Goal: Contribute content: Contribute content

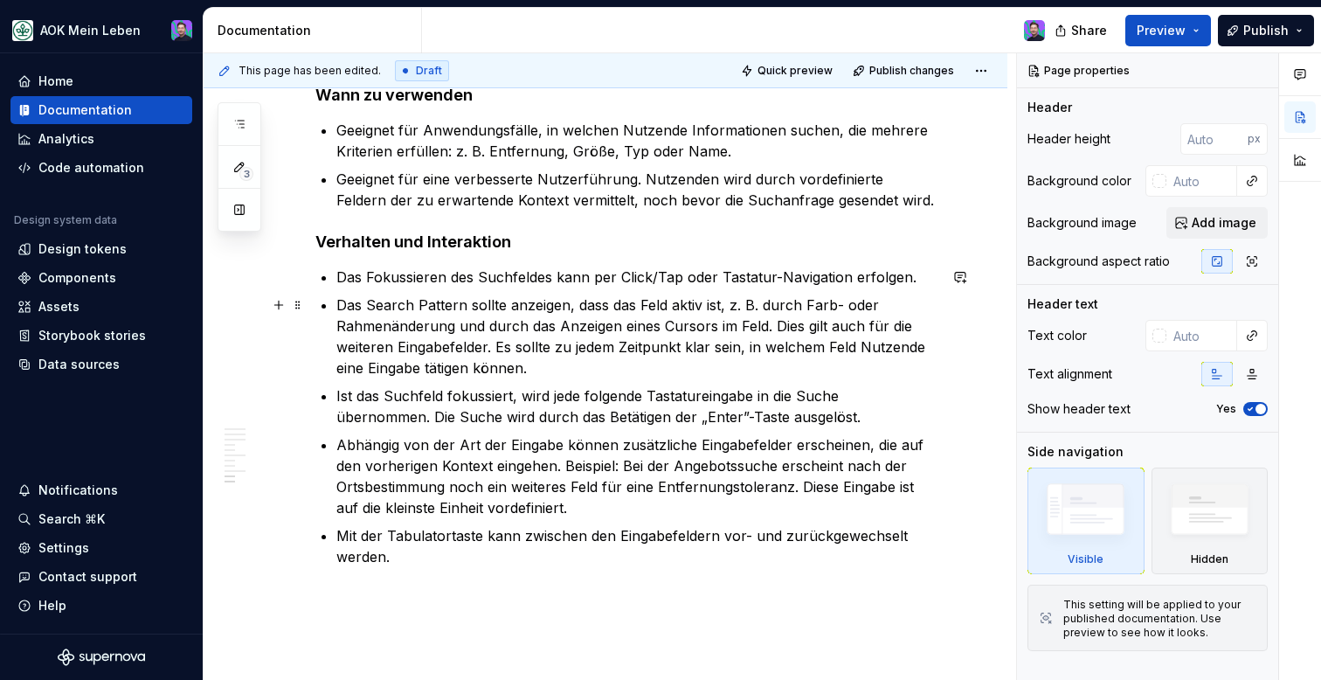
scroll to position [3204, 0]
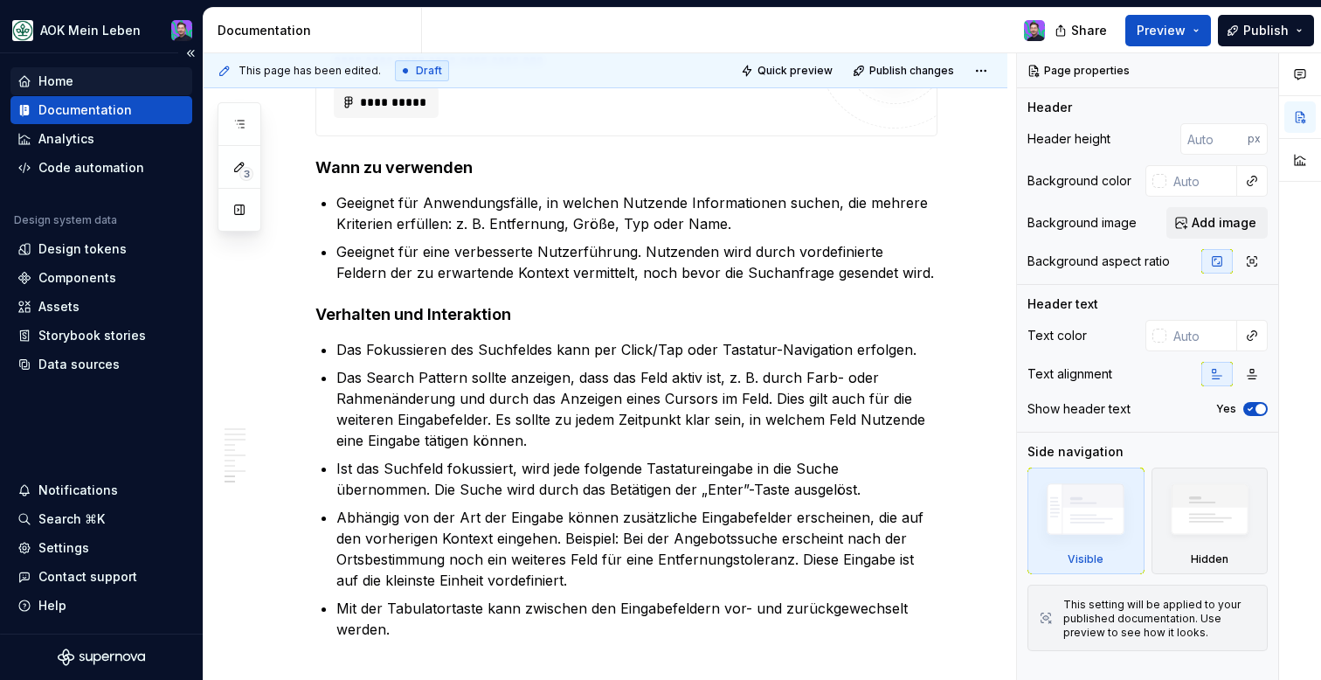
click at [39, 85] on div "Home" at bounding box center [55, 81] width 35 height 17
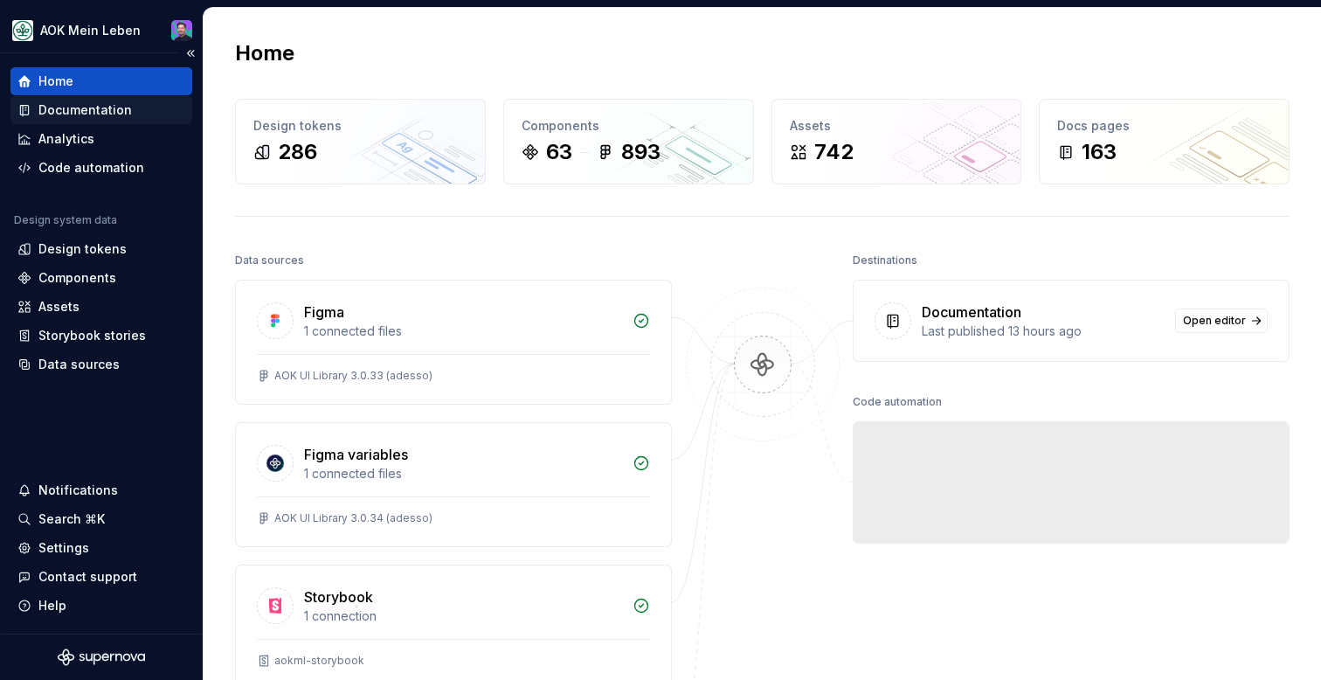
click at [96, 114] on div "Documentation" at bounding box center [85, 109] width 94 height 17
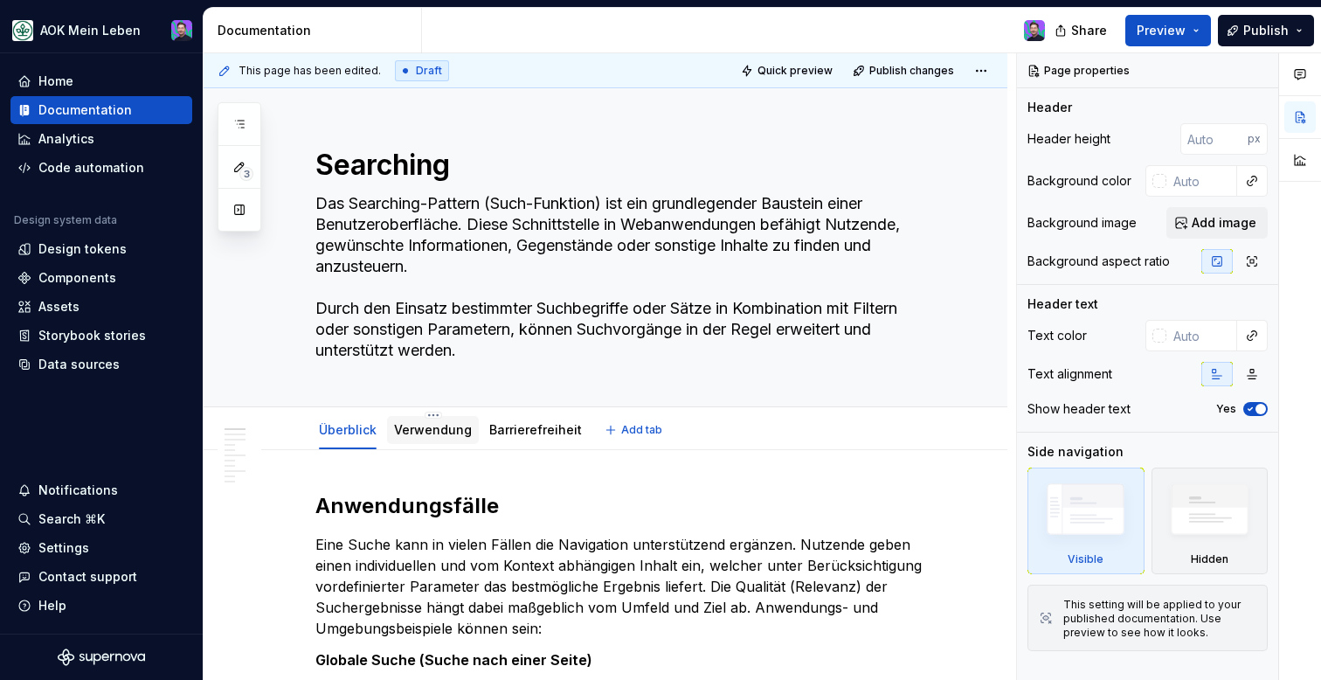
type textarea "*"
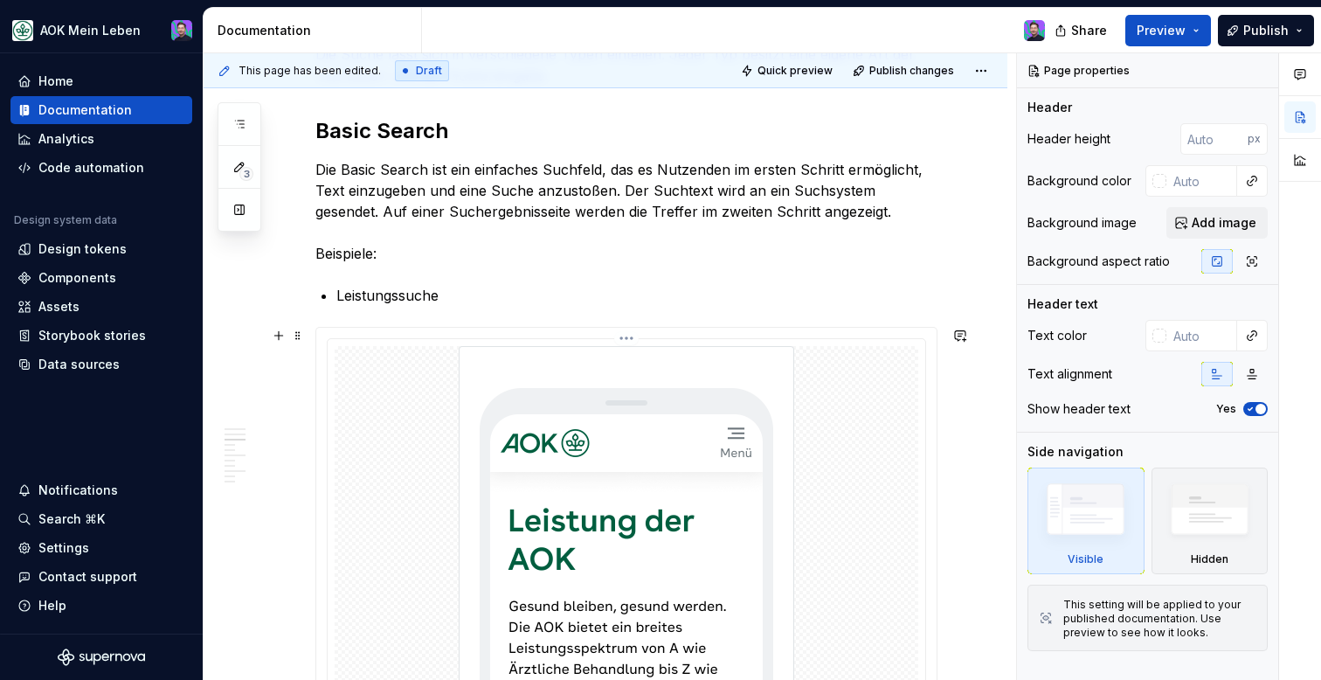
scroll to position [906, 0]
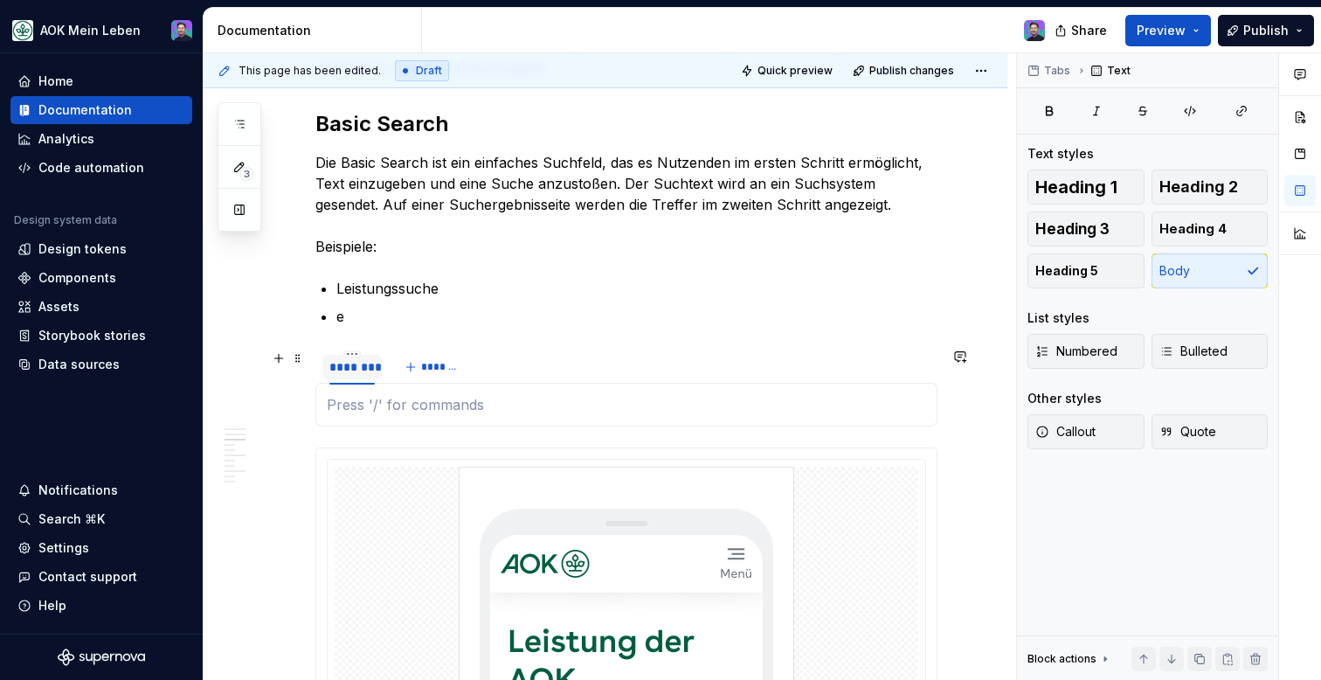
type textarea "*"
click at [385, 290] on p "Leistungssuche" at bounding box center [636, 288] width 601 height 21
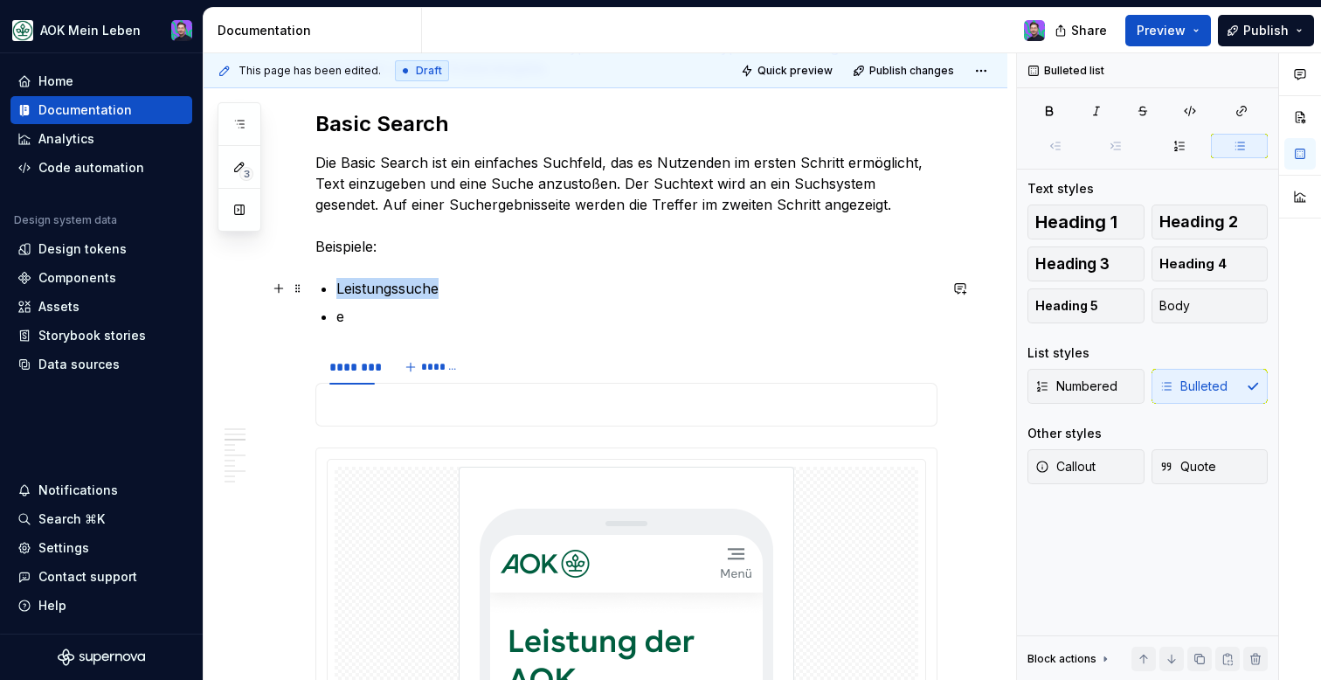
click at [385, 290] on p "Leistungssuche" at bounding box center [636, 288] width 601 height 21
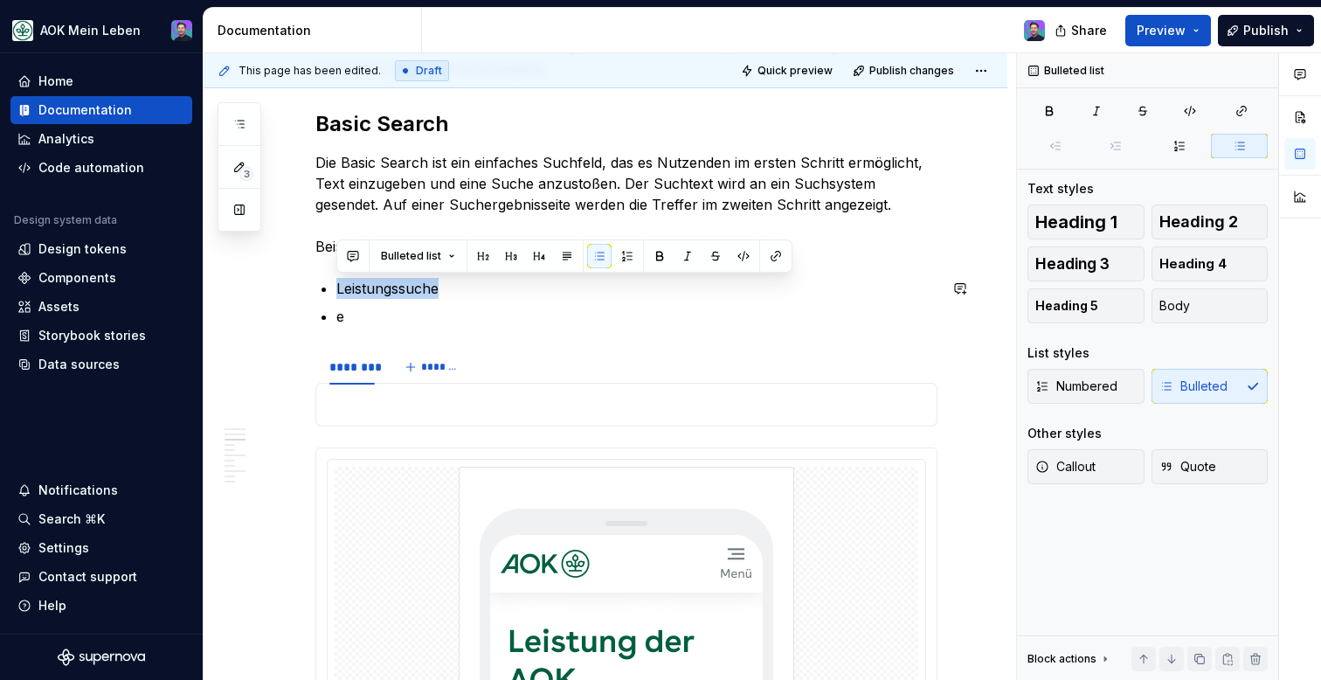
copy p "Leistungssuche"
click at [352, 368] on div "********" at bounding box center [351, 366] width 45 height 17
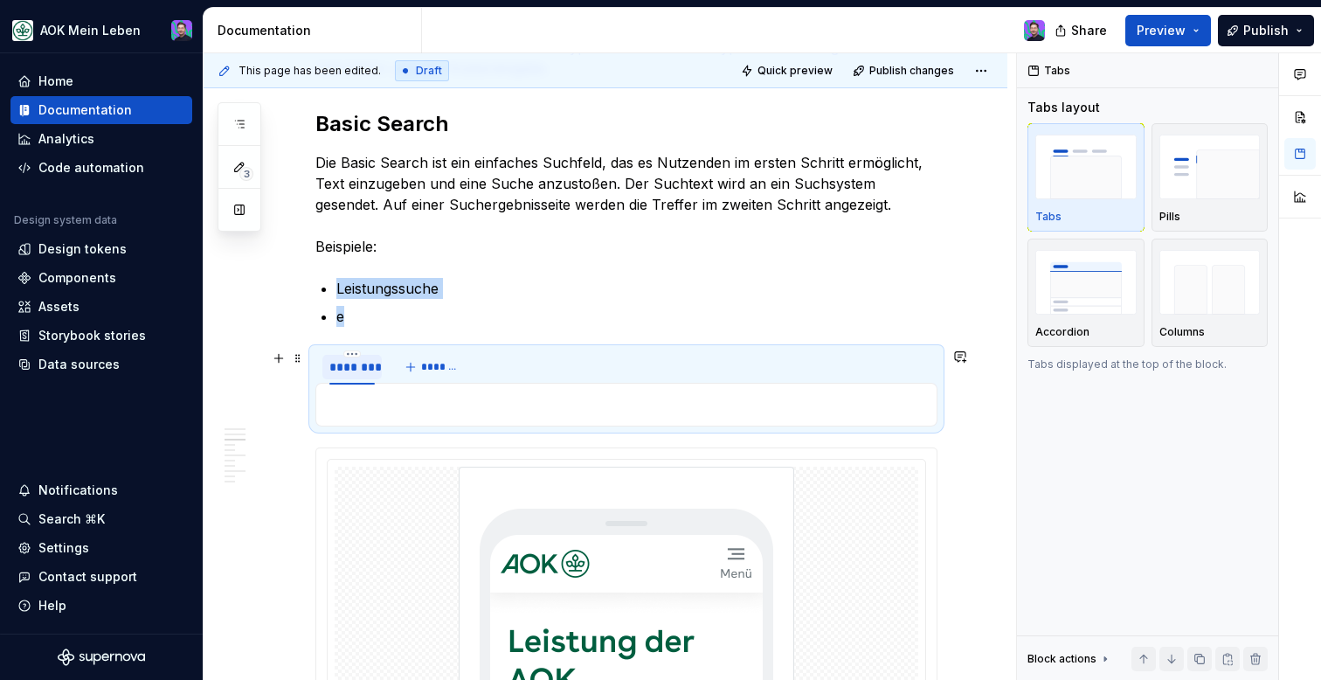
click at [352, 368] on div "********" at bounding box center [351, 366] width 45 height 17
type input "**********"
click at [426, 318] on p "e" at bounding box center [636, 316] width 601 height 21
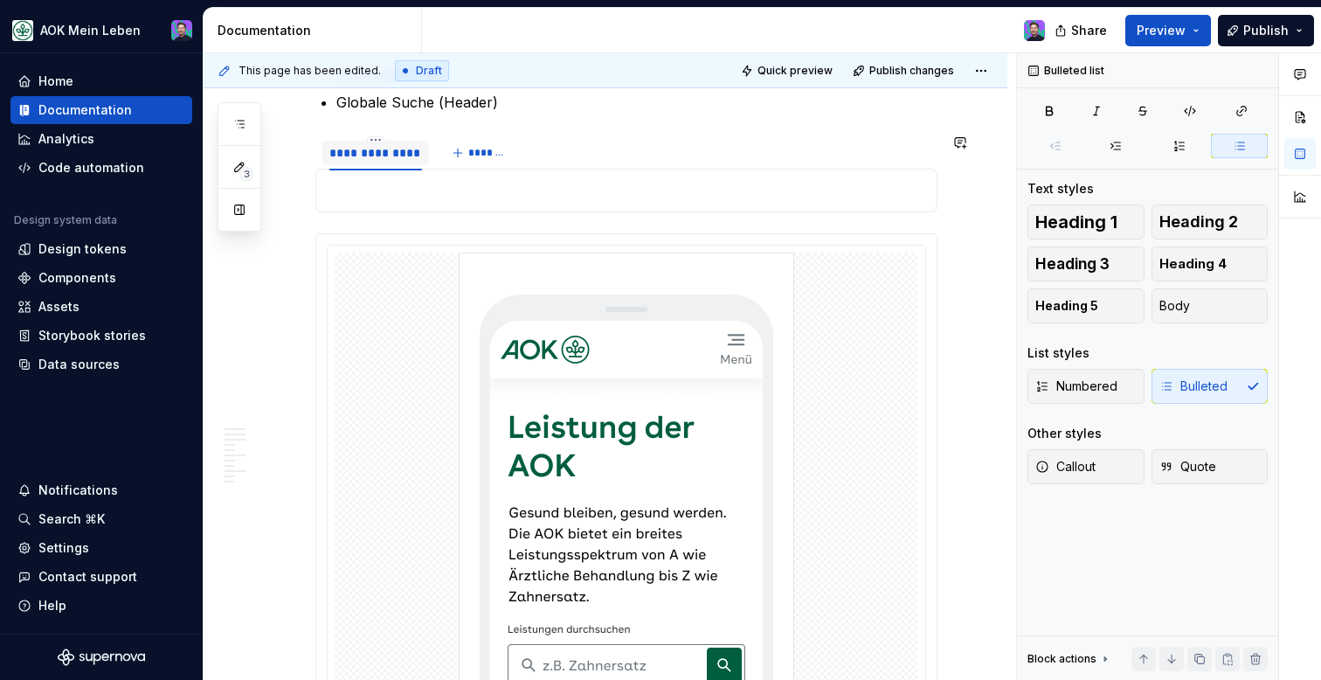
scroll to position [1115, 0]
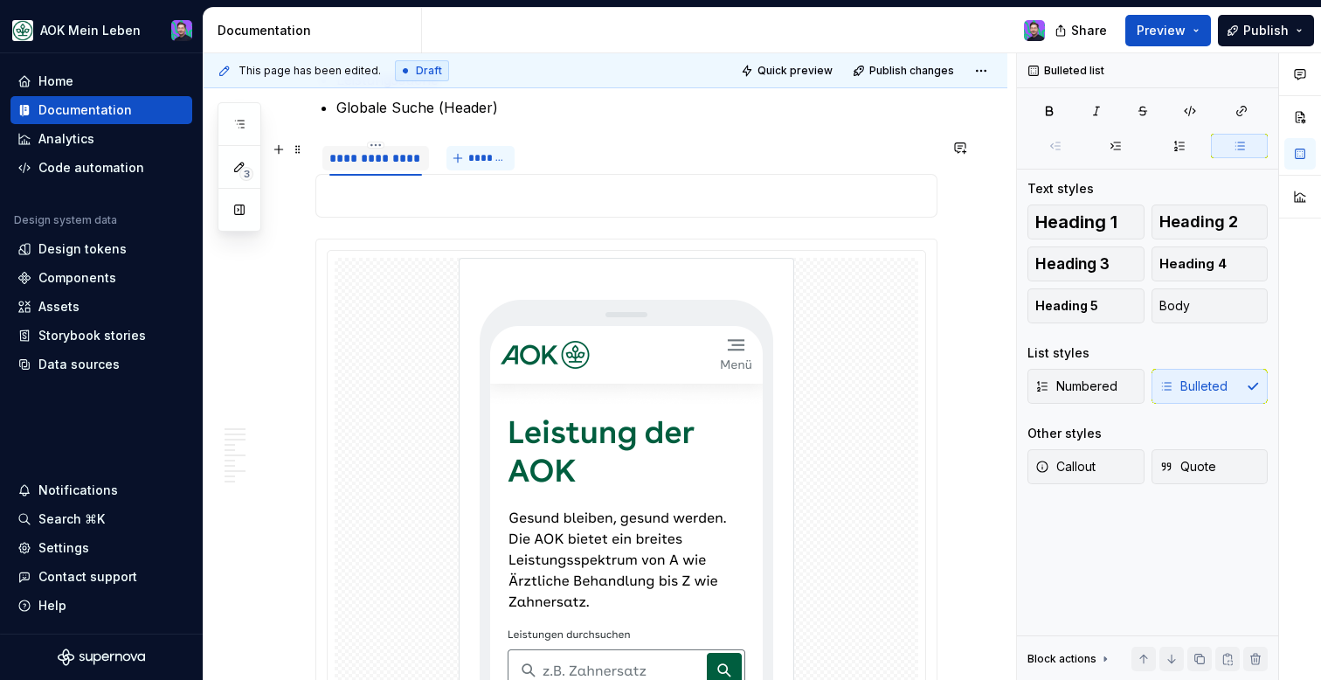
click at [467, 167] on button "*******" at bounding box center [481, 158] width 69 height 24
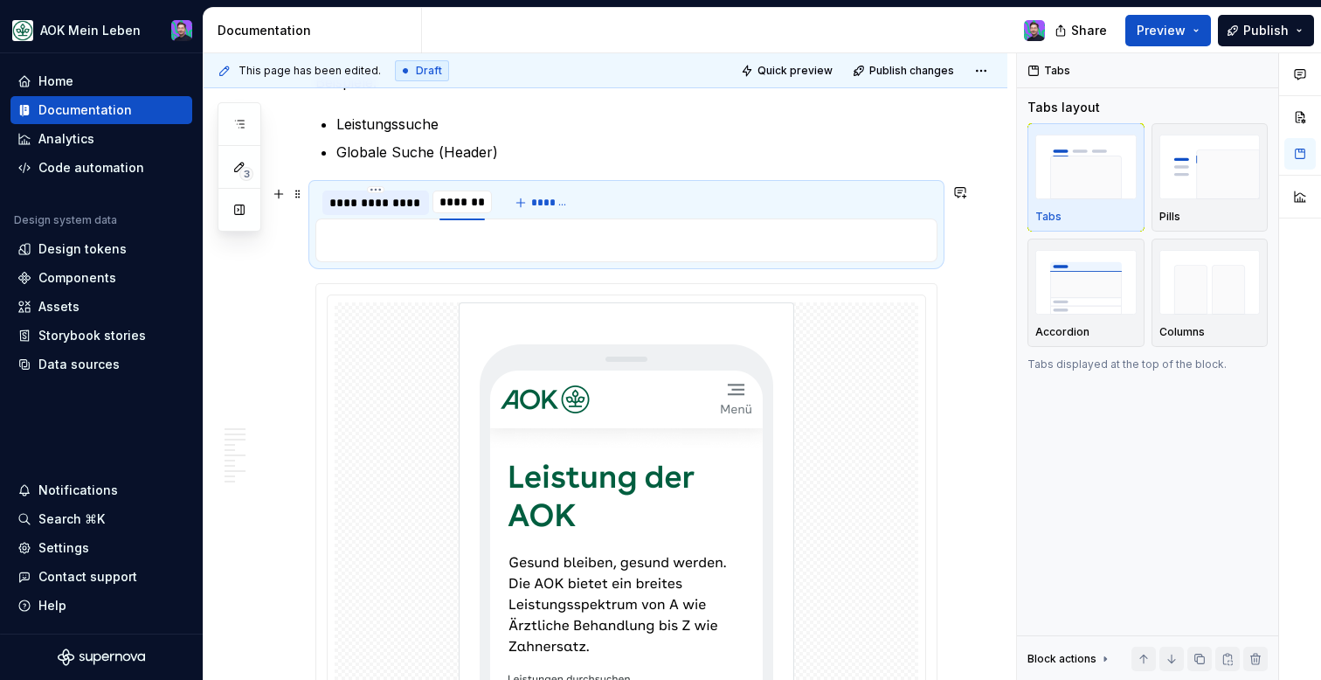
scroll to position [1049, 0]
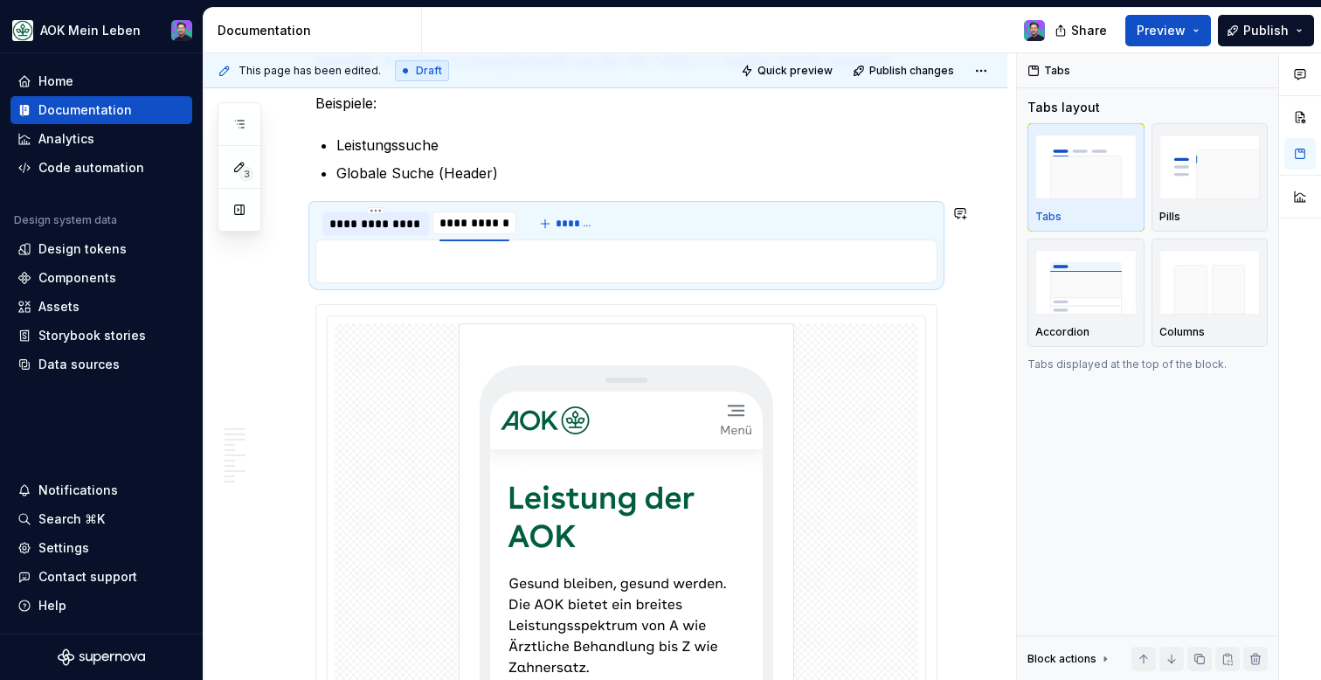
type input "**********"
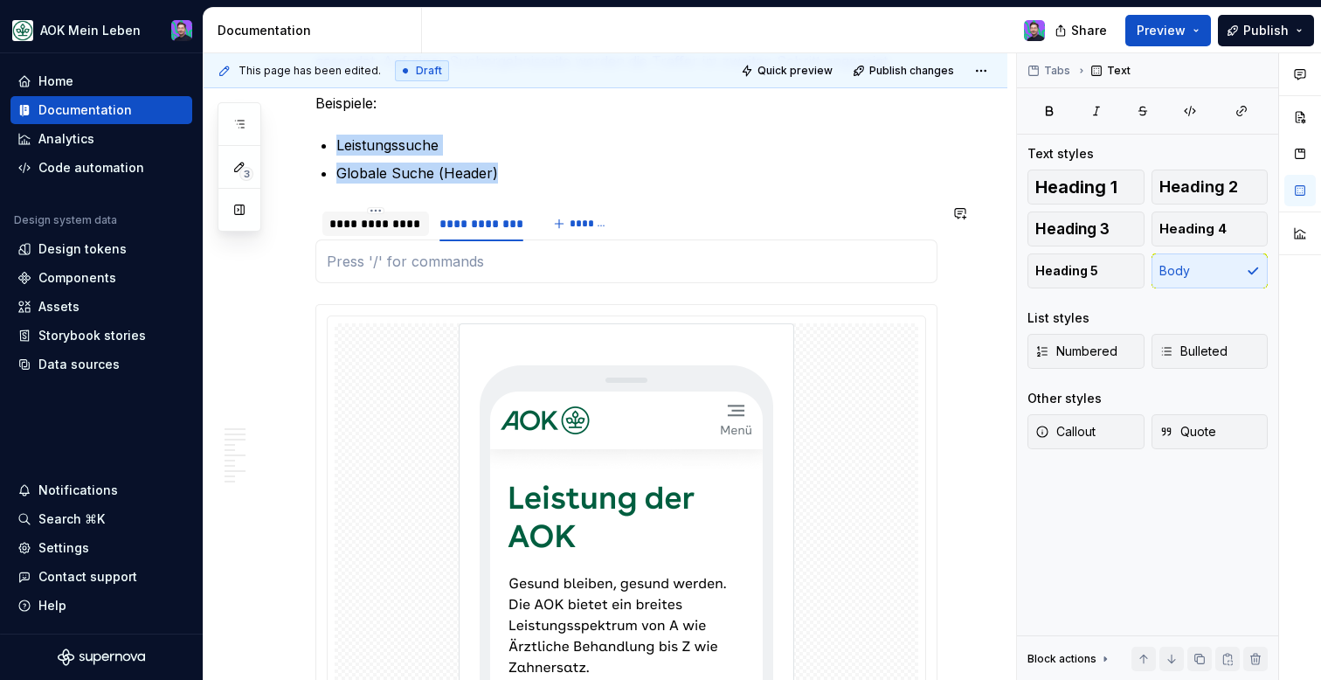
click at [461, 283] on section "**********" at bounding box center [626, 243] width 622 height 79
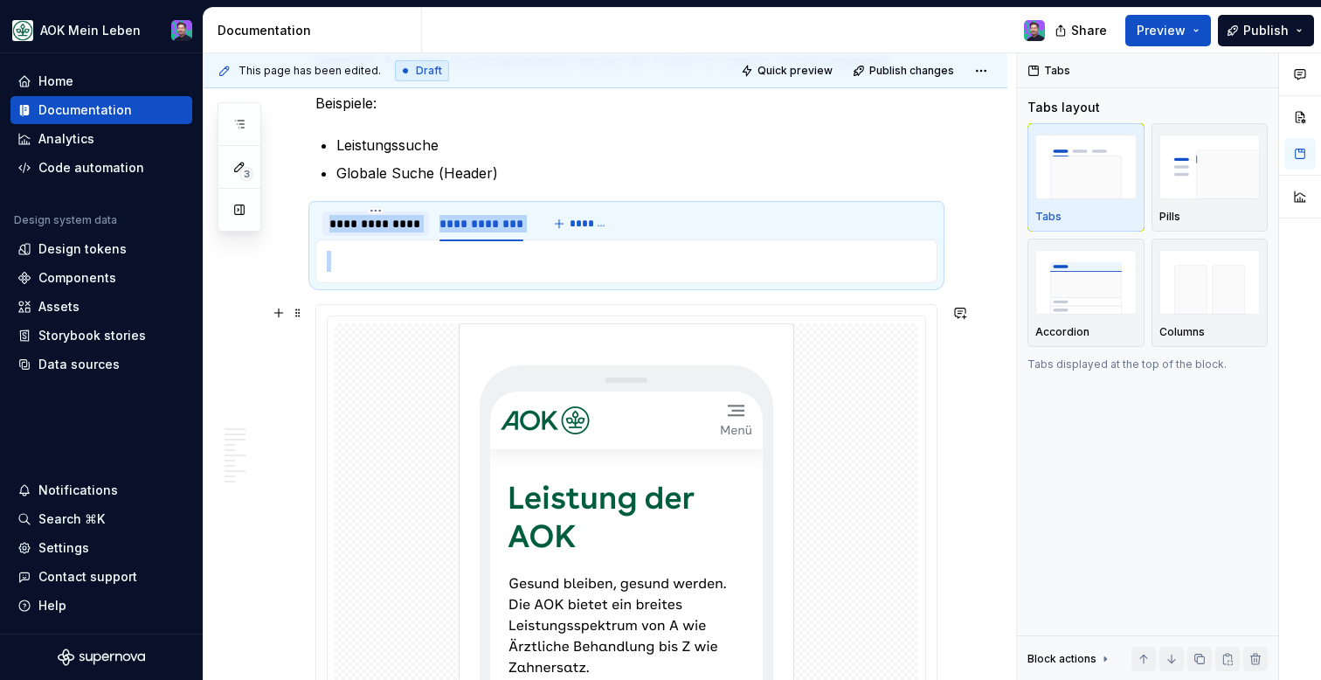
click at [455, 310] on div at bounding box center [626, 573] width 620 height 536
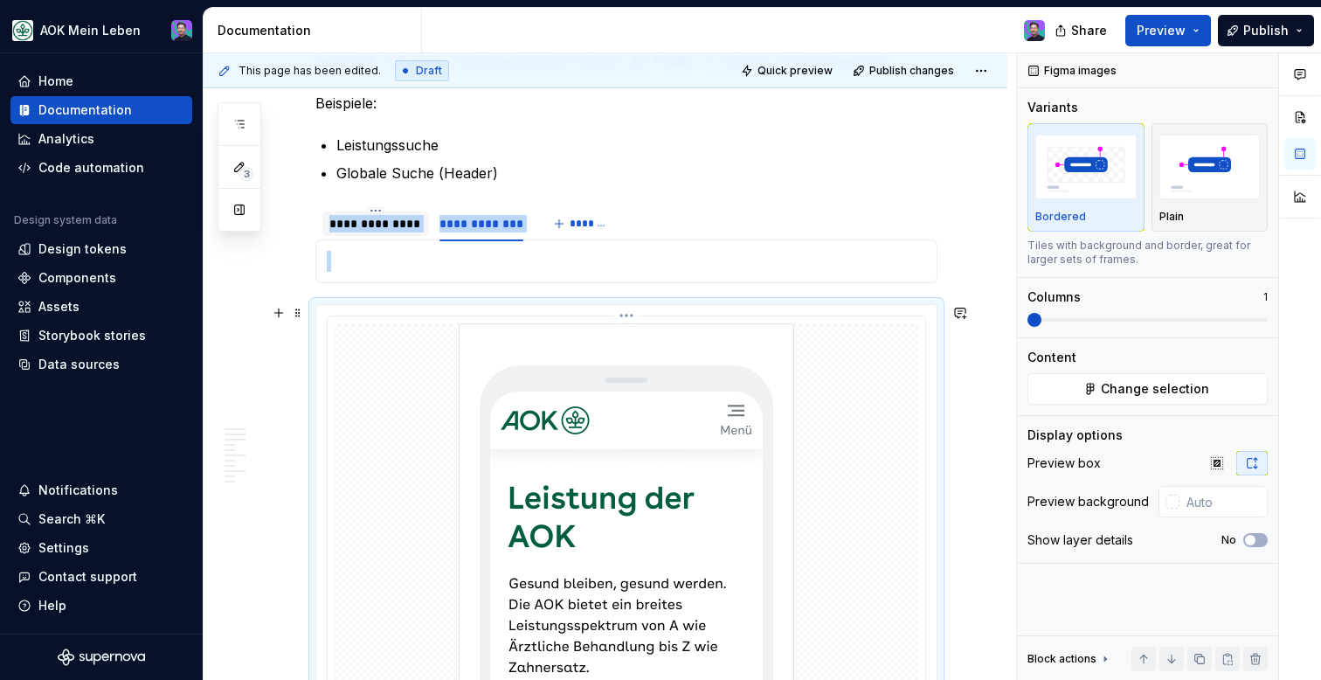
click at [474, 316] on div at bounding box center [627, 572] width 598 height 513
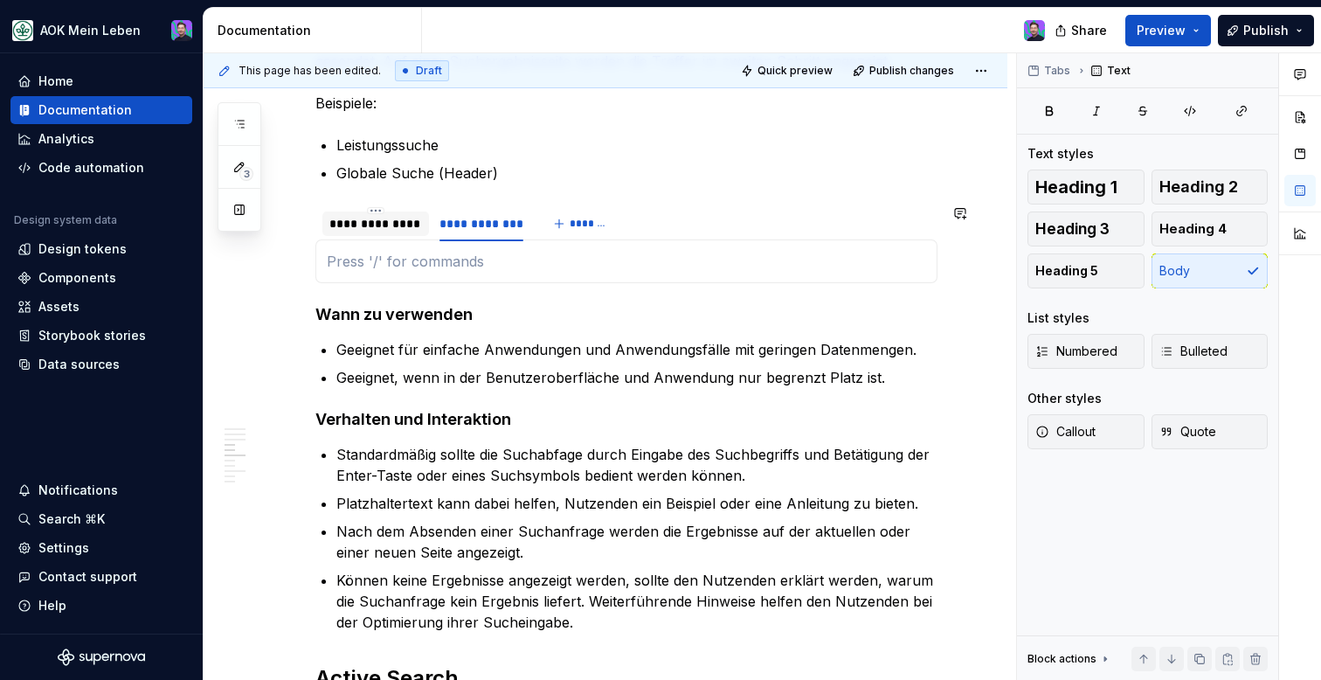
click at [364, 276] on div at bounding box center [626, 261] width 622 height 44
click at [387, 232] on div "**********" at bounding box center [375, 223] width 93 height 17
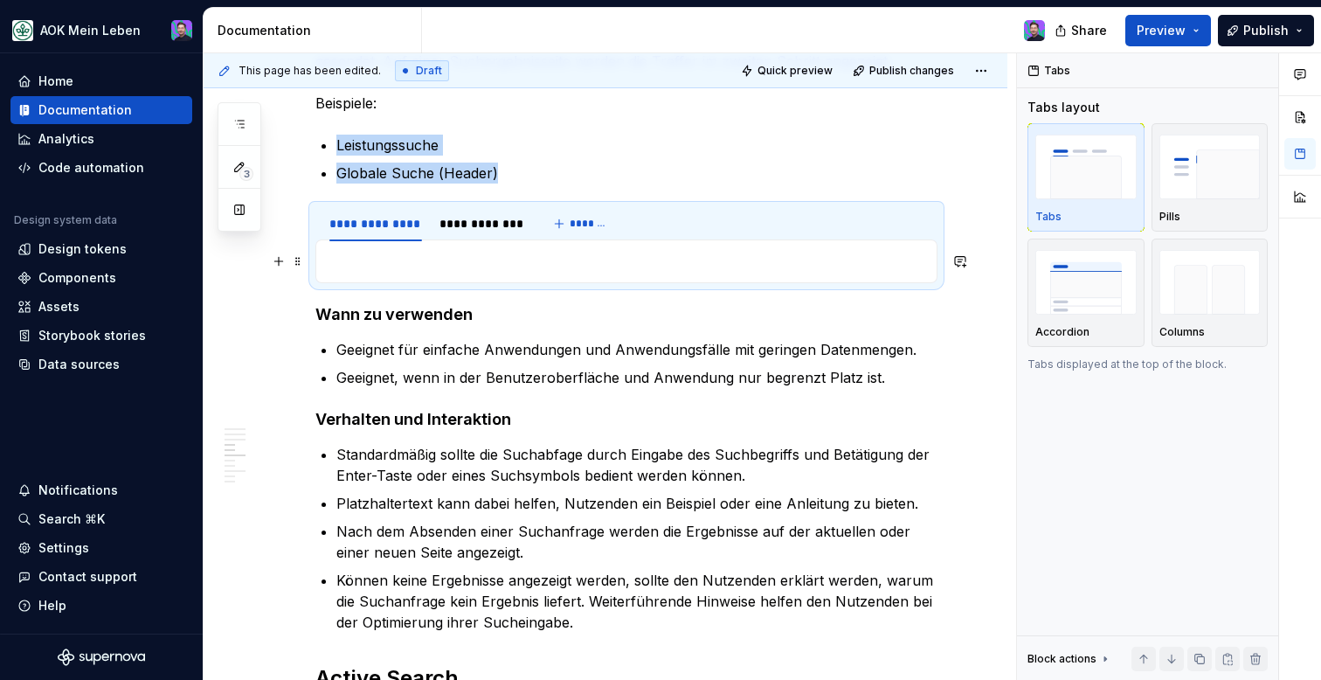
click at [404, 260] on p at bounding box center [626, 261] width 599 height 21
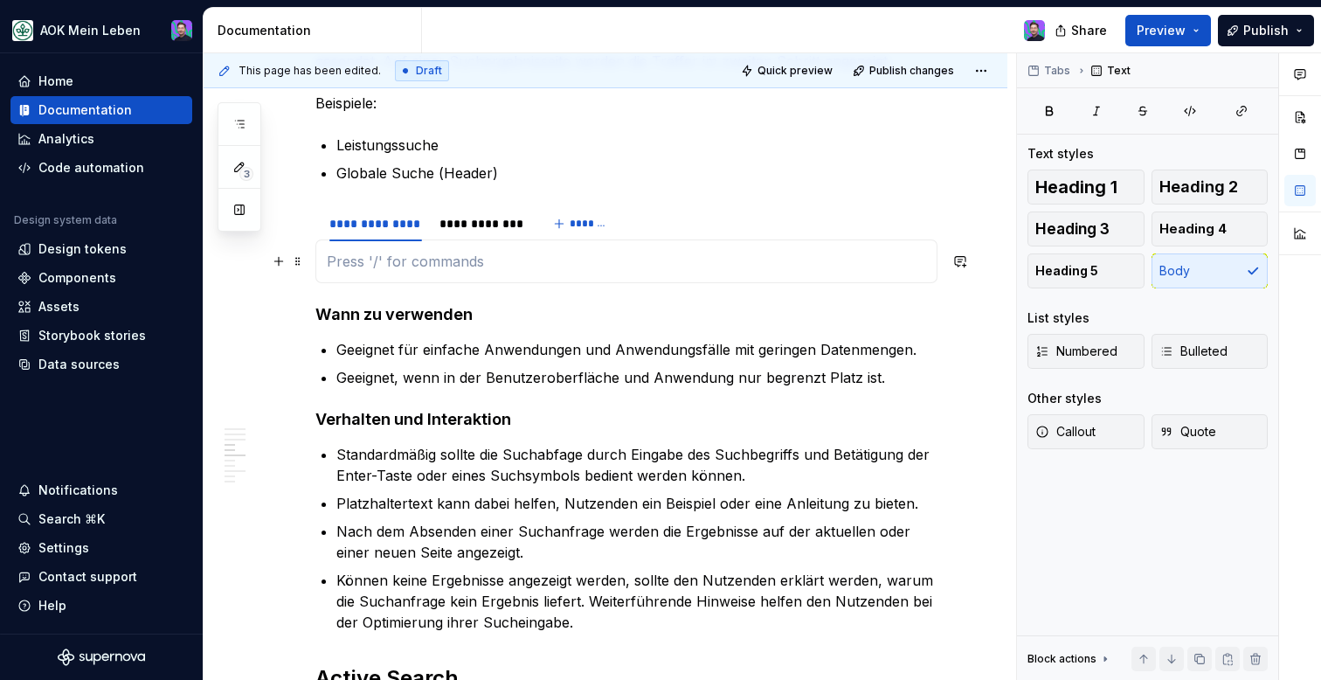
click at [404, 260] on p at bounding box center [626, 261] width 599 height 21
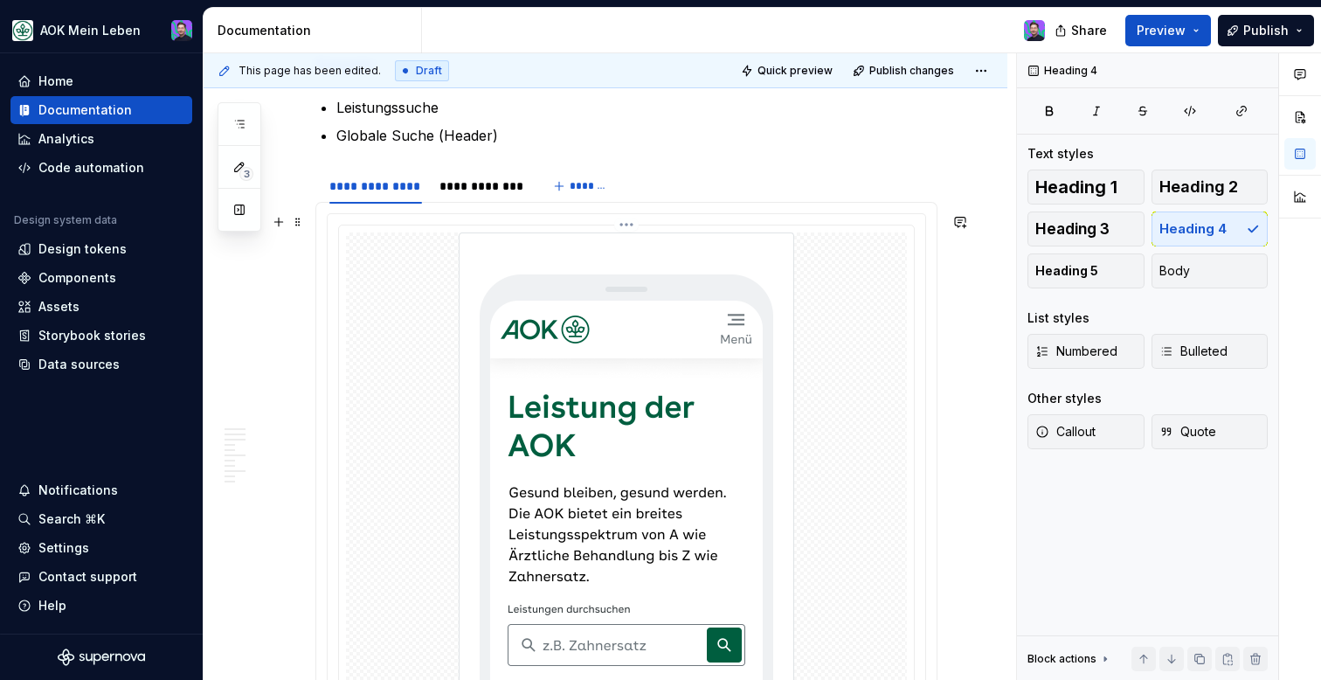
scroll to position [1072, 0]
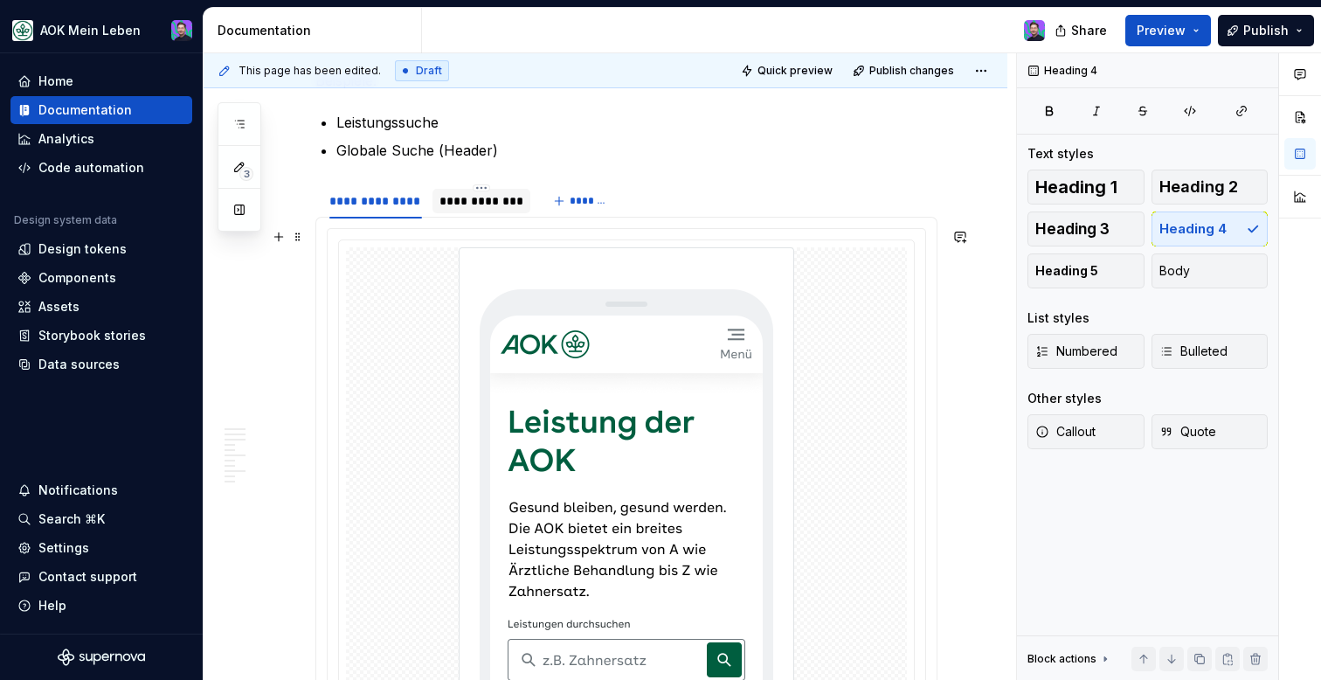
click at [498, 197] on div "**********" at bounding box center [482, 200] width 85 height 17
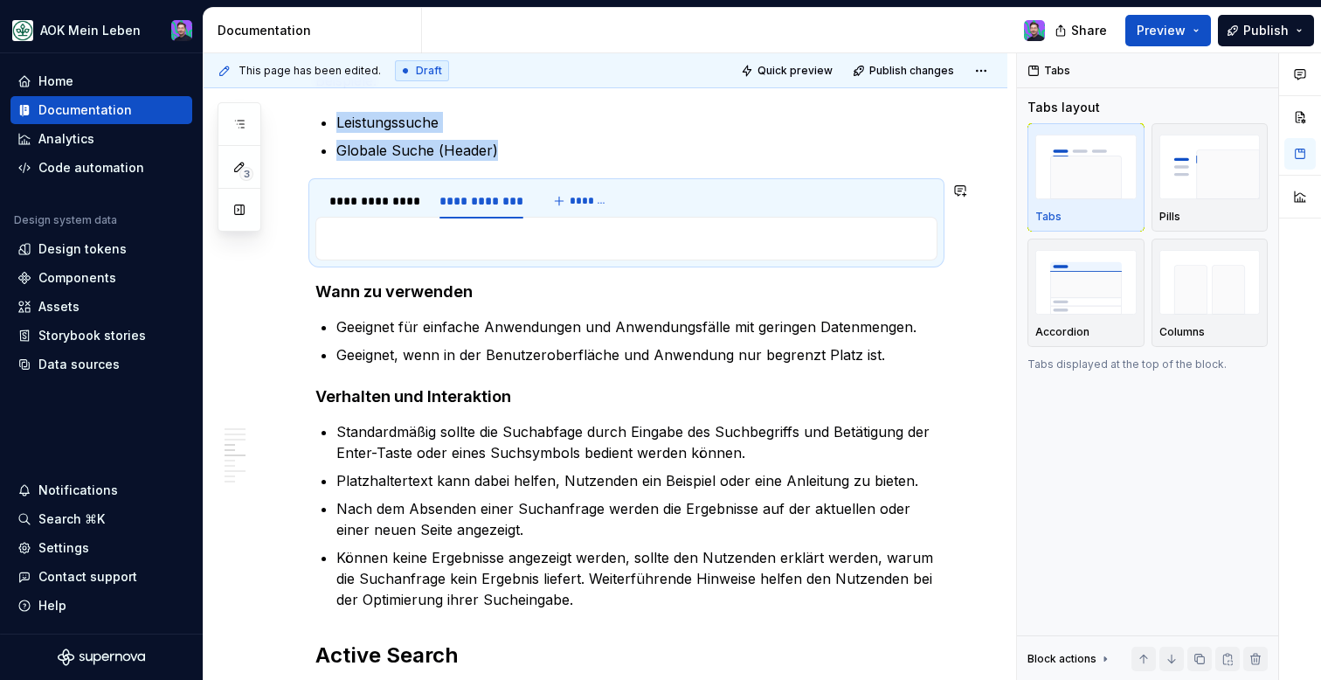
click at [501, 223] on div at bounding box center [626, 239] width 622 height 44
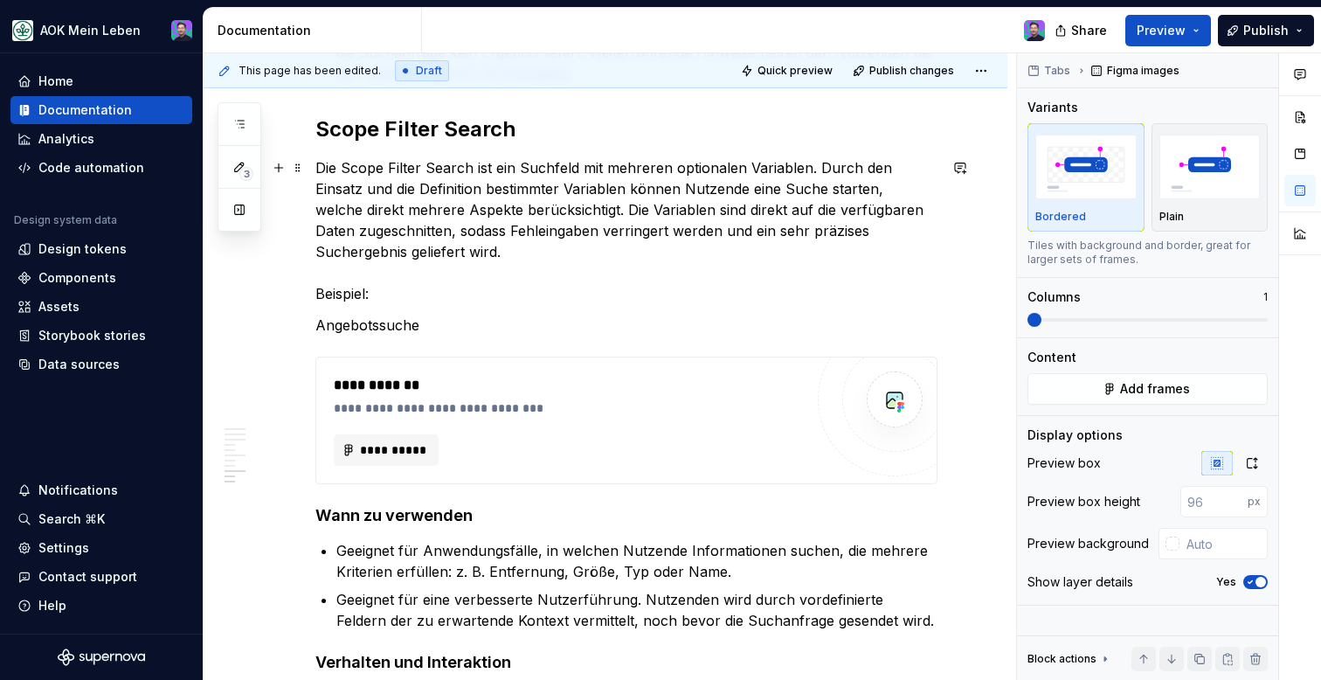
scroll to position [2600, 0]
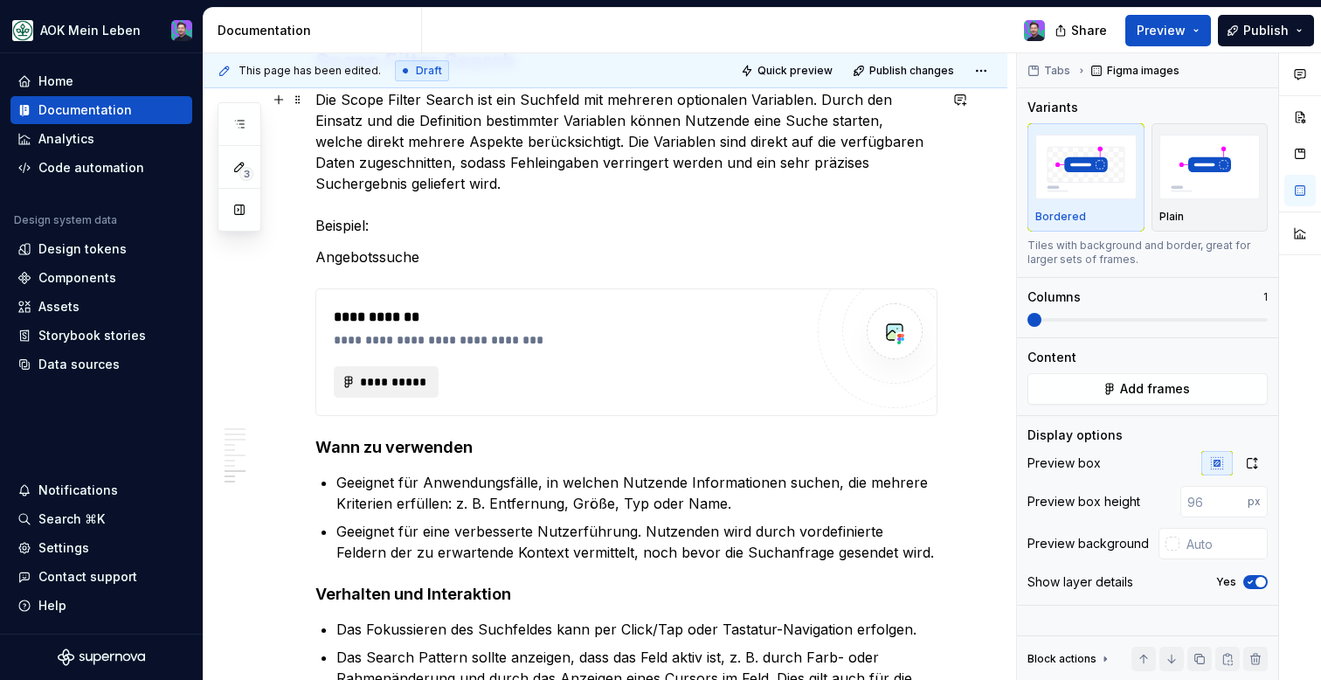
click at [408, 376] on span "**********" at bounding box center [393, 381] width 68 height 17
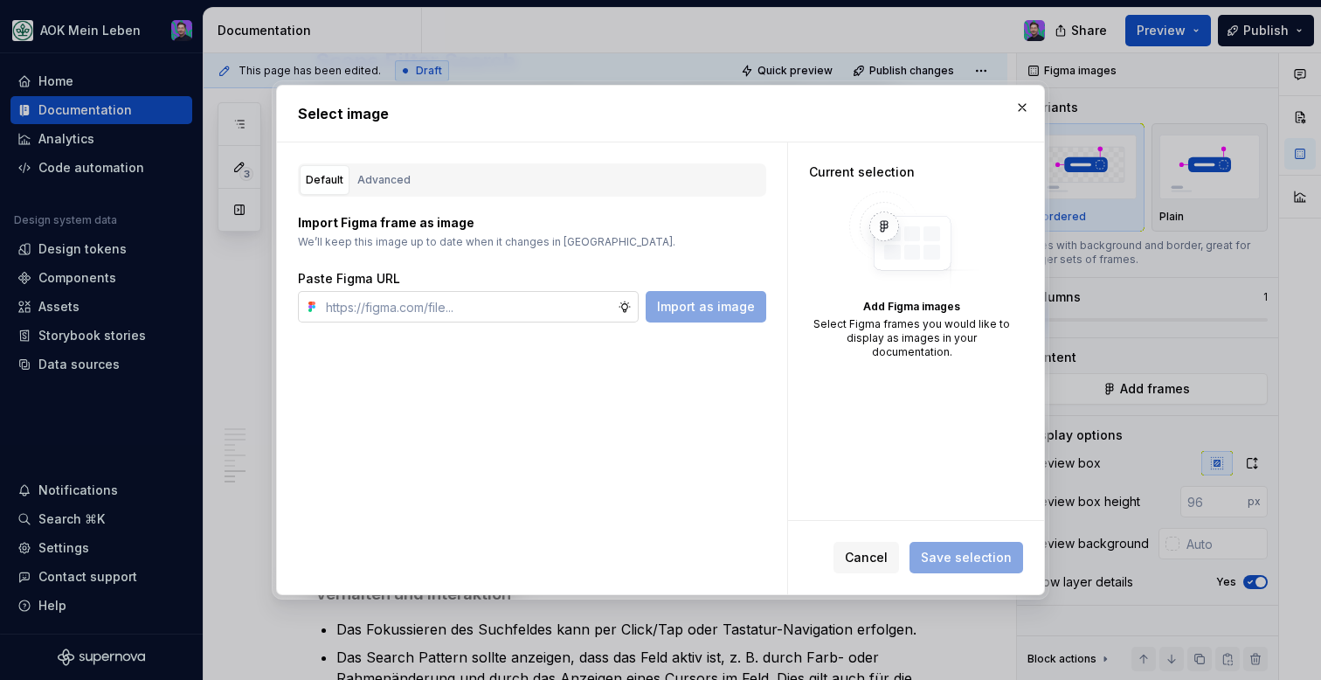
type textarea "*"
click at [520, 305] on input "text" at bounding box center [468, 306] width 299 height 31
paste input "https://www.figma.com/design/h3quR2me0t8yxvd40CMizU/AOK-UI-Library-3.0.33--ades…"
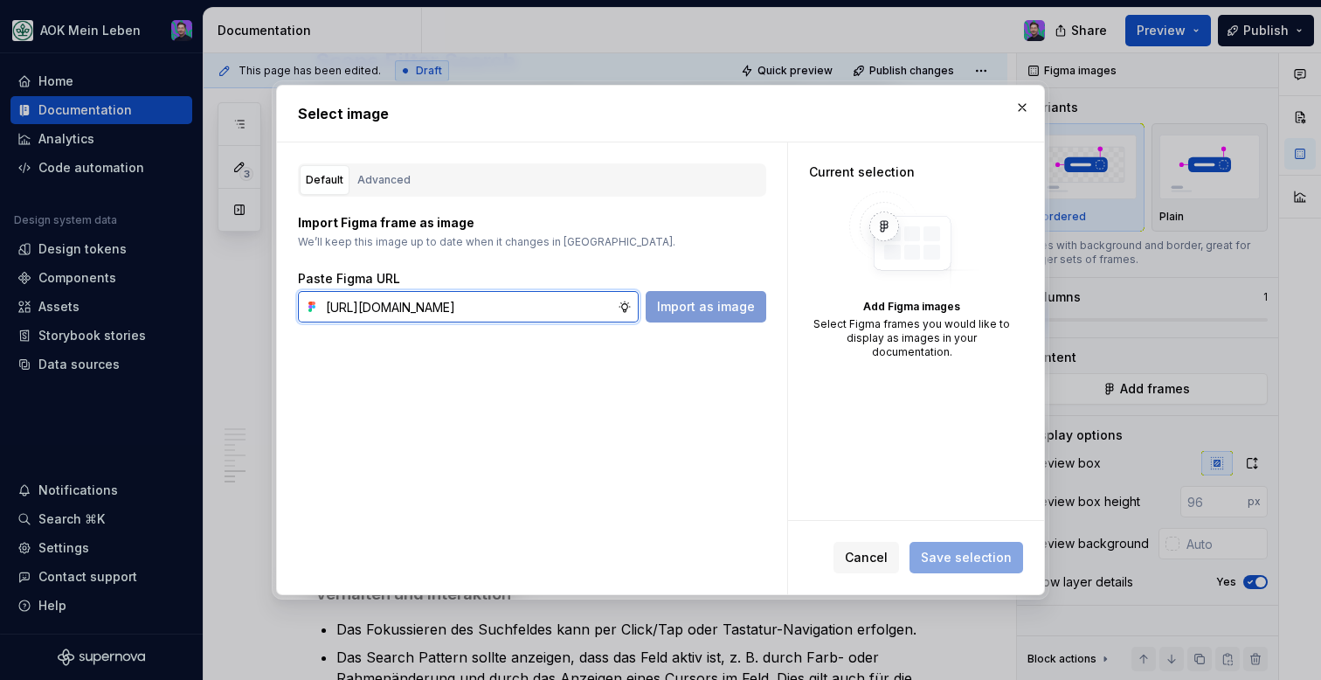
scroll to position [0, 530]
type input "https://www.figma.com/design/h3quR2me0t8yxvd40CMizU/AOK-UI-Library-3.0.33--ades…"
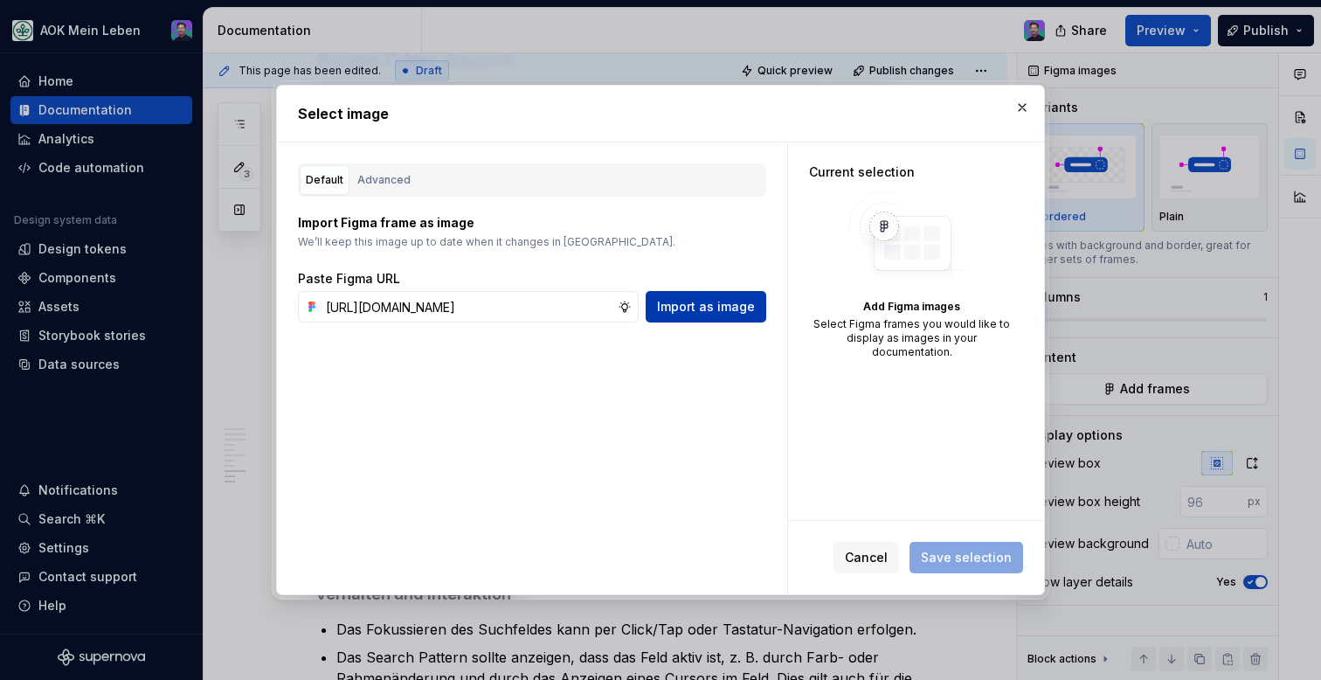
click at [705, 322] on button "Import as image" at bounding box center [706, 306] width 121 height 31
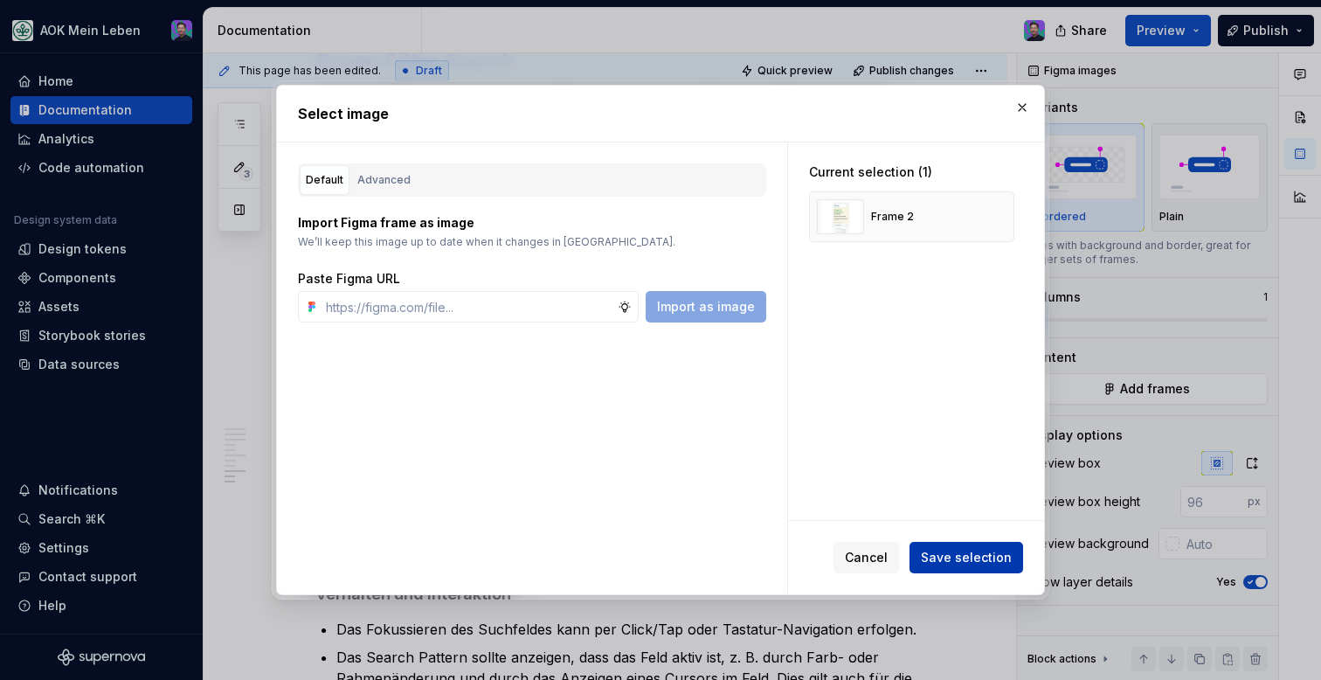
click at [938, 559] on span "Save selection" at bounding box center [966, 557] width 91 height 17
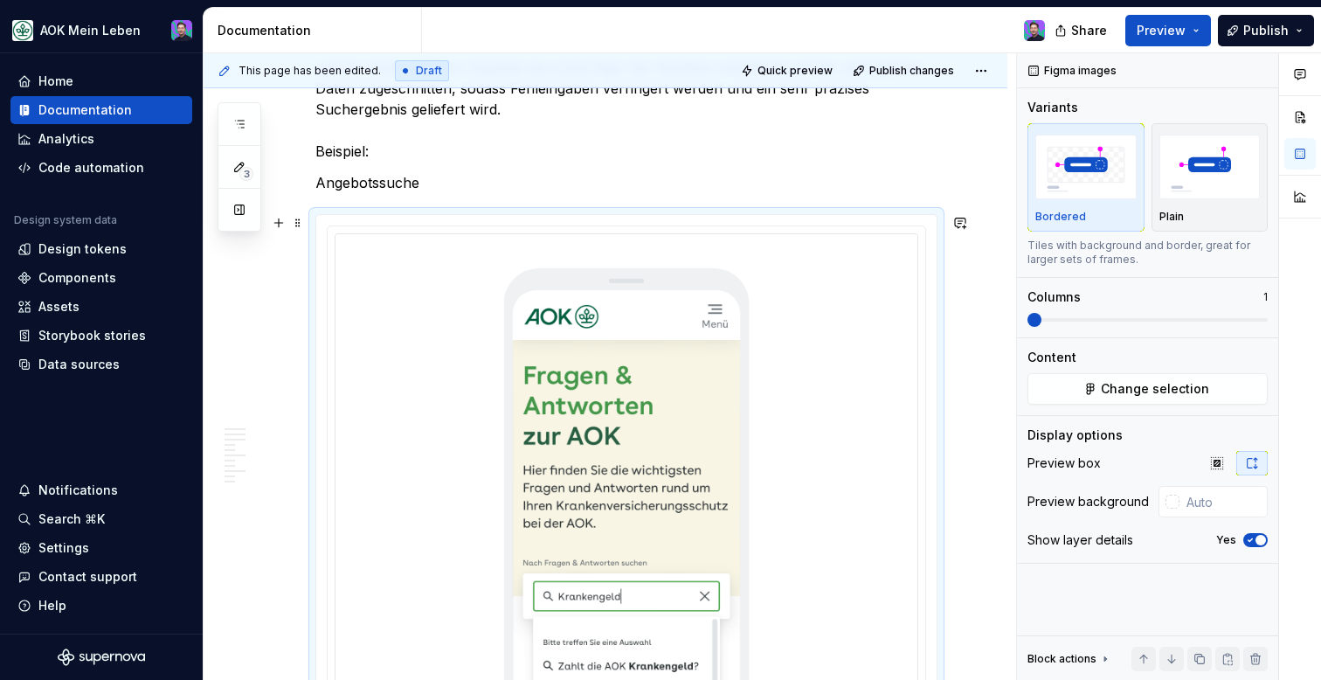
scroll to position [2654, 0]
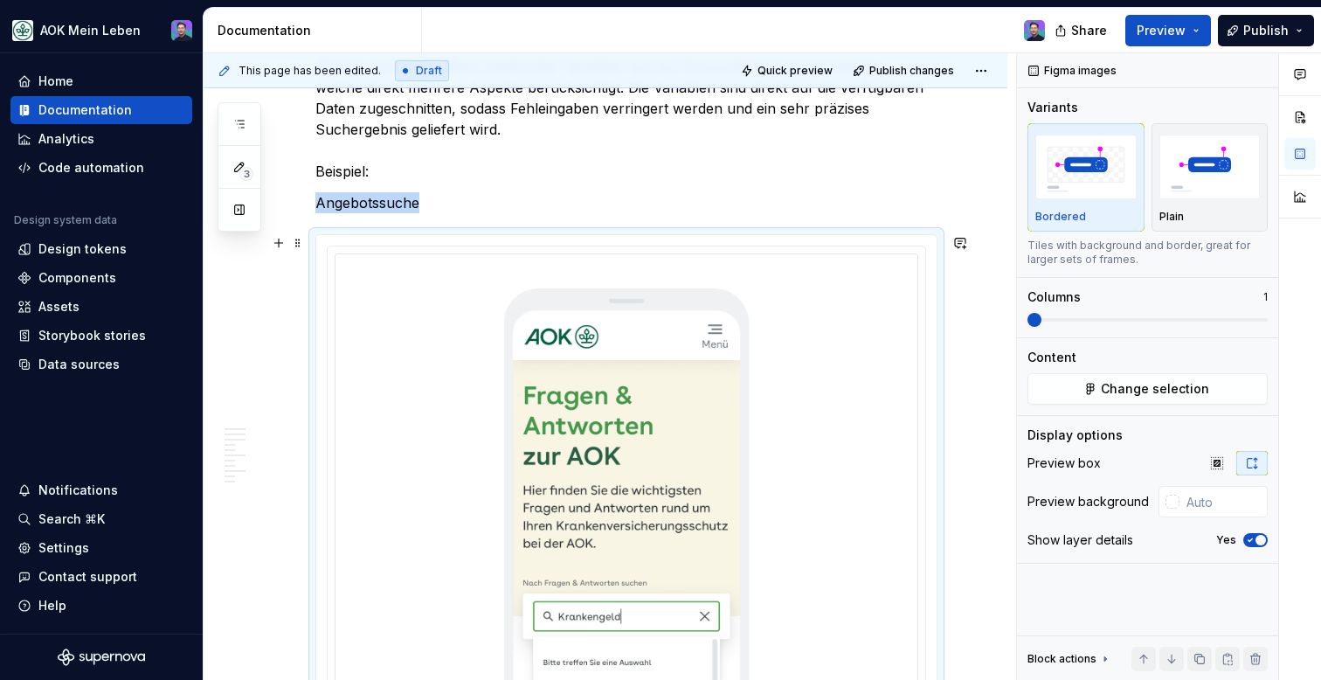
click at [364, 204] on p "Angebotssuche" at bounding box center [626, 202] width 622 height 21
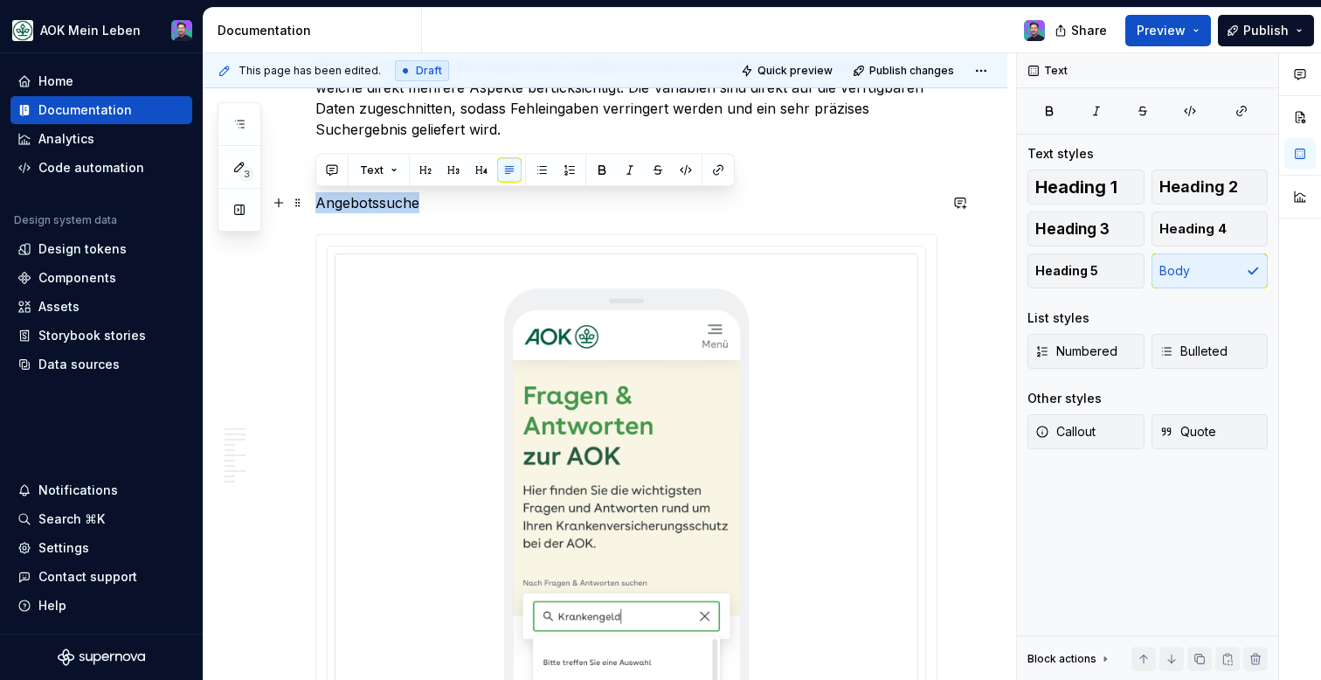
click at [364, 204] on p "Angebotssuche" at bounding box center [626, 202] width 622 height 21
copy p "Angebotssuche"
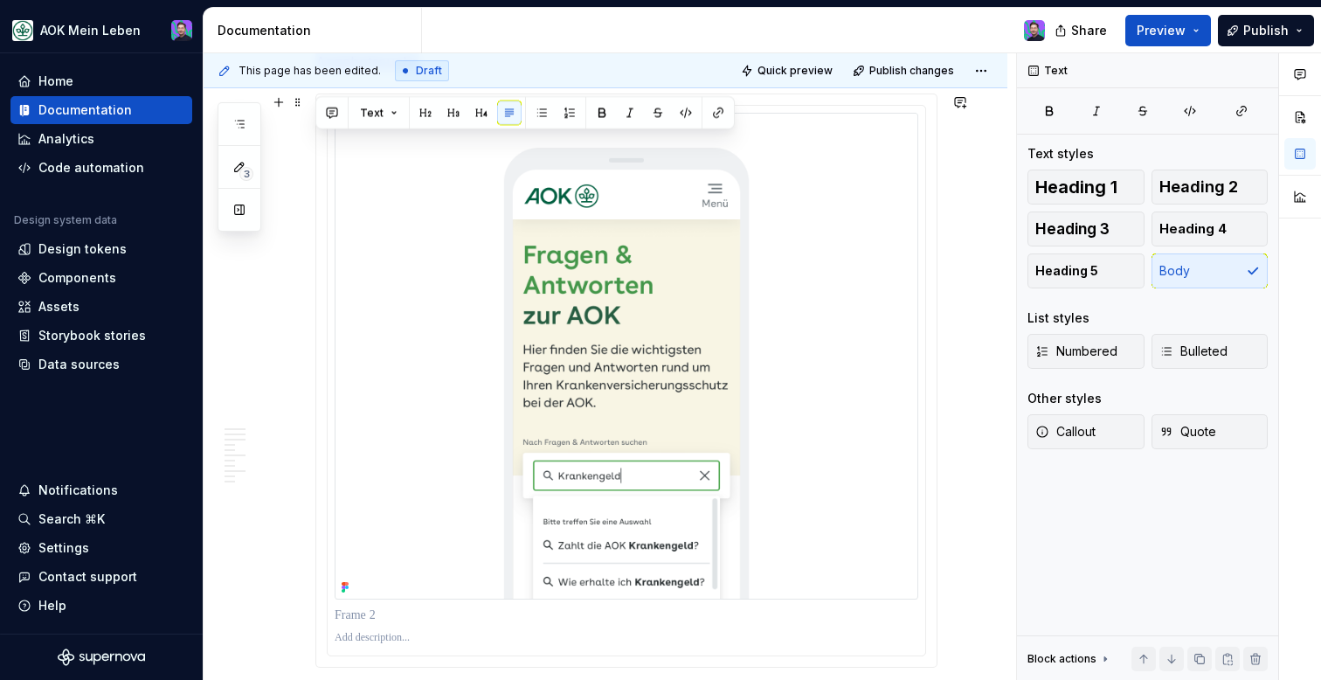
scroll to position [2895, 0]
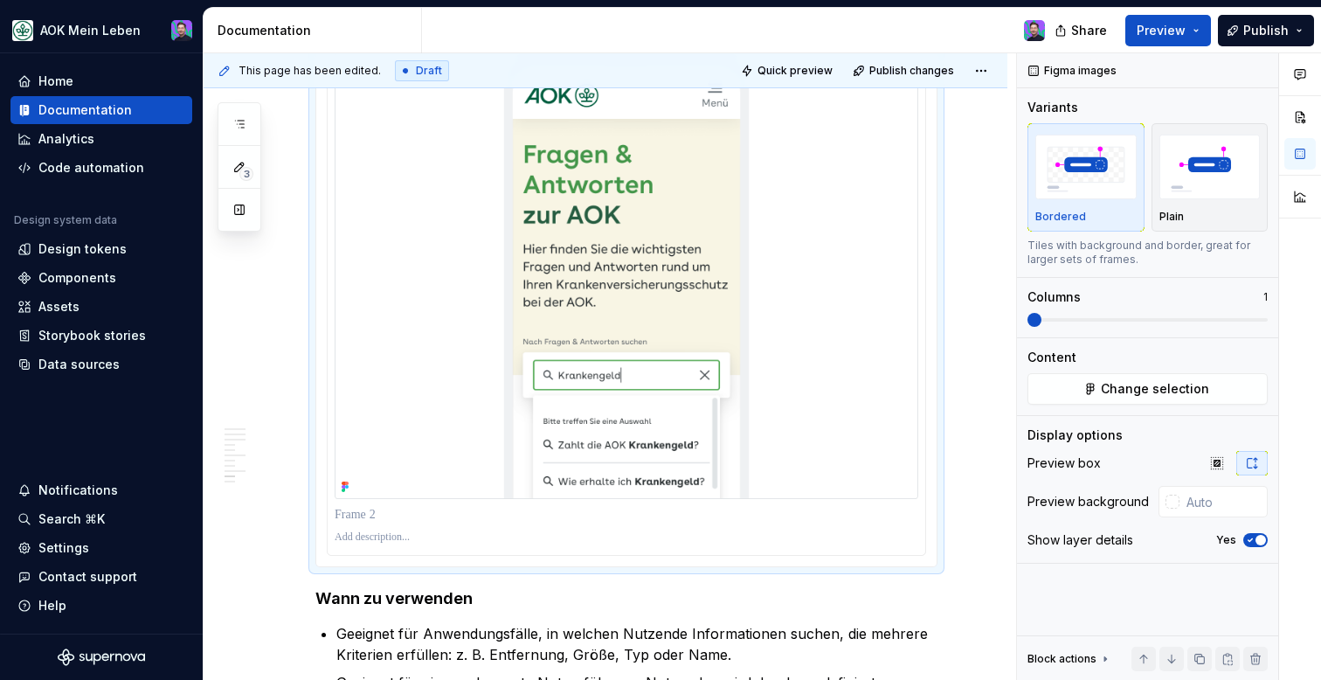
click at [679, 332] on img at bounding box center [627, 255] width 584 height 487
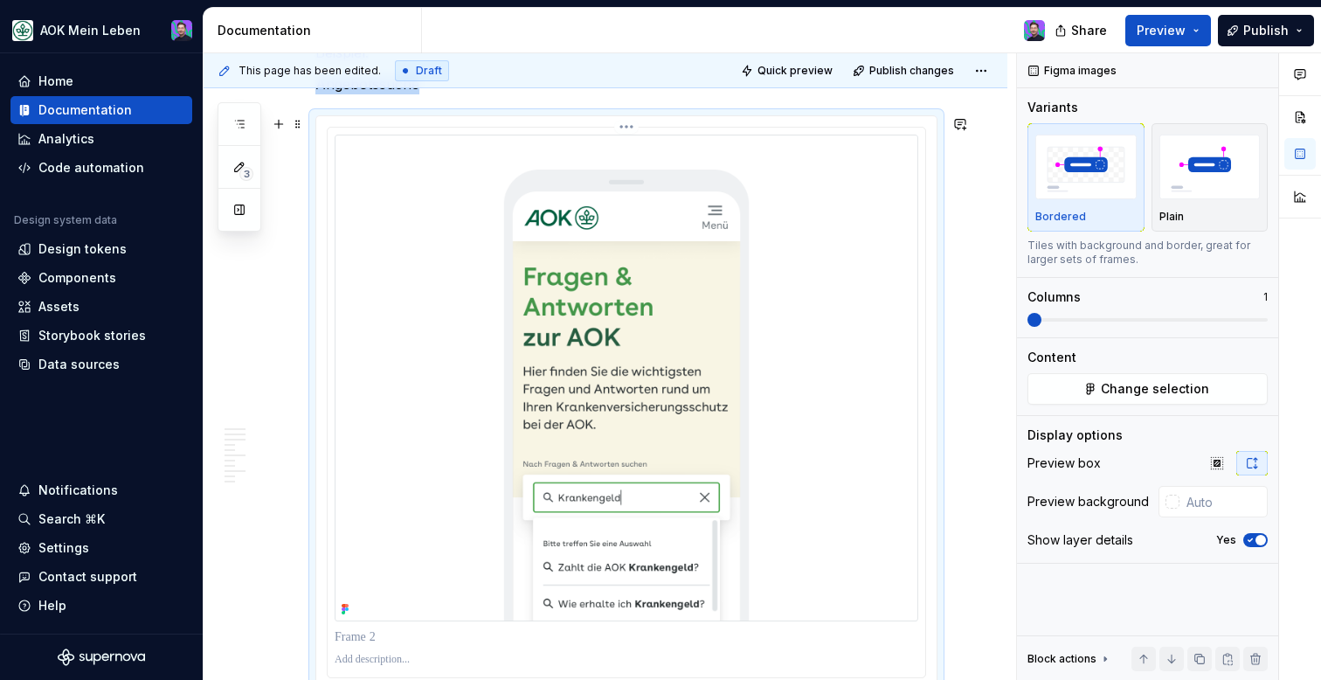
scroll to position [2747, 0]
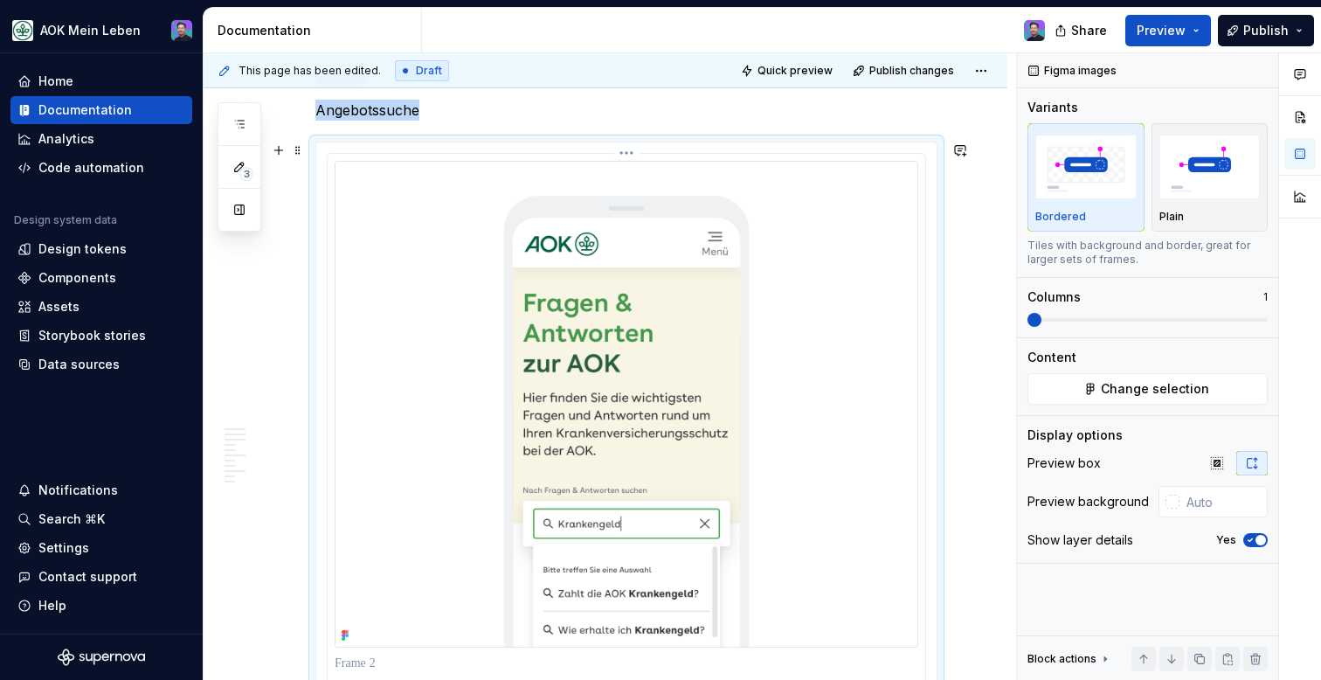
click at [636, 153] on html "AOK Mein Leben Home Documentation Analytics Code automation Design system data …" at bounding box center [660, 340] width 1321 height 680
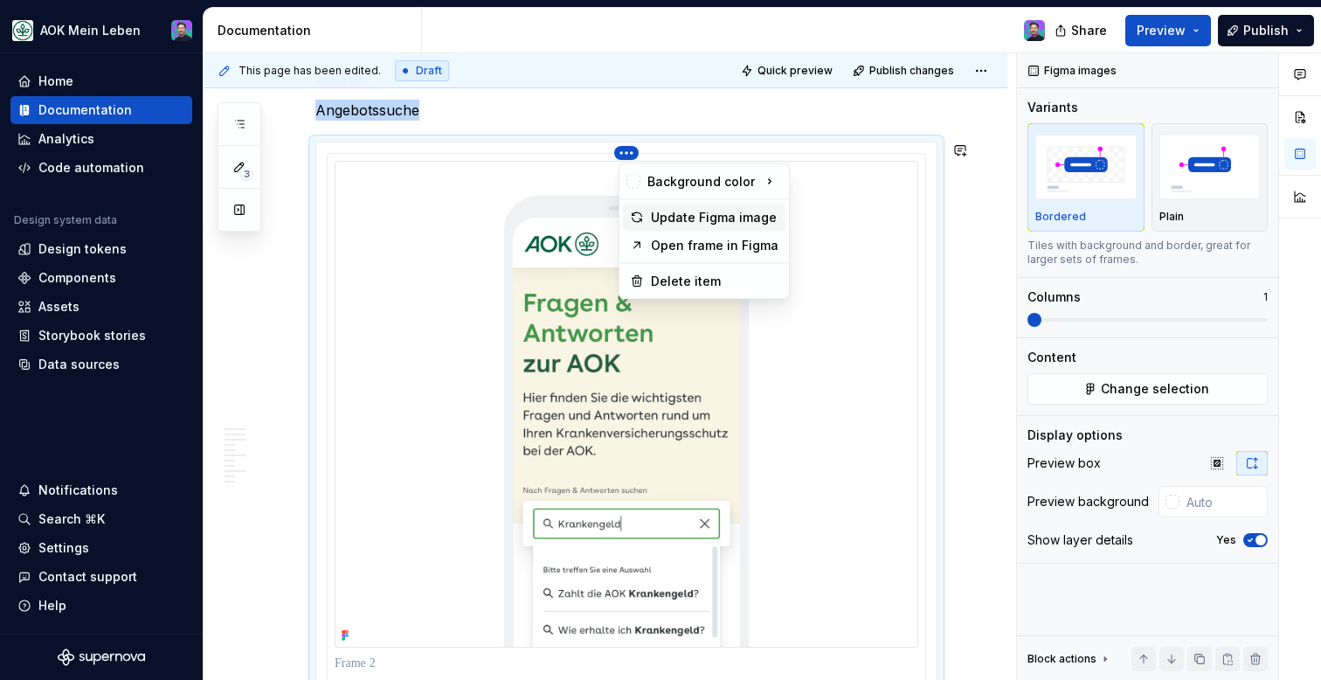
click at [679, 210] on div "Update Figma image" at bounding box center [715, 217] width 128 height 17
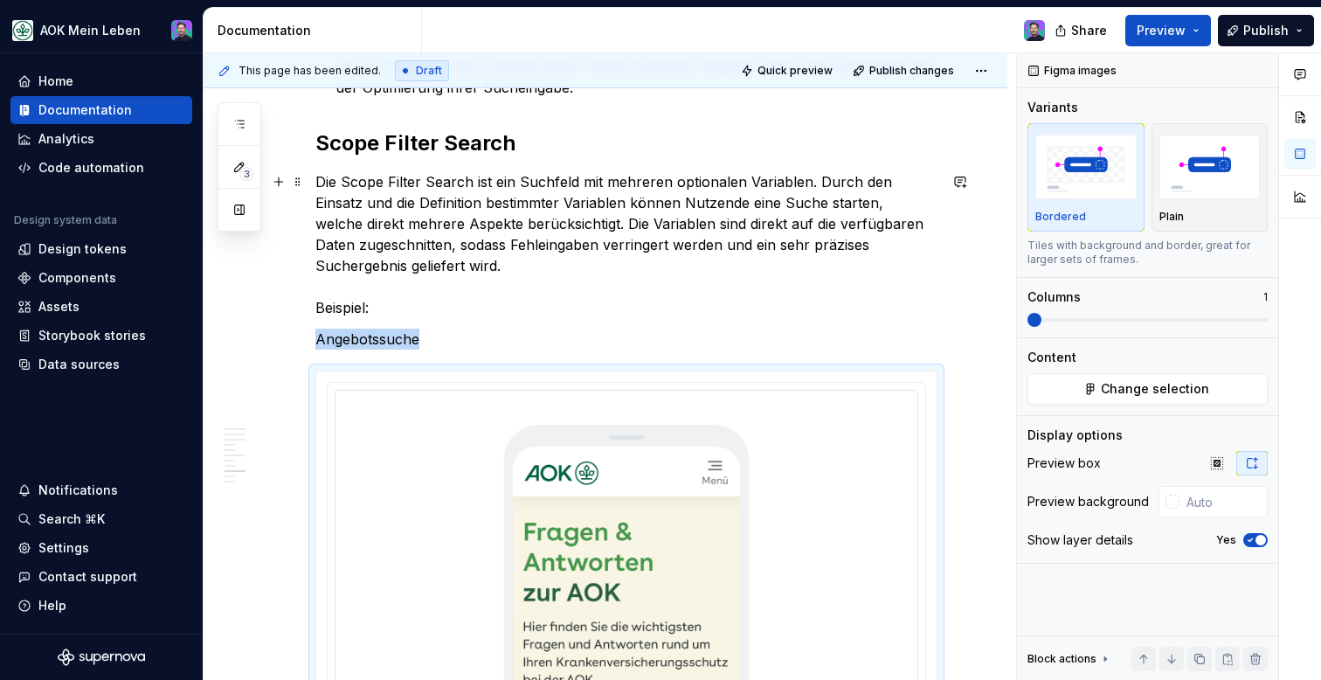
scroll to position [2528, 0]
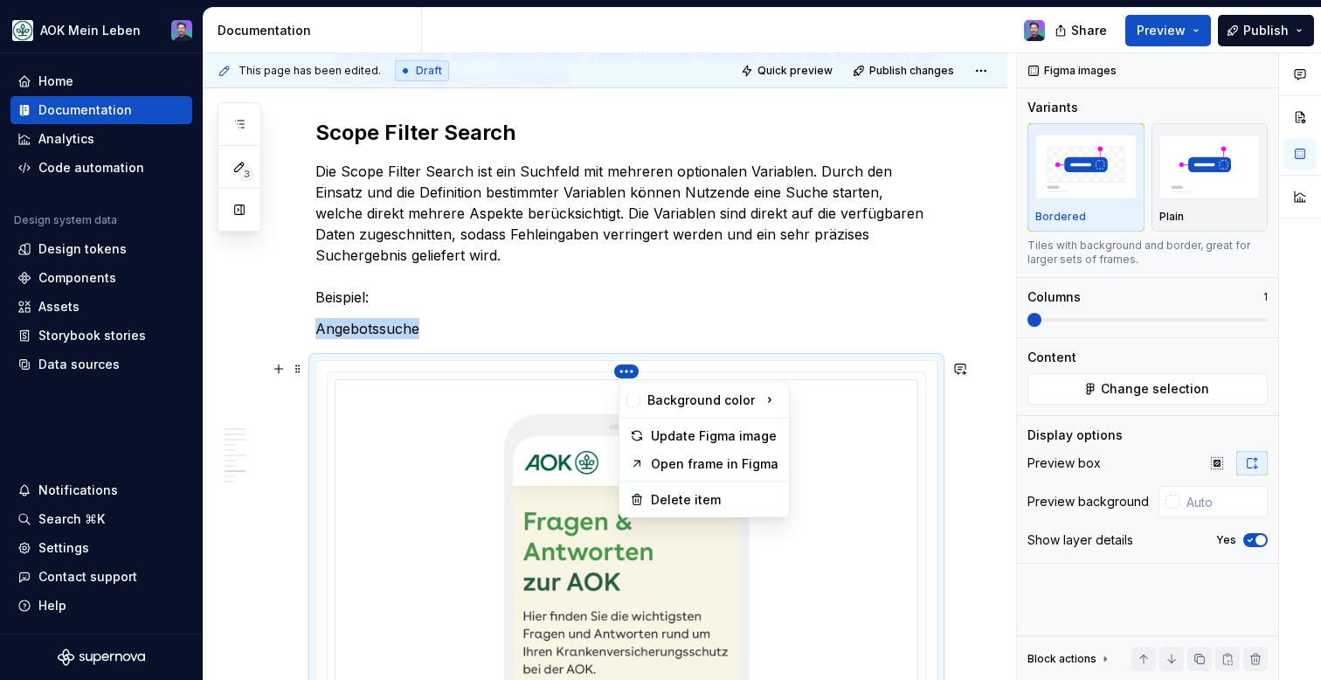
click at [625, 377] on html "AOK Mein Leben Home Documentation Analytics Code automation Design system data …" at bounding box center [660, 340] width 1321 height 680
click at [682, 439] on div "Update Figma image" at bounding box center [715, 435] width 128 height 17
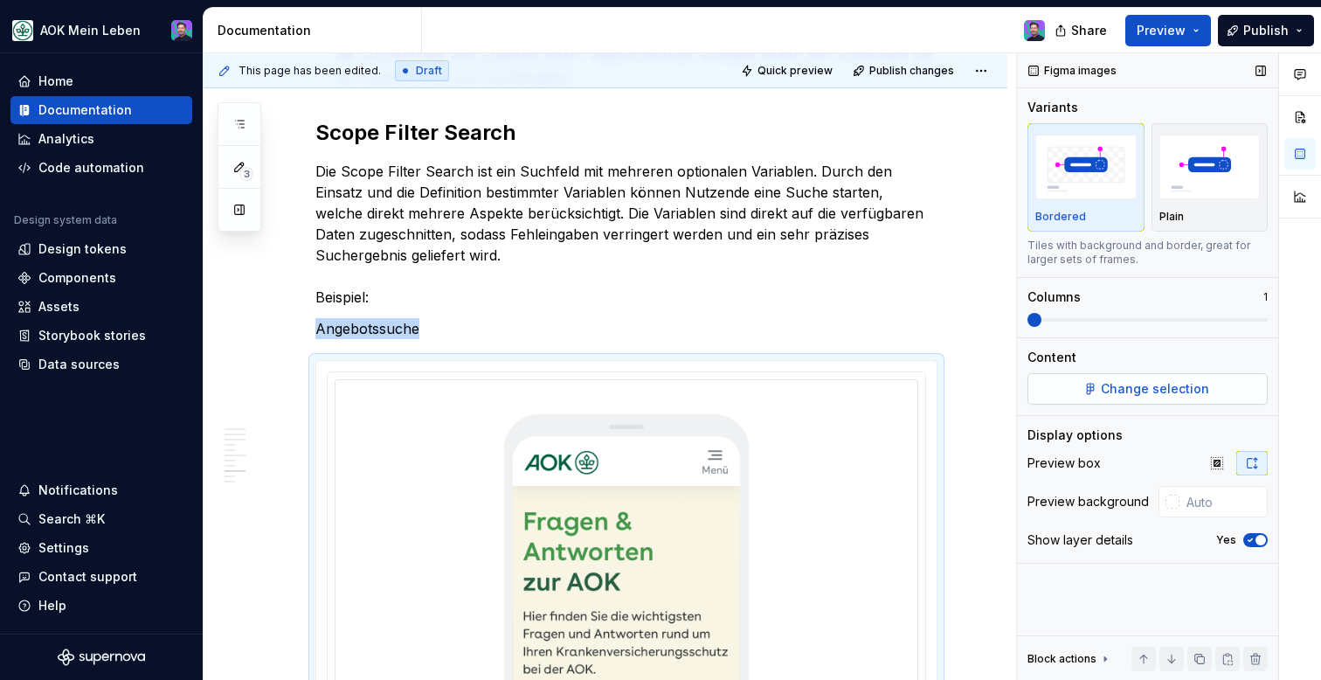
click at [1034, 395] on button "Change selection" at bounding box center [1148, 388] width 240 height 31
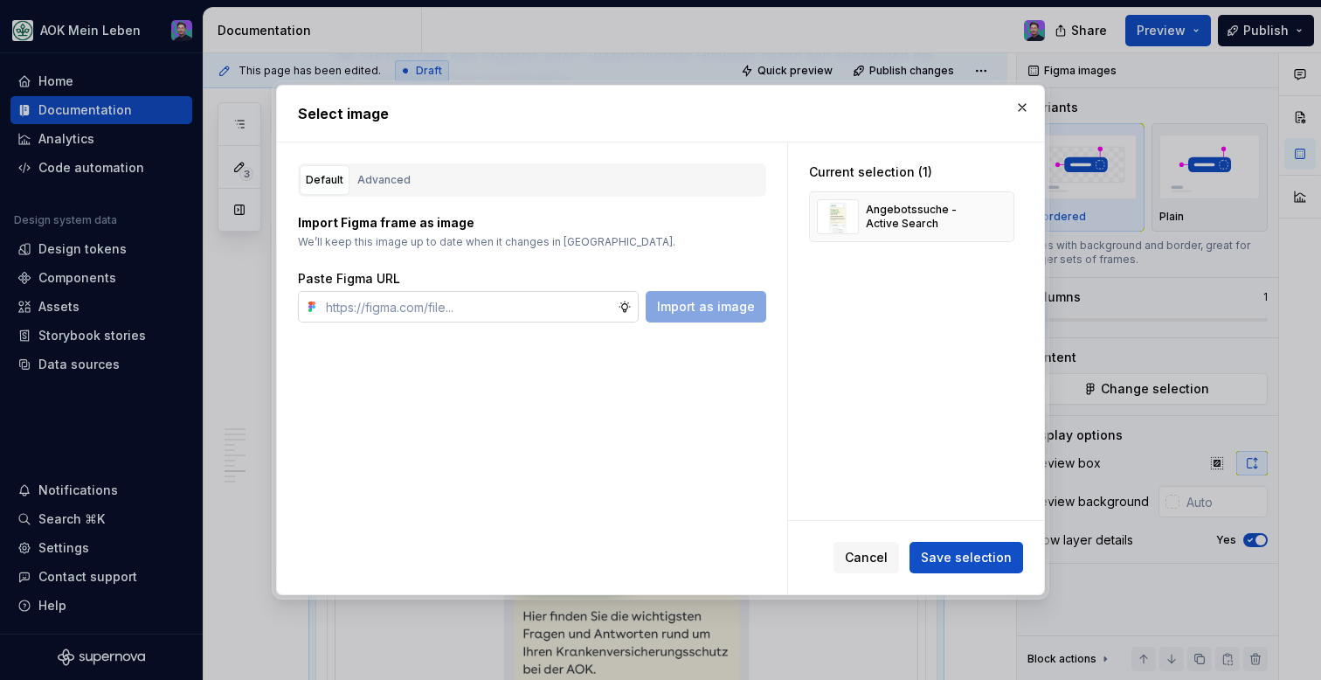
type textarea "*"
click at [566, 301] on input "text" at bounding box center [468, 306] width 299 height 31
type input "https://www.figma.com/design/h3quR2me0t8yxvd40CMizU/AOK-UI-Library-3.0.33--ades…"
click at [740, 308] on span "Import as image" at bounding box center [706, 306] width 98 height 17
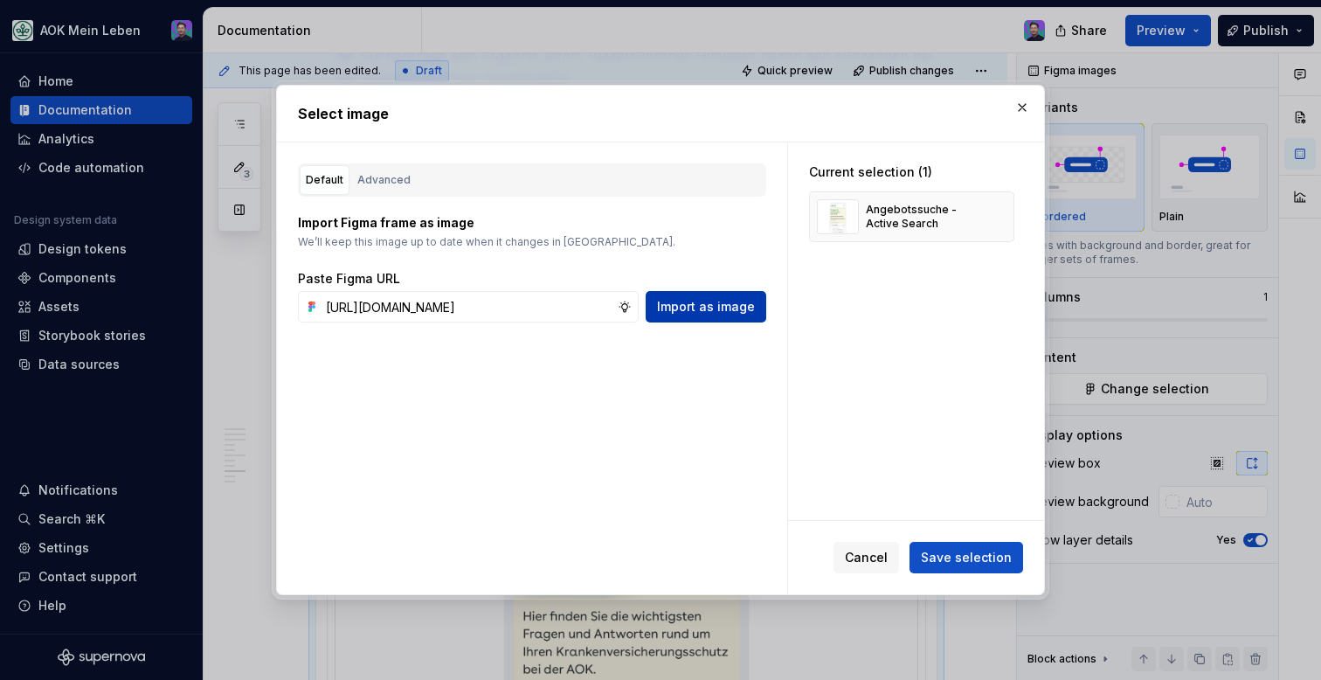
scroll to position [0, 0]
click at [1007, 218] on button "button" at bounding box center [994, 216] width 24 height 24
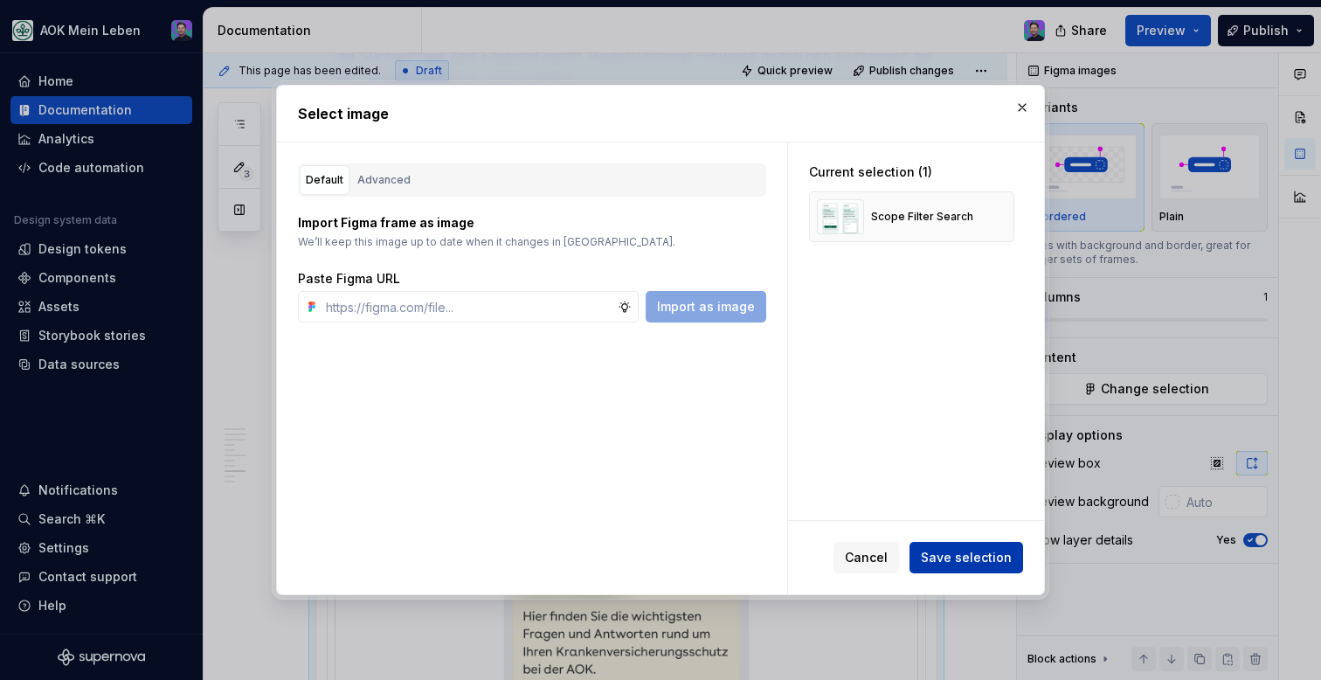
click at [975, 564] on span "Save selection" at bounding box center [966, 557] width 91 height 17
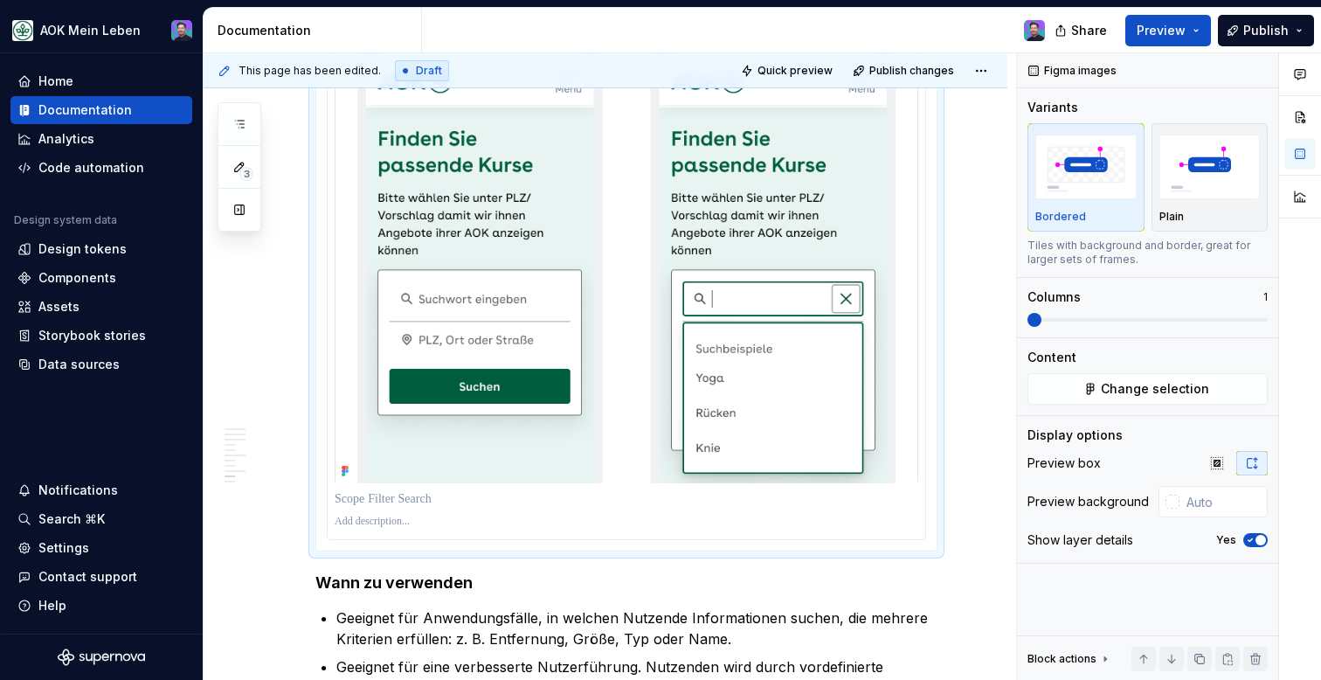
scroll to position [2896, 0]
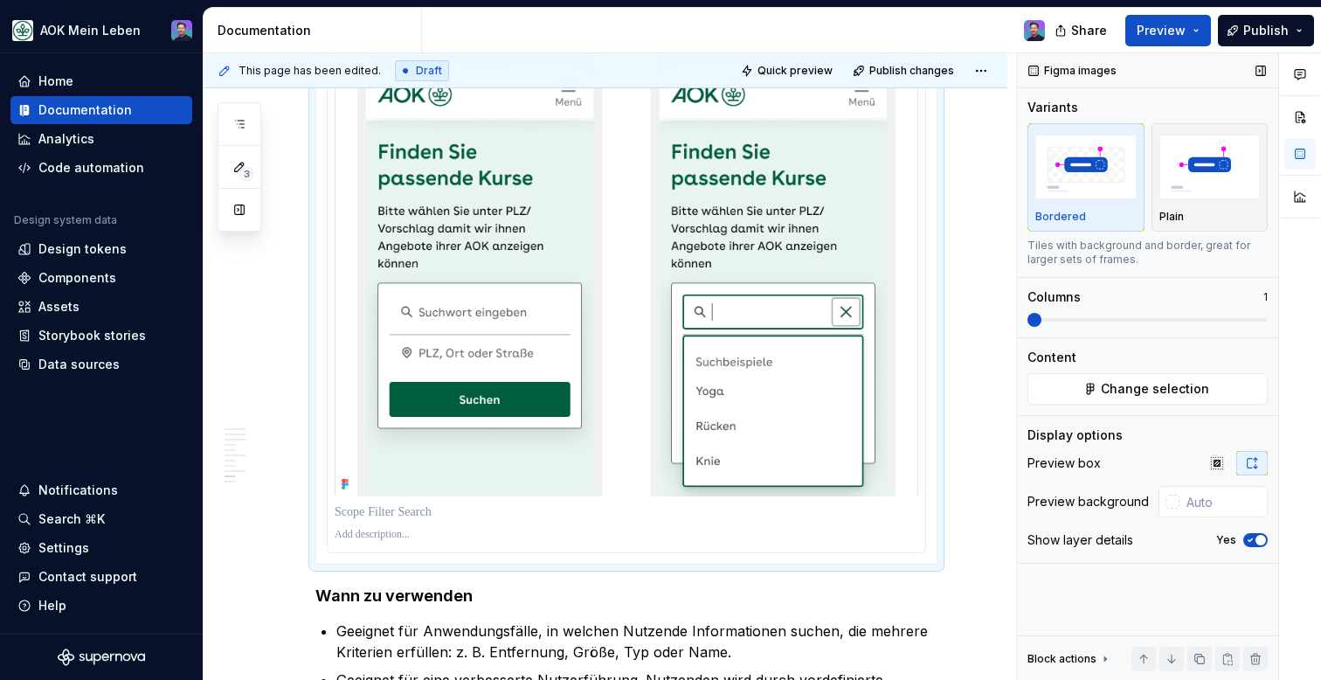
click at [1249, 539] on icon "button" at bounding box center [1251, 540] width 4 height 3
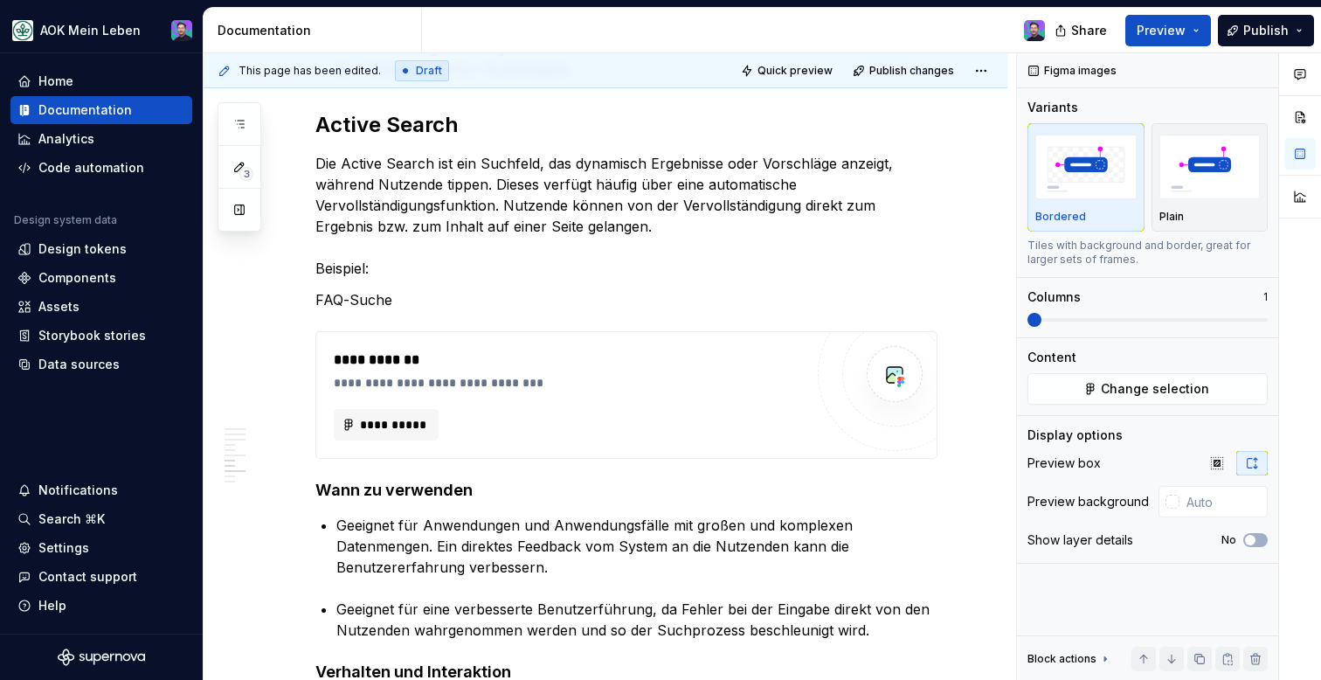
scroll to position [1617, 0]
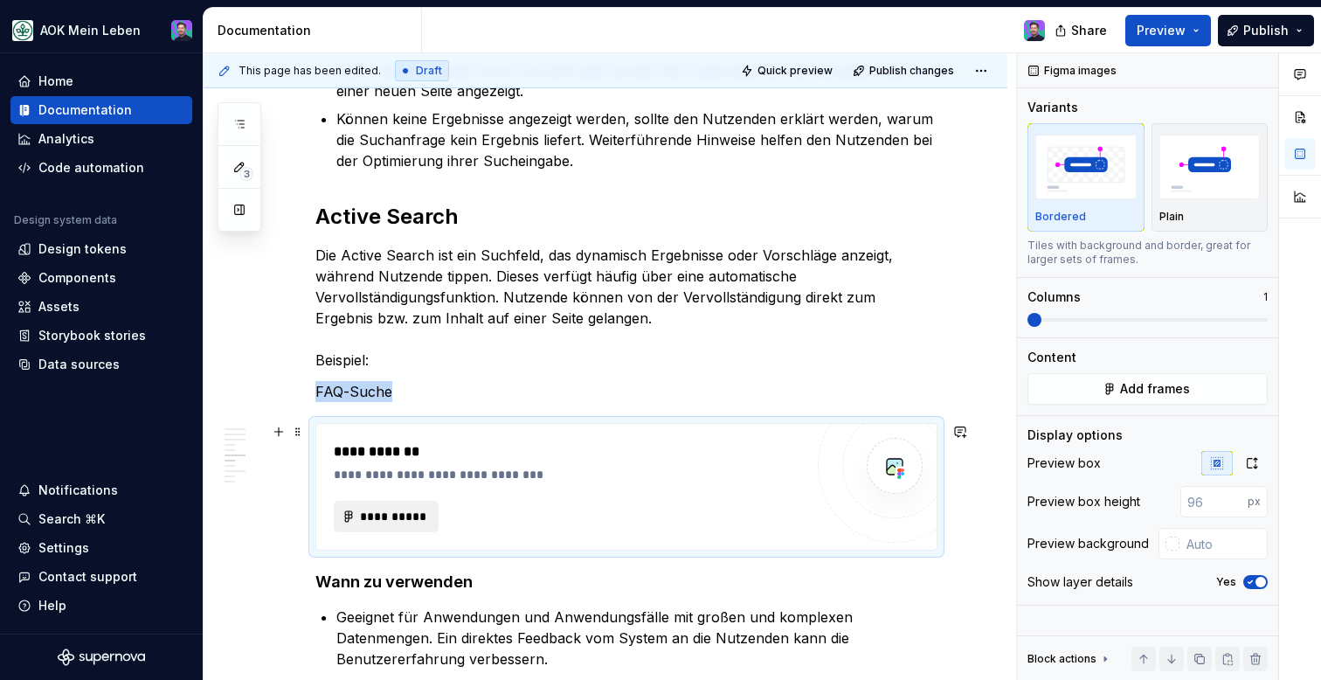
click at [361, 504] on button "**********" at bounding box center [386, 516] width 105 height 31
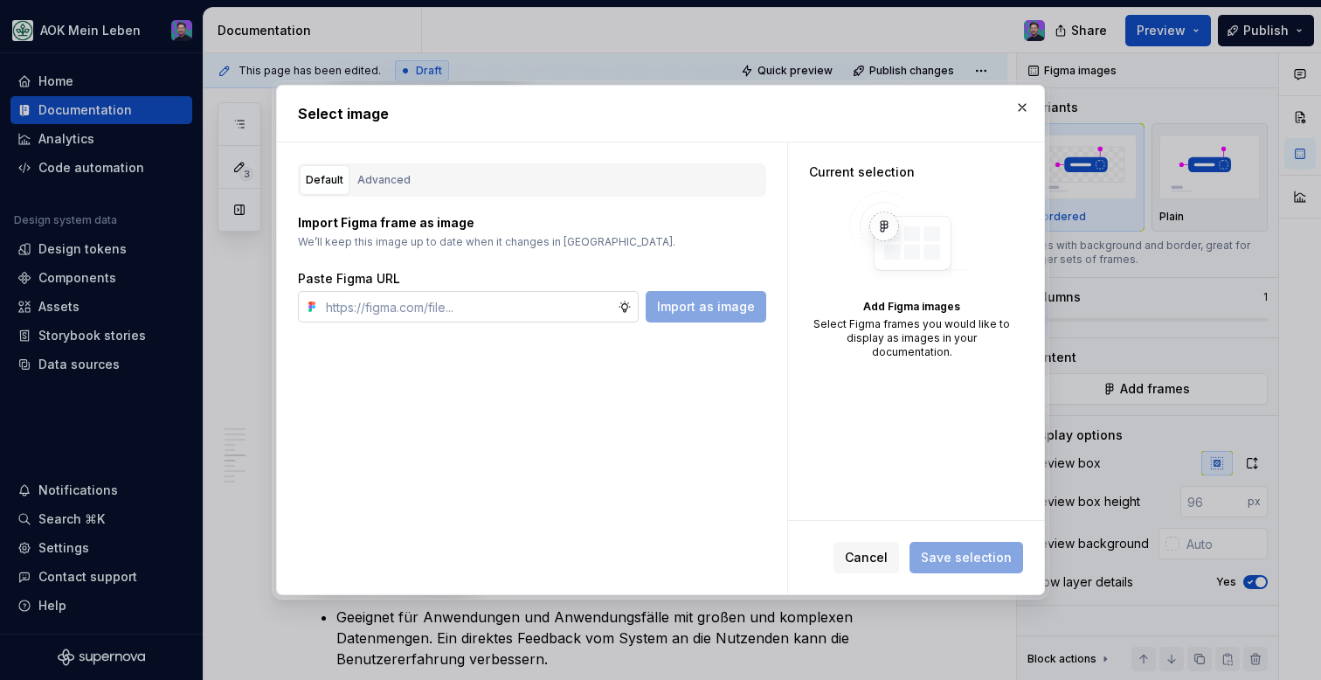
click at [546, 291] on input "text" at bounding box center [468, 306] width 299 height 31
type textarea "*"
type input "https://www.figma.com/design/h3quR2me0t8yxvd40CMizU/AOK-UI-Library-3.0.33--ades…"
click at [696, 297] on button "Import as image" at bounding box center [706, 306] width 121 height 31
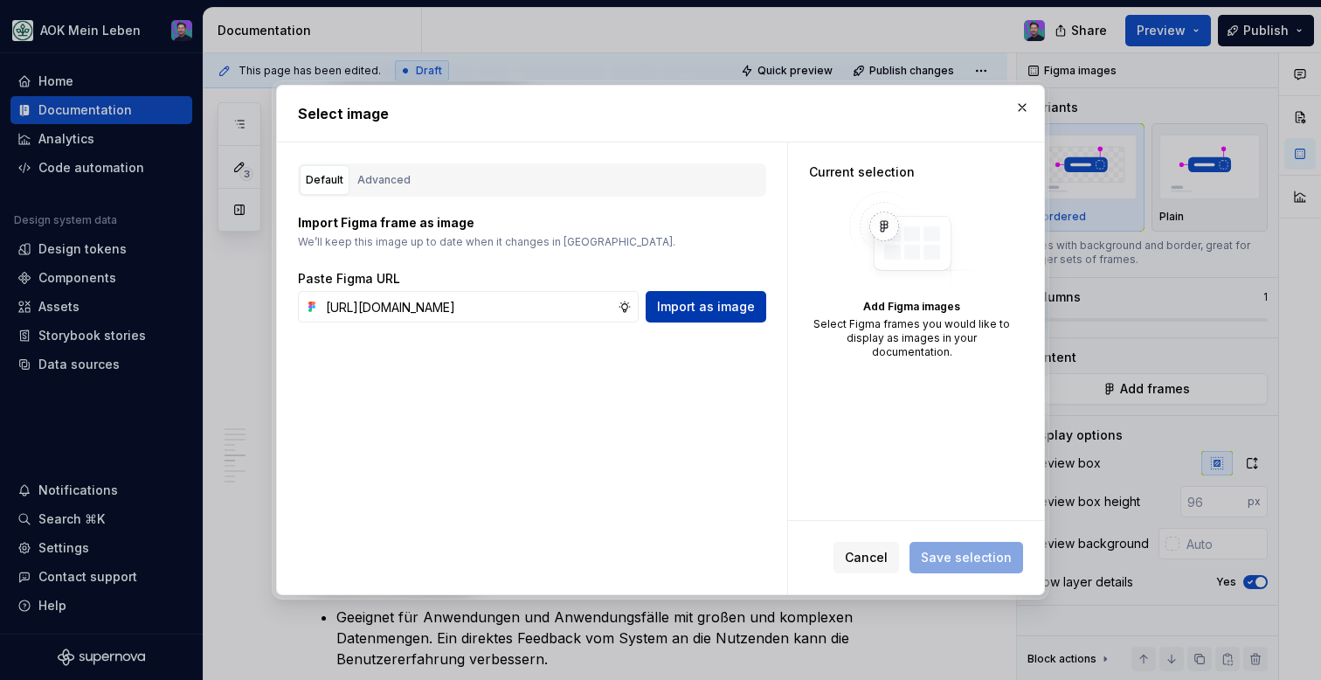
scroll to position [0, 0]
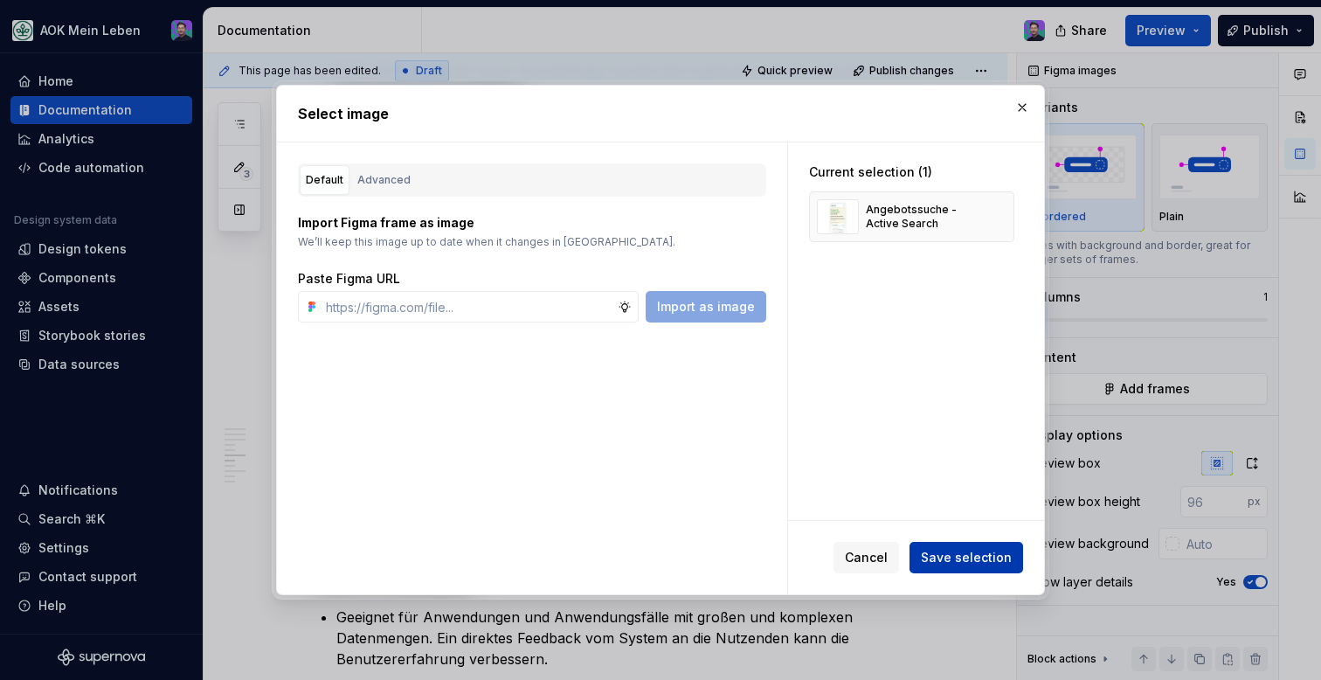
click at [941, 565] on span "Save selection" at bounding box center [966, 557] width 91 height 17
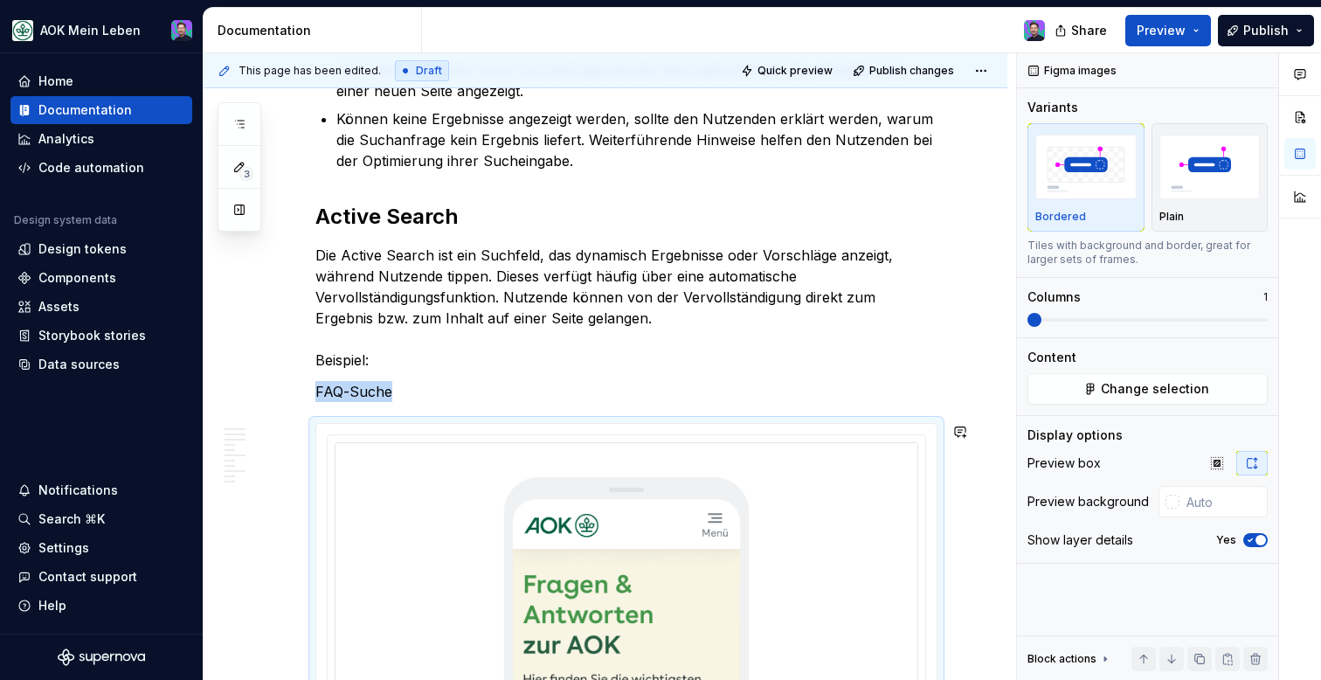
scroll to position [1941, 0]
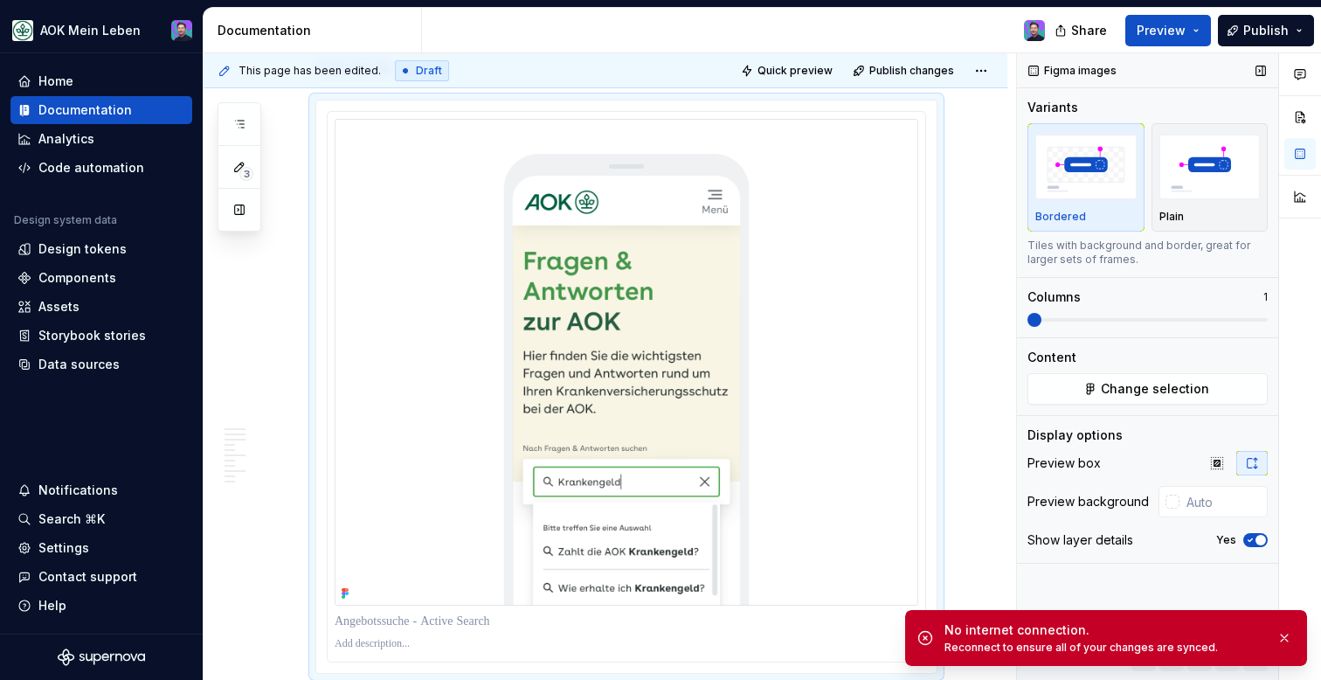
type textarea "*"
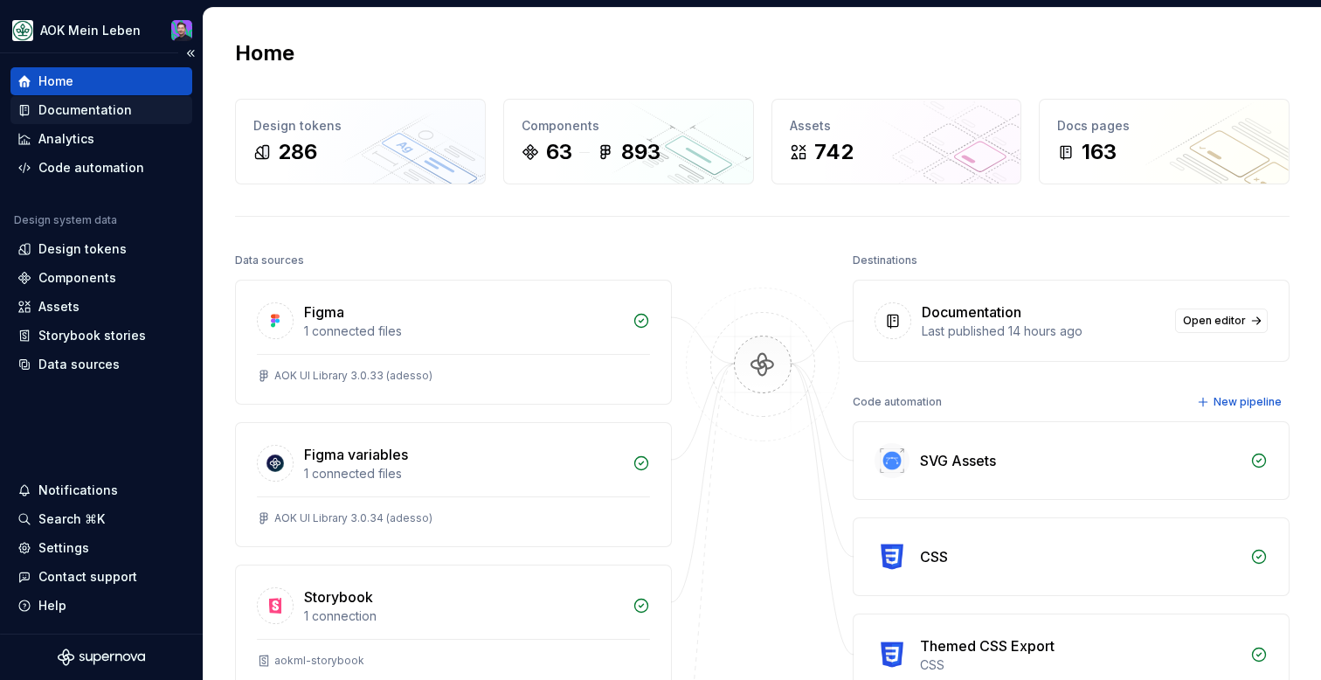
click at [135, 108] on div "Documentation" at bounding box center [101, 109] width 168 height 17
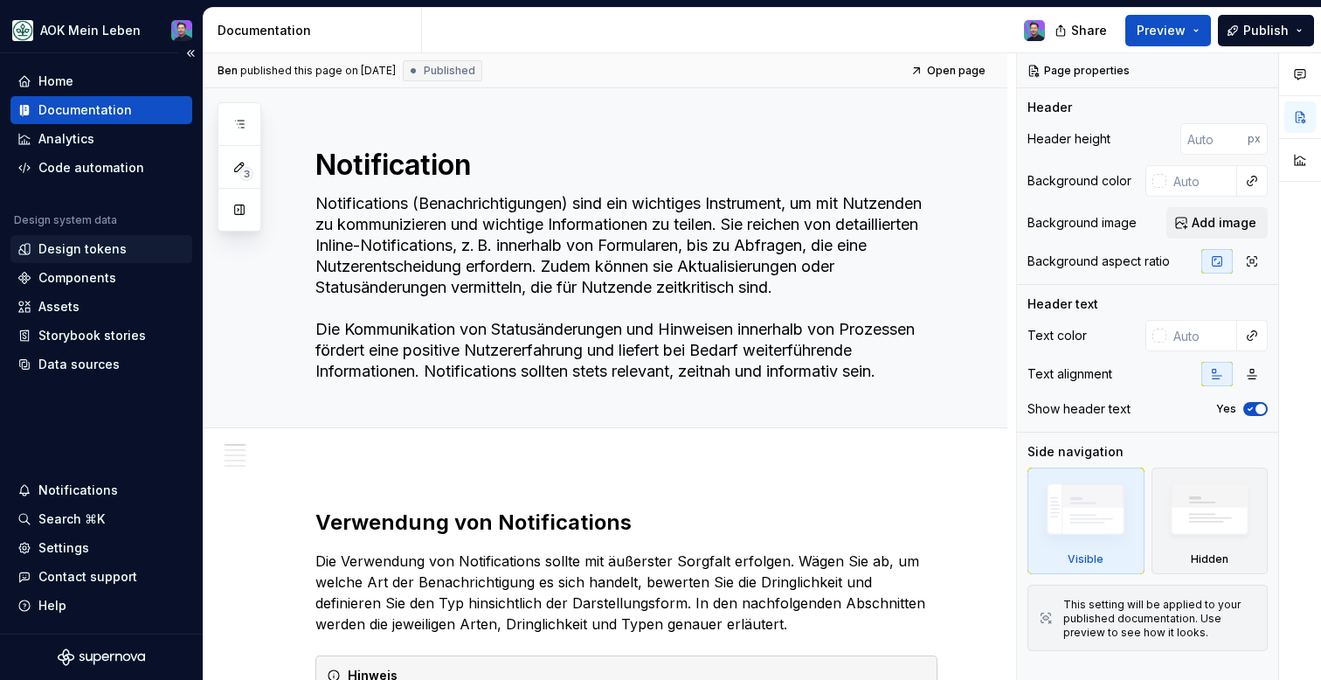
click at [95, 243] on div "Design tokens" at bounding box center [82, 248] width 88 height 17
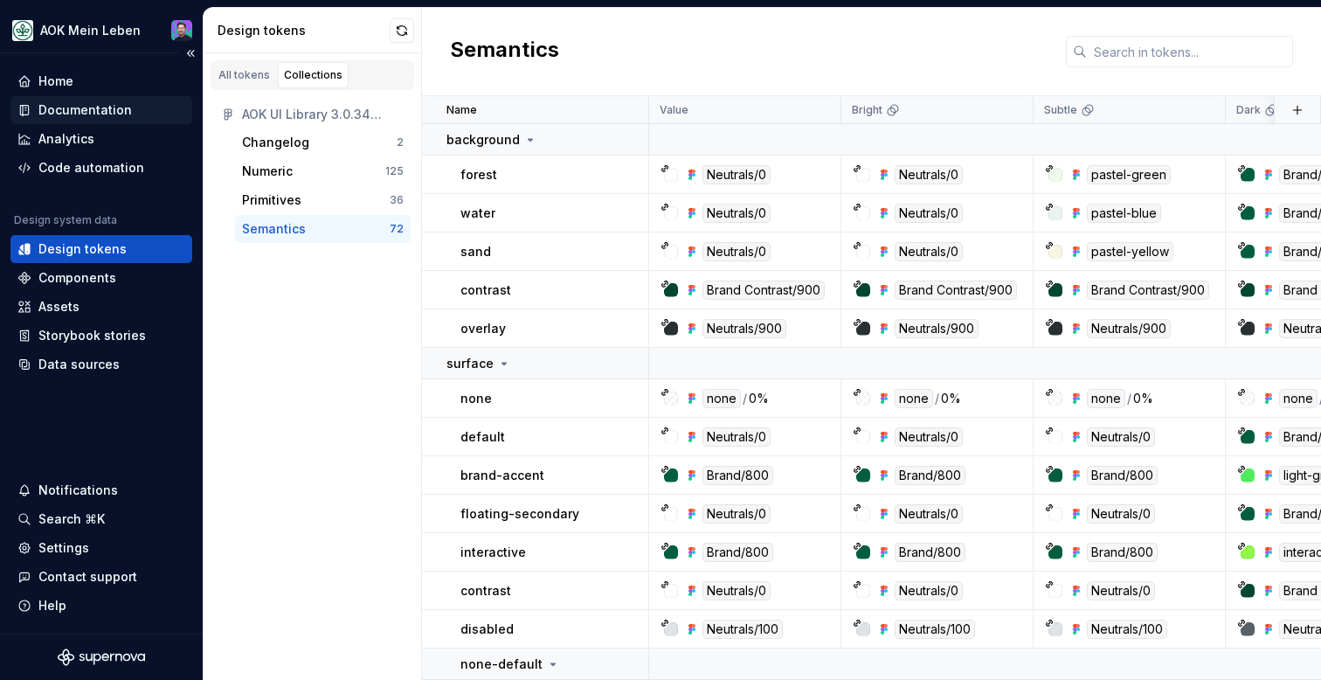
click at [128, 114] on div "Documentation" at bounding box center [101, 109] width 168 height 17
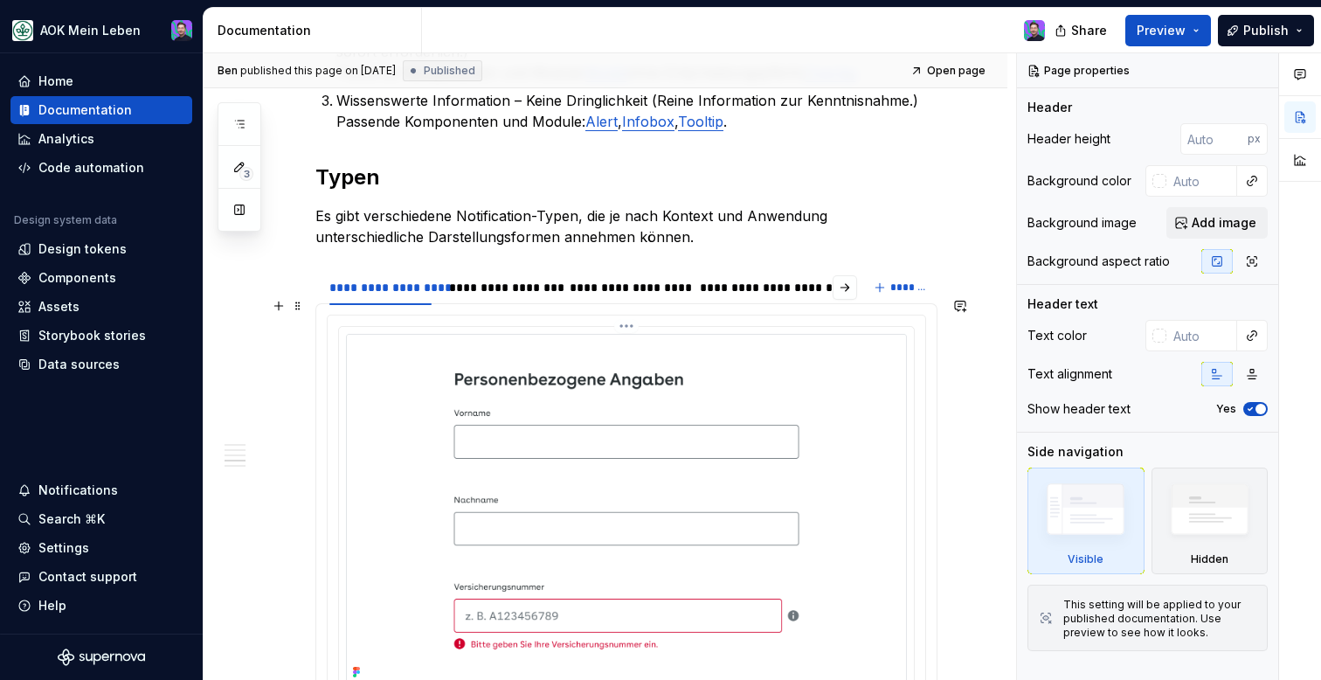
scroll to position [1543, 0]
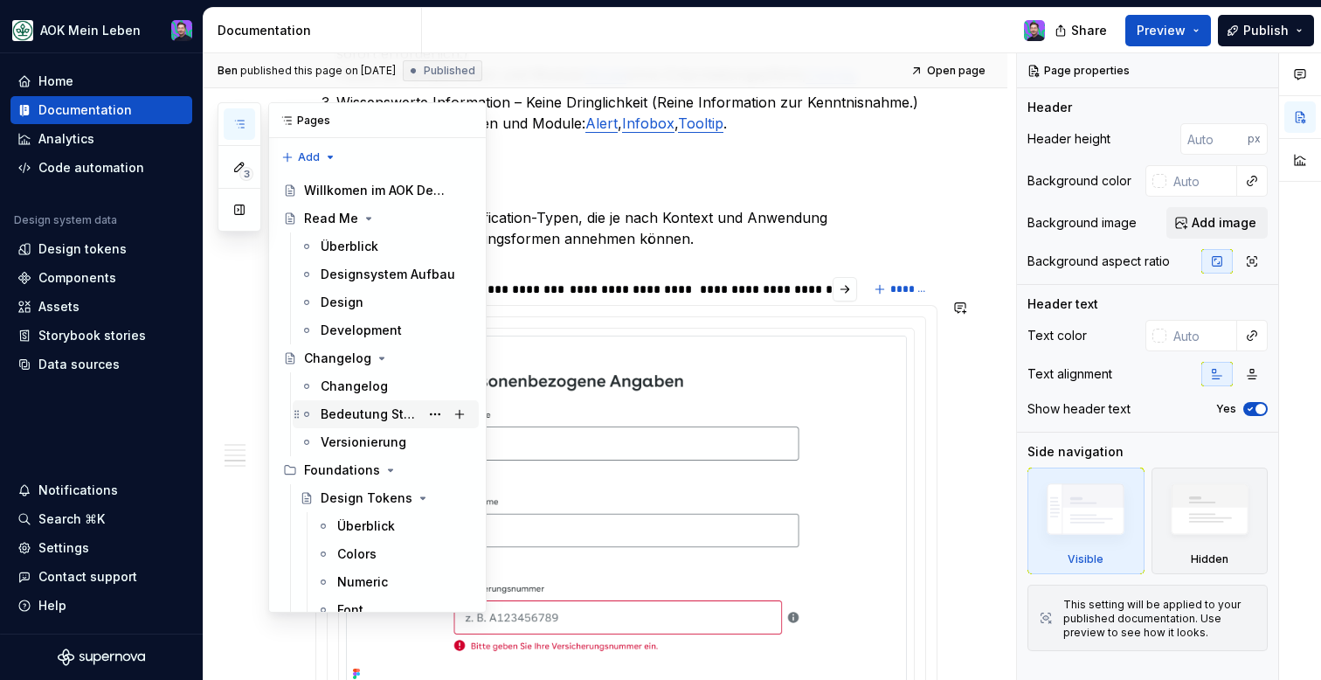
drag, startPoint x: 230, startPoint y: 128, endPoint x: 332, endPoint y: 400, distance: 290.4
click at [332, 392] on div "3 Pages Add Accessibility guide for tree Page tree. Navigate the tree with the …" at bounding box center [352, 357] width 269 height 510
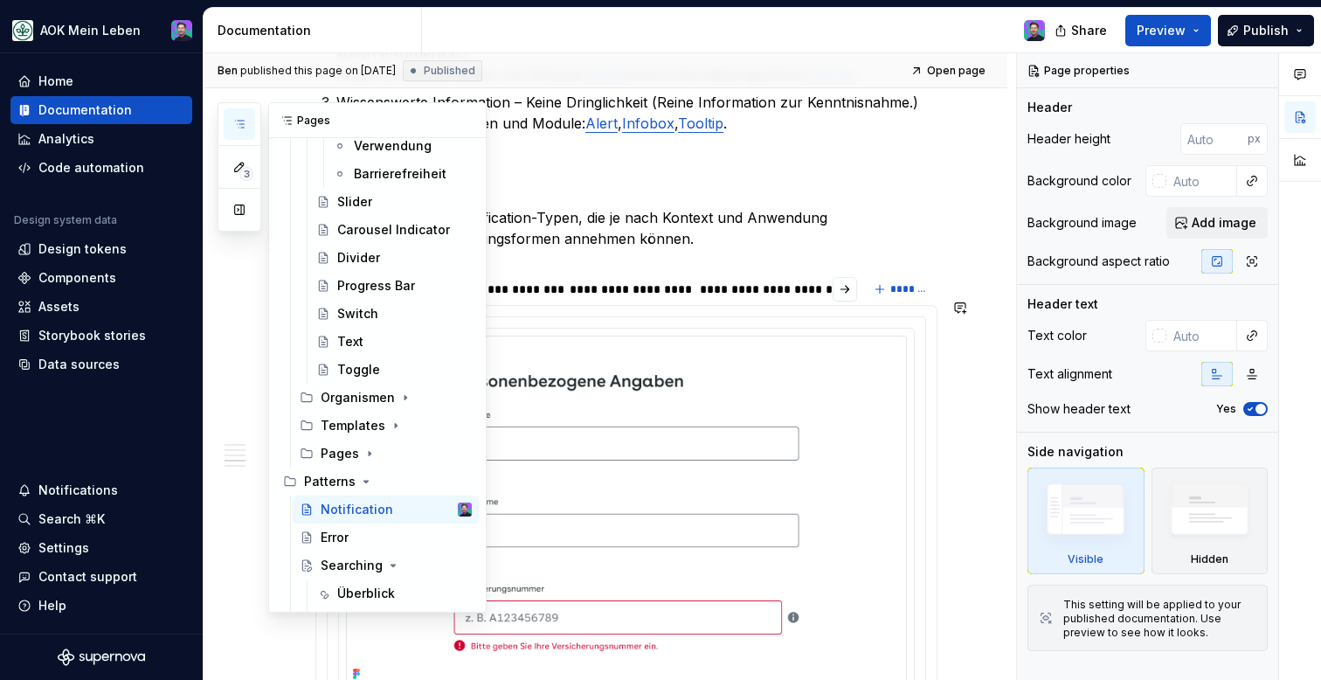
scroll to position [2225, 0]
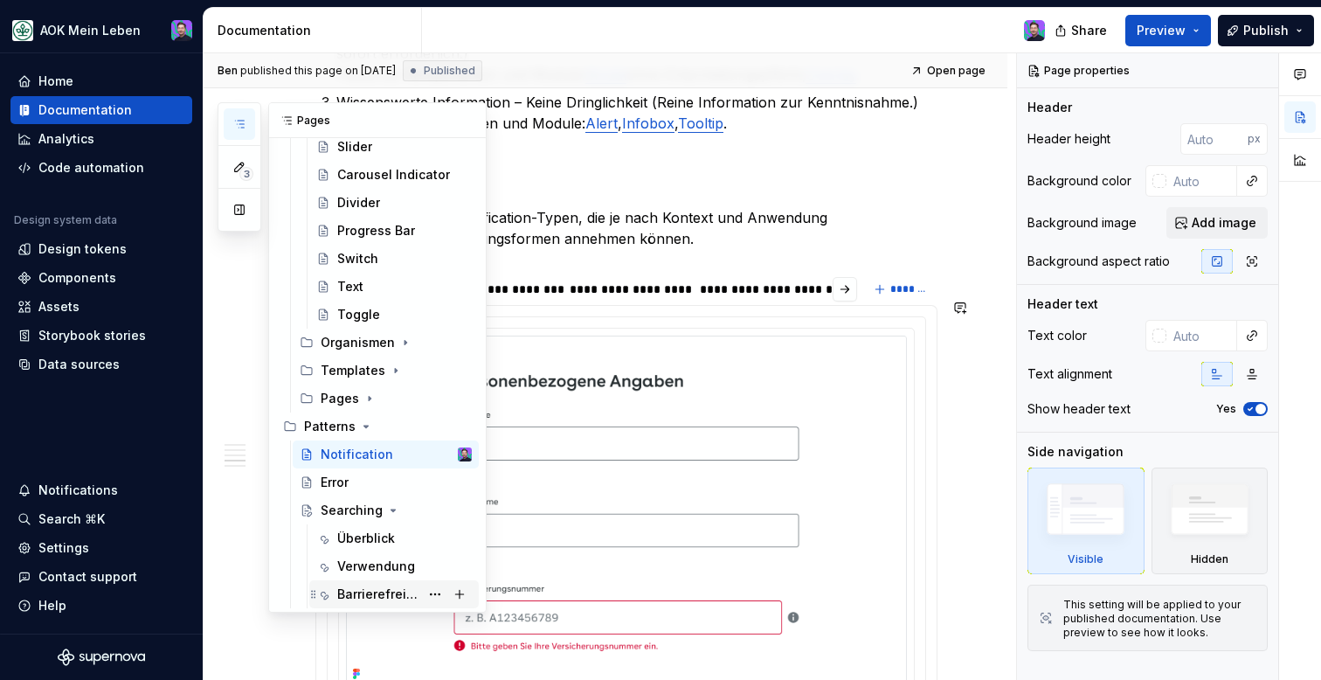
click at [360, 587] on div "Barrierefreiheit" at bounding box center [378, 593] width 82 height 17
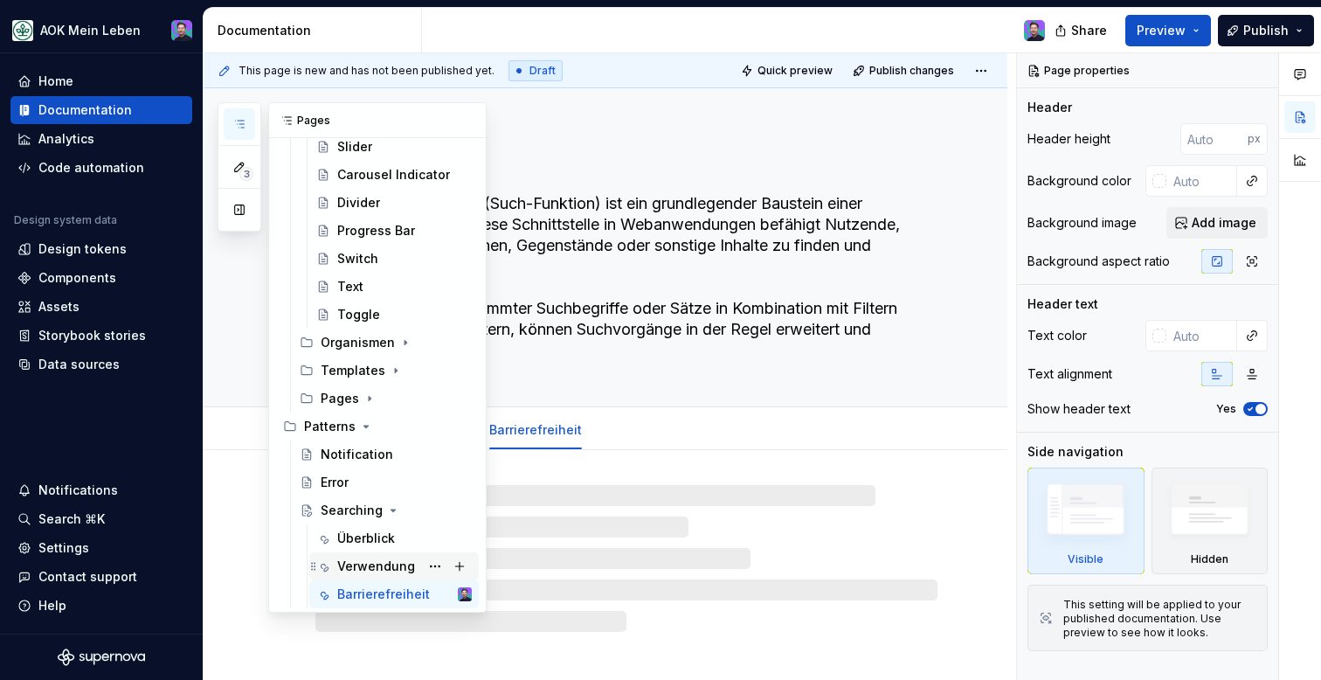
click at [369, 577] on div "Verwendung" at bounding box center [404, 566] width 135 height 24
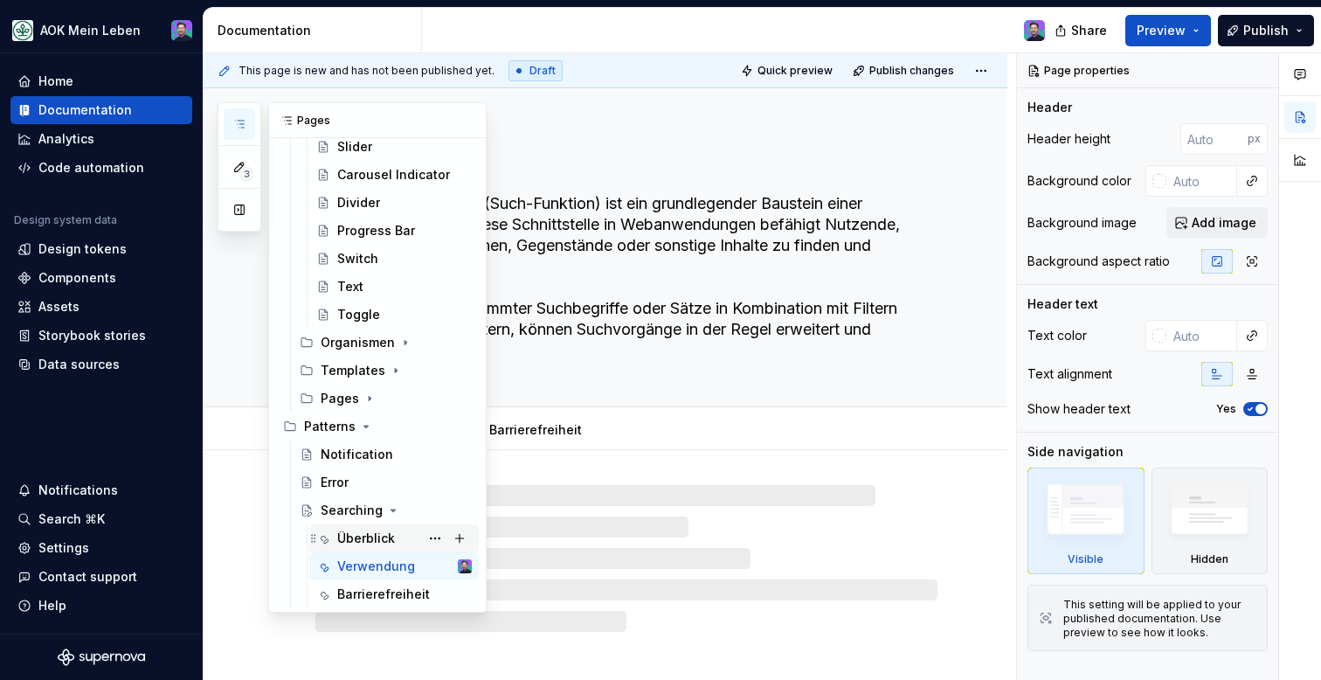
click at [366, 539] on div "Überblick" at bounding box center [366, 538] width 58 height 17
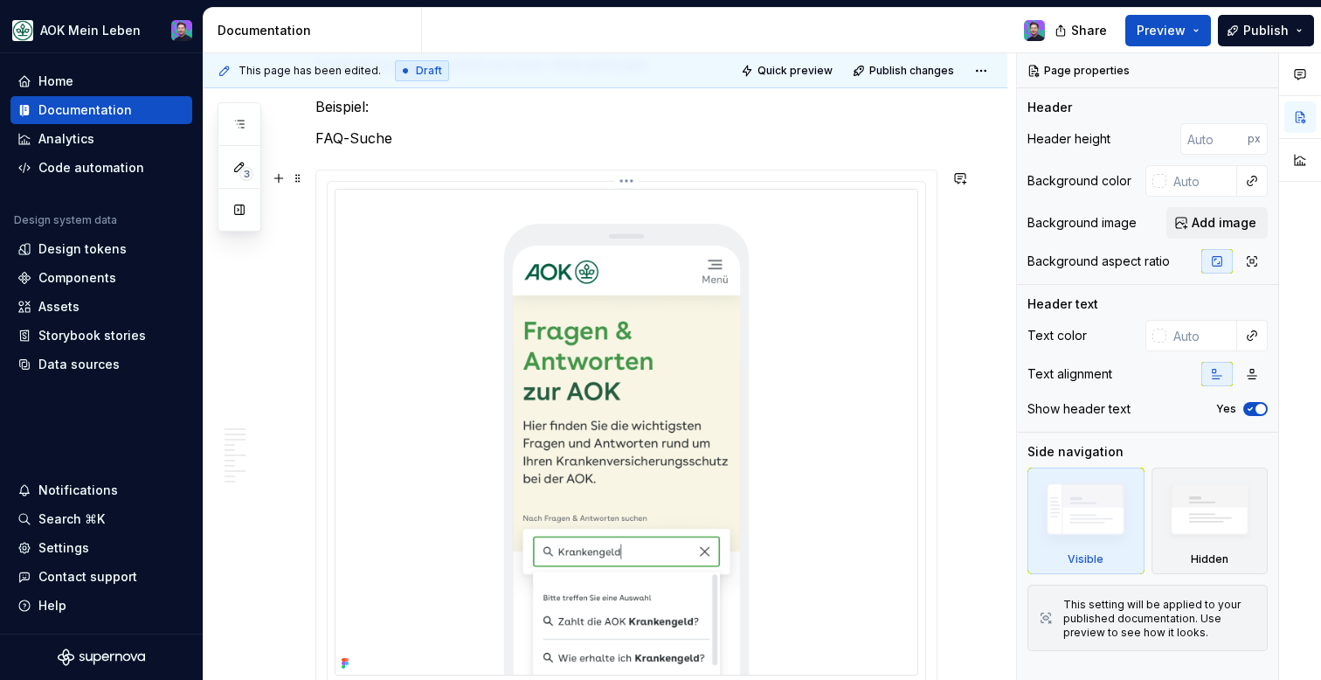
scroll to position [2262, 0]
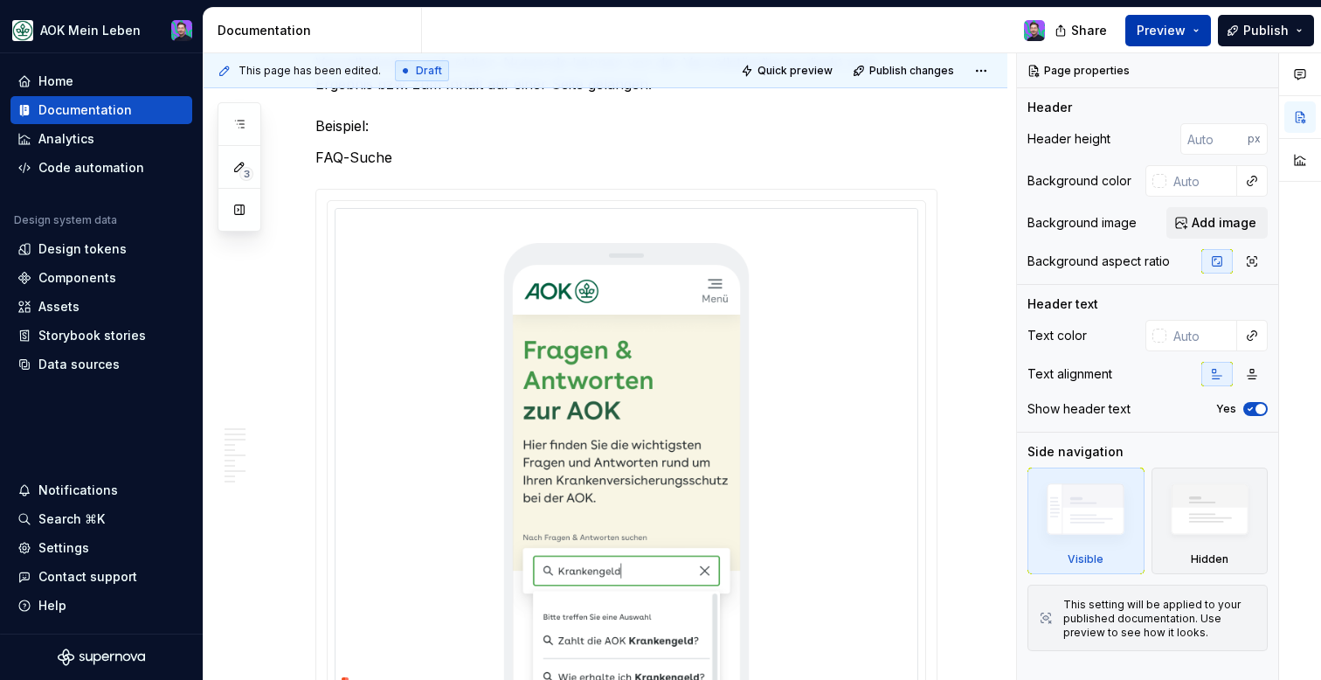
click at [1143, 44] on button "Preview" at bounding box center [1169, 30] width 86 height 31
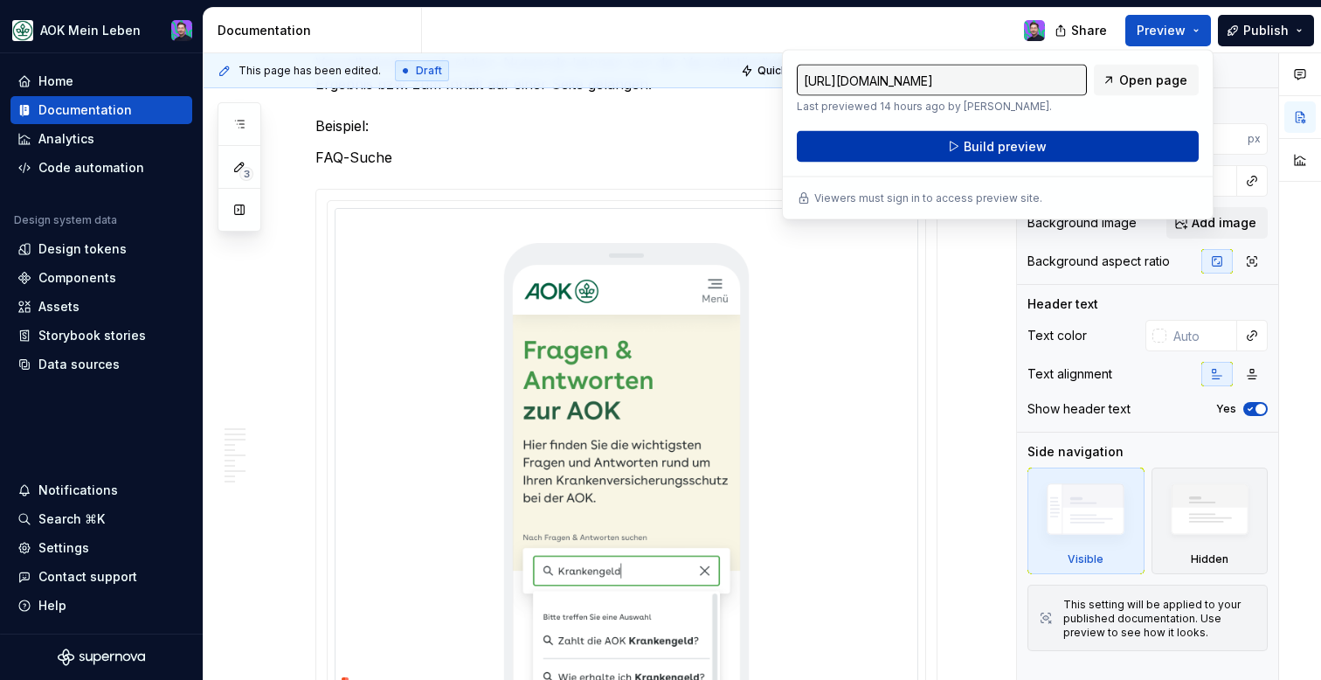
click at [1060, 152] on button "Build preview" at bounding box center [998, 146] width 402 height 31
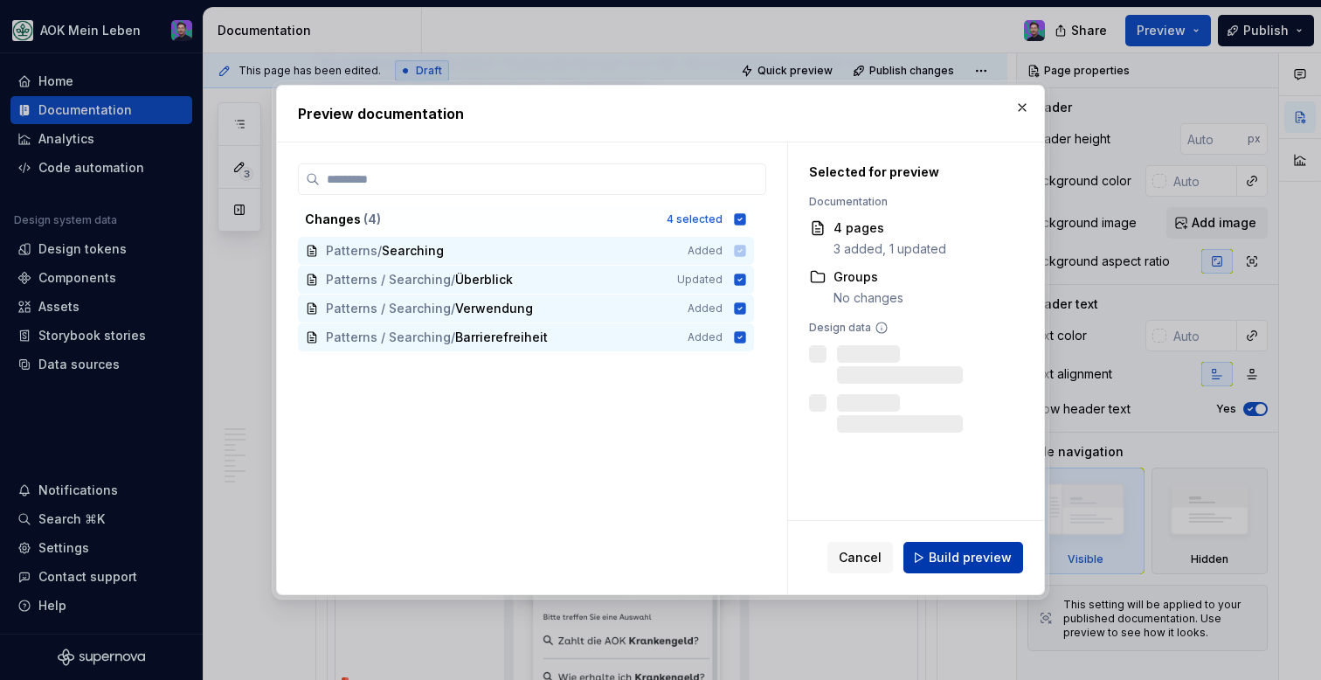
click at [936, 551] on span "Build preview" at bounding box center [970, 557] width 83 height 17
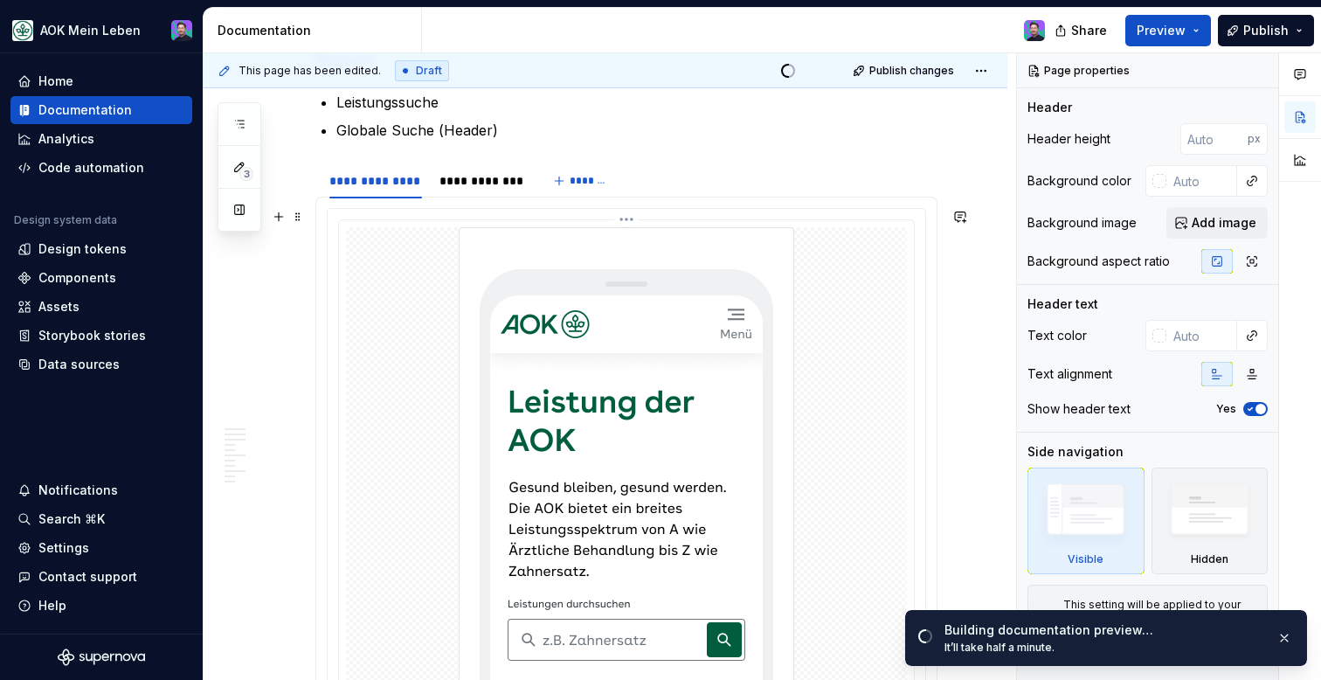
scroll to position [1091, 0]
click at [493, 175] on div "**********" at bounding box center [482, 182] width 85 height 17
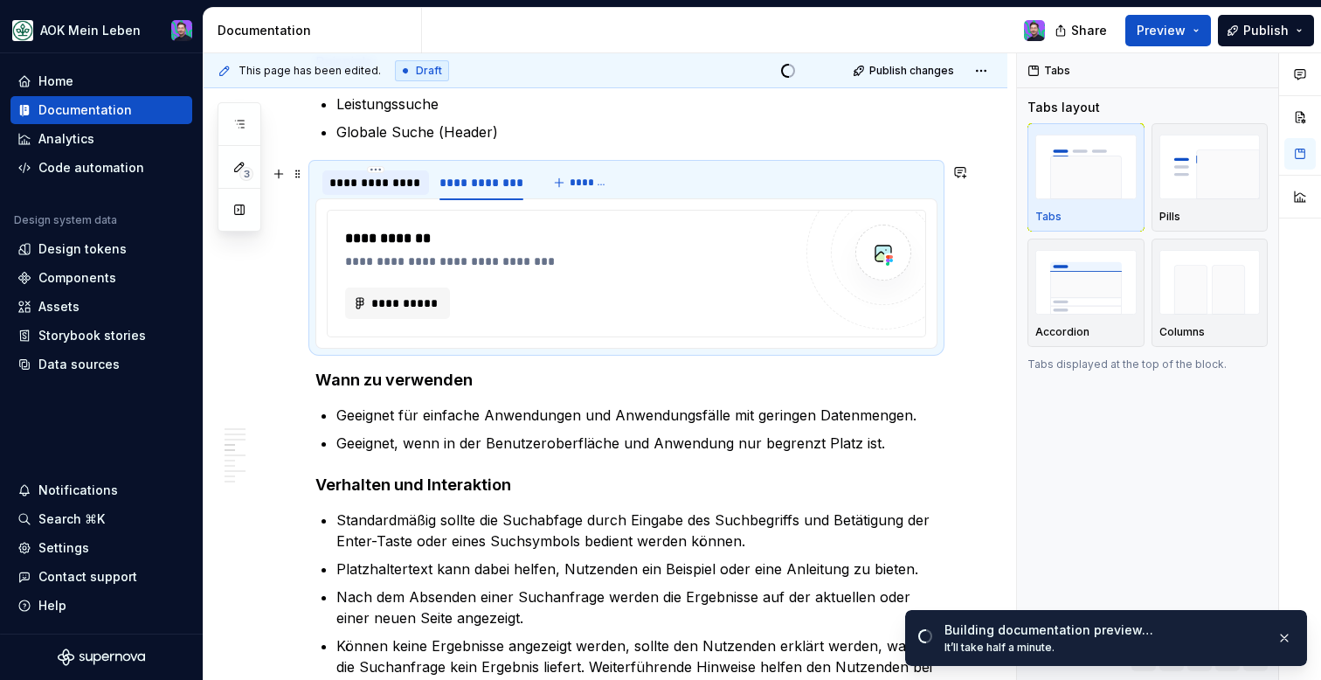
click at [382, 187] on div "**********" at bounding box center [375, 182] width 93 height 17
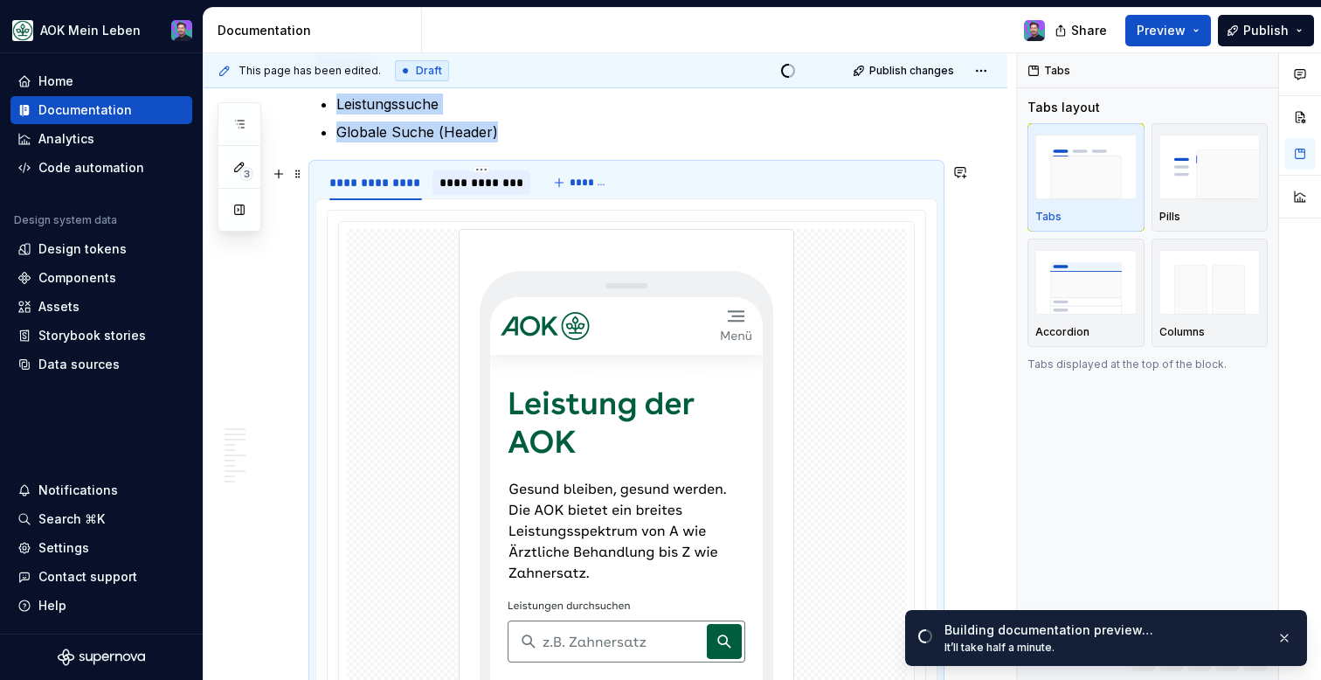
click at [469, 183] on div "**********" at bounding box center [482, 182] width 85 height 17
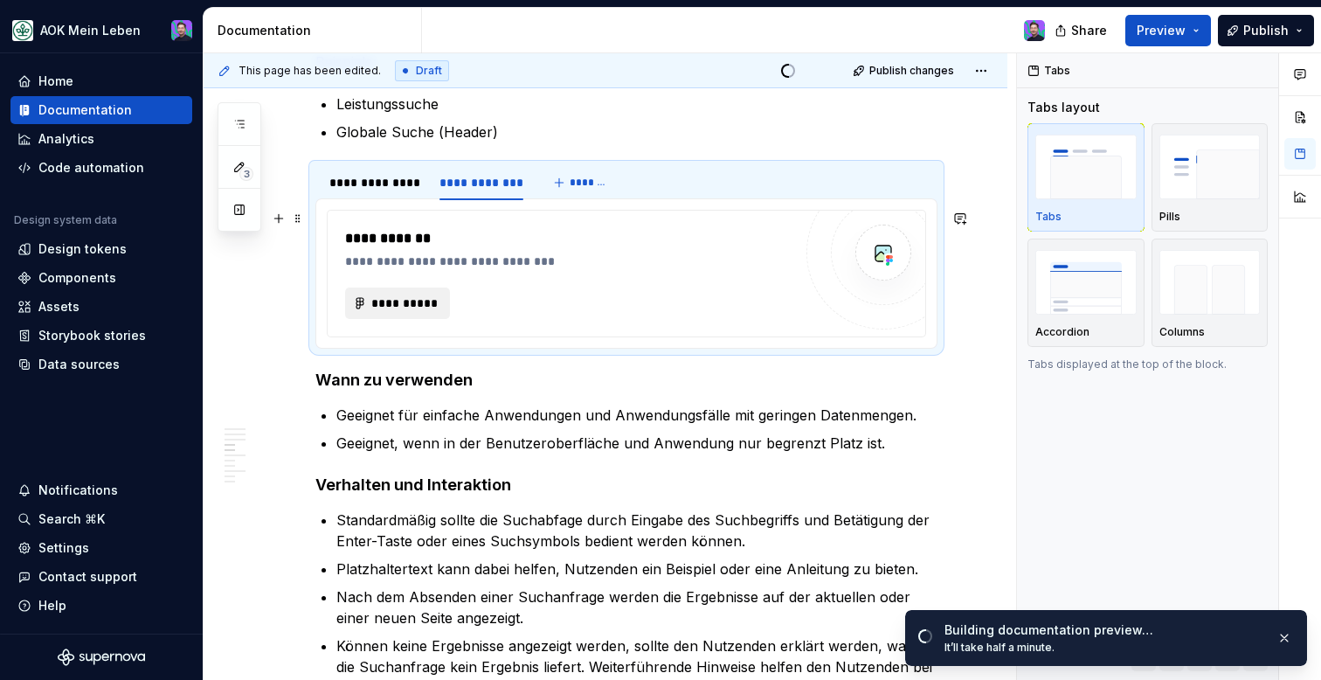
click at [420, 310] on span "**********" at bounding box center [405, 302] width 68 height 17
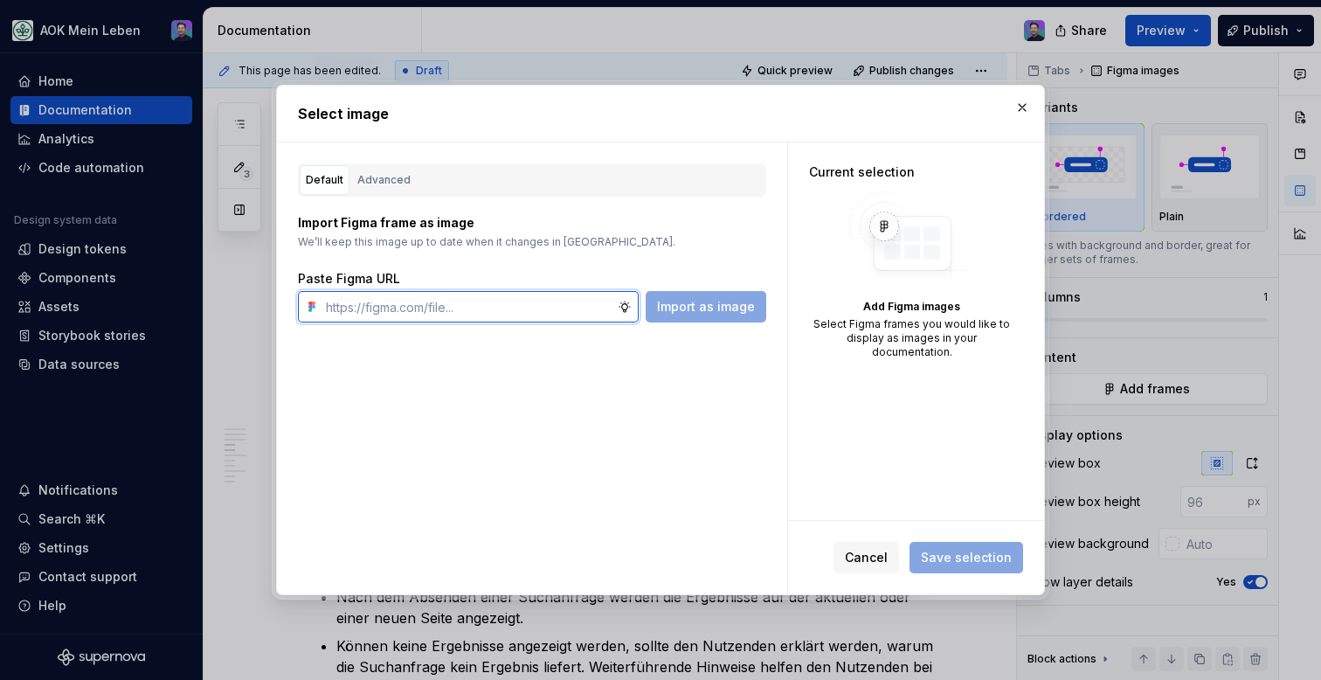
type textarea "*"
click at [615, 318] on input "text" at bounding box center [468, 306] width 299 height 31
paste input "https://www.figma.com/design/h3quR2me0t8yxvd40CMizU/AOK-UI-Library-3.0.33--ades…"
type input "https://www.figma.com/design/h3quR2me0t8yxvd40CMizU/AOK-UI-Library-3.0.33--ades…"
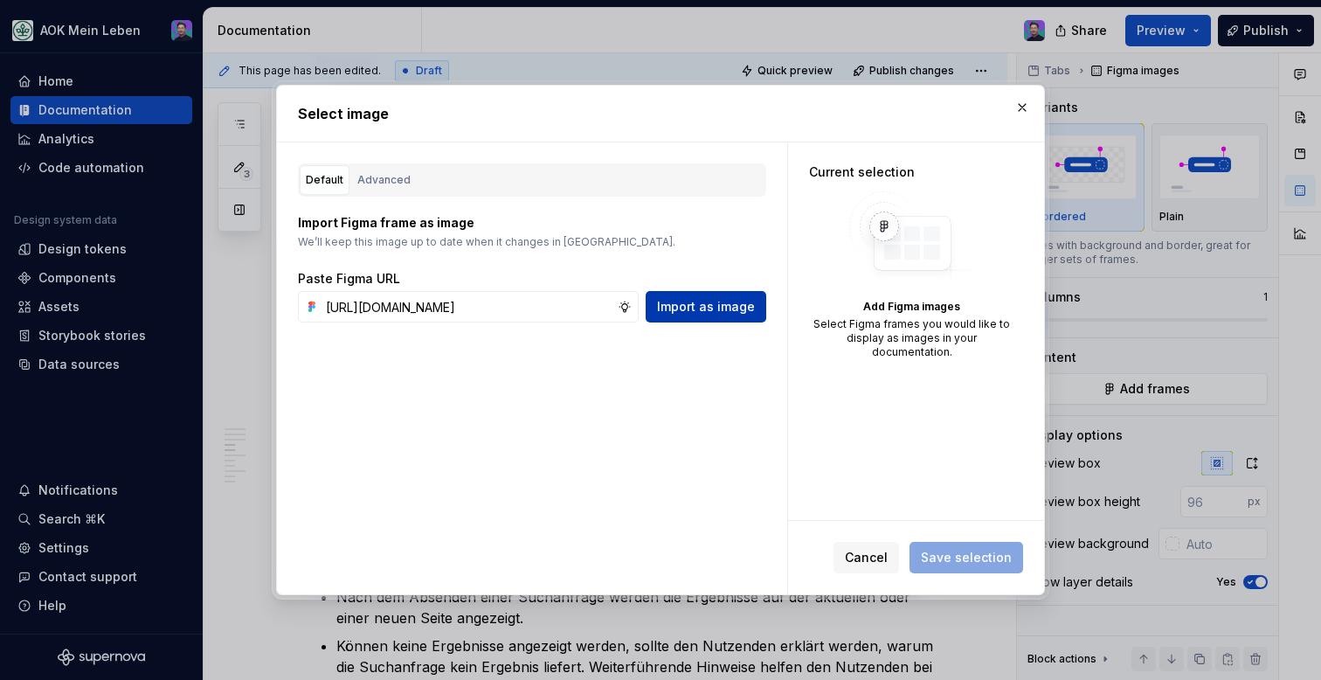
click at [688, 315] on button "Import as image" at bounding box center [706, 306] width 121 height 31
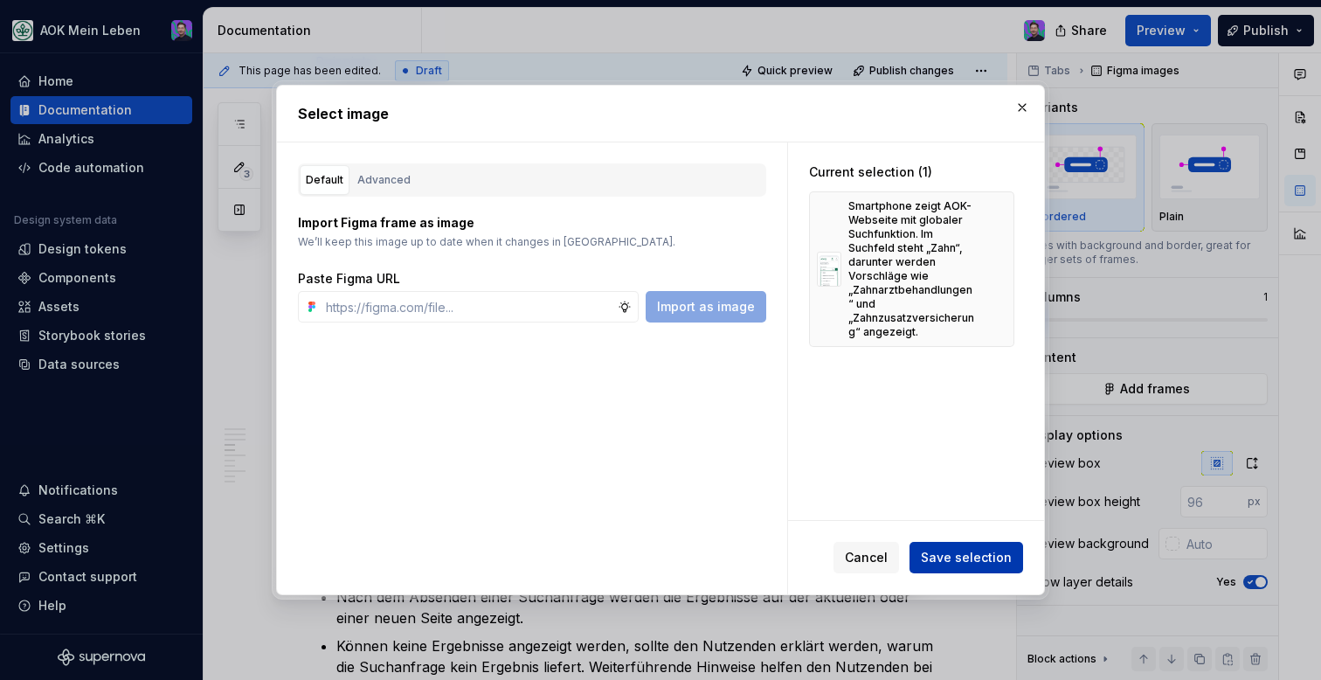
click at [936, 562] on span "Save selection" at bounding box center [966, 557] width 91 height 17
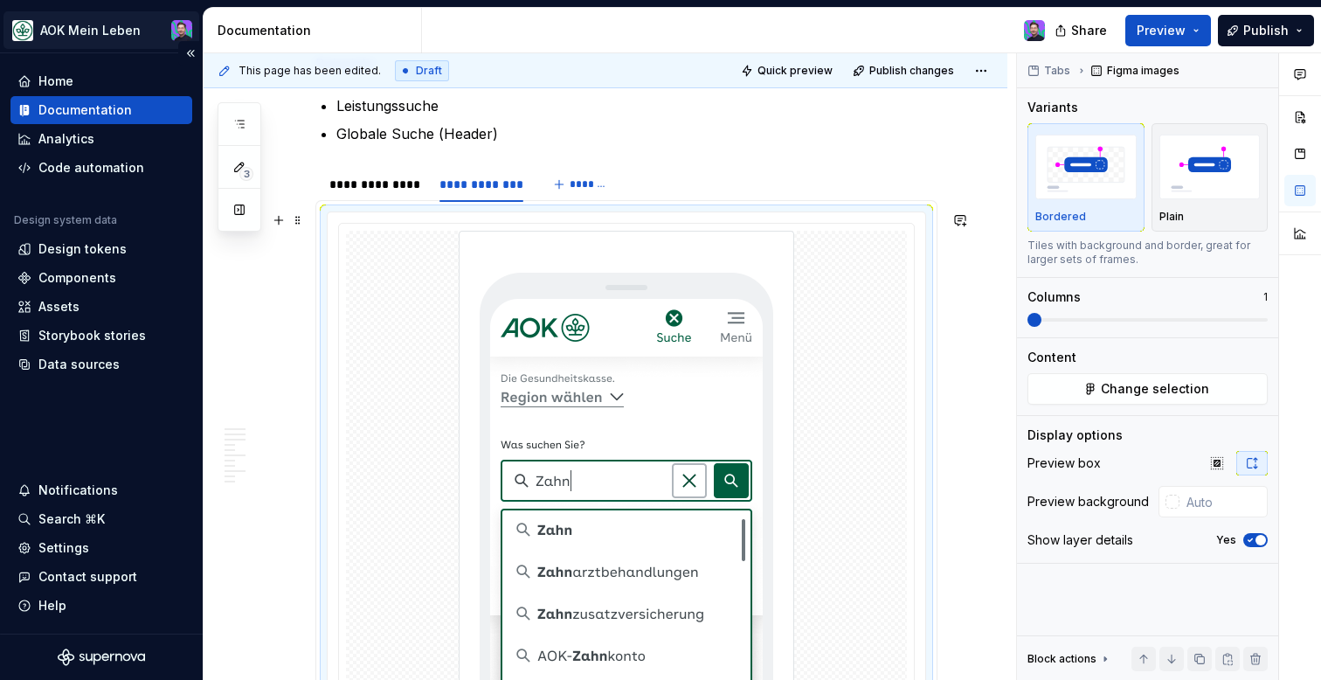
scroll to position [1073, 0]
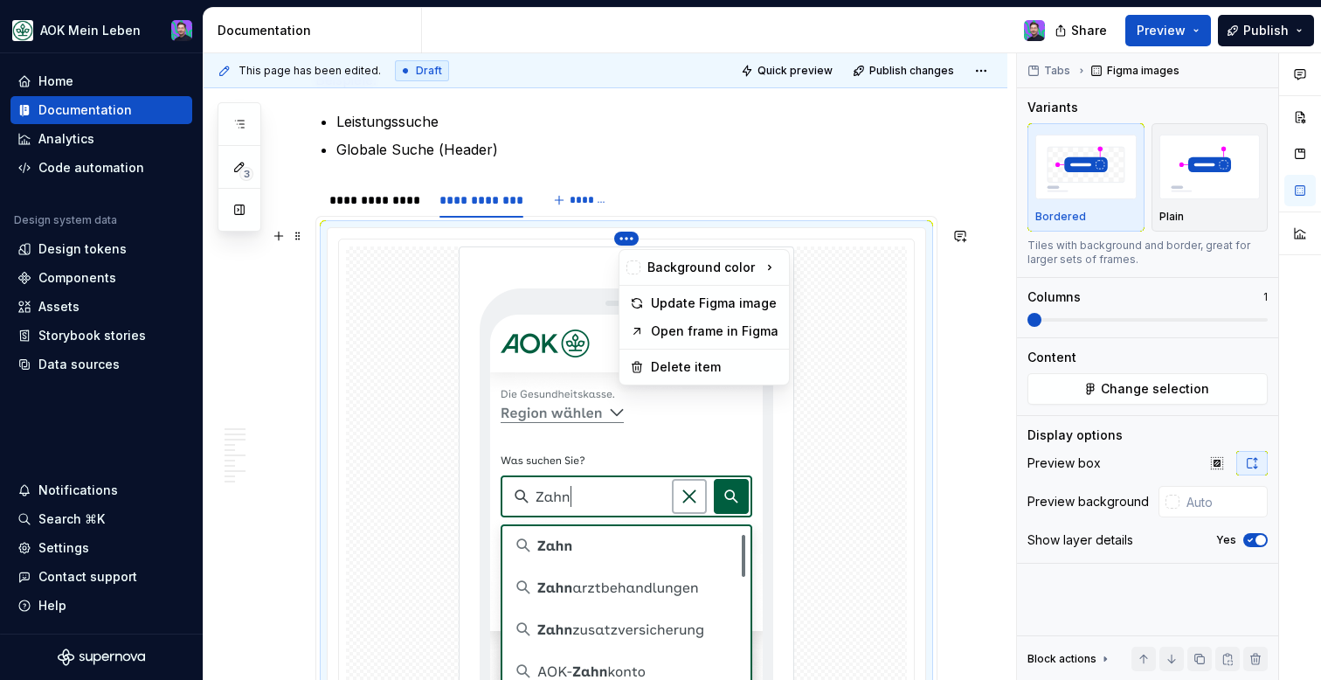
click at [630, 243] on html "AOK Mein Leben Home Documentation Analytics Code automation Design system data …" at bounding box center [660, 340] width 1321 height 680
click at [688, 301] on div "Update Figma image" at bounding box center [715, 302] width 128 height 17
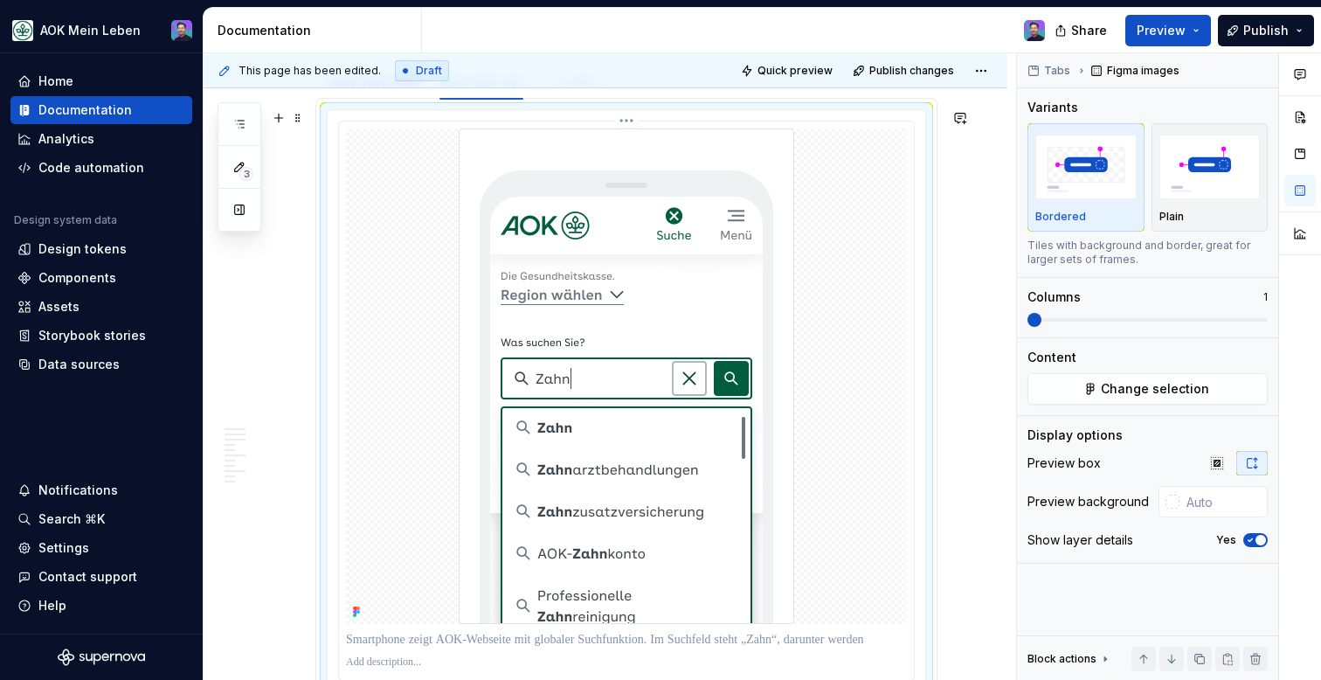
scroll to position [1160, 0]
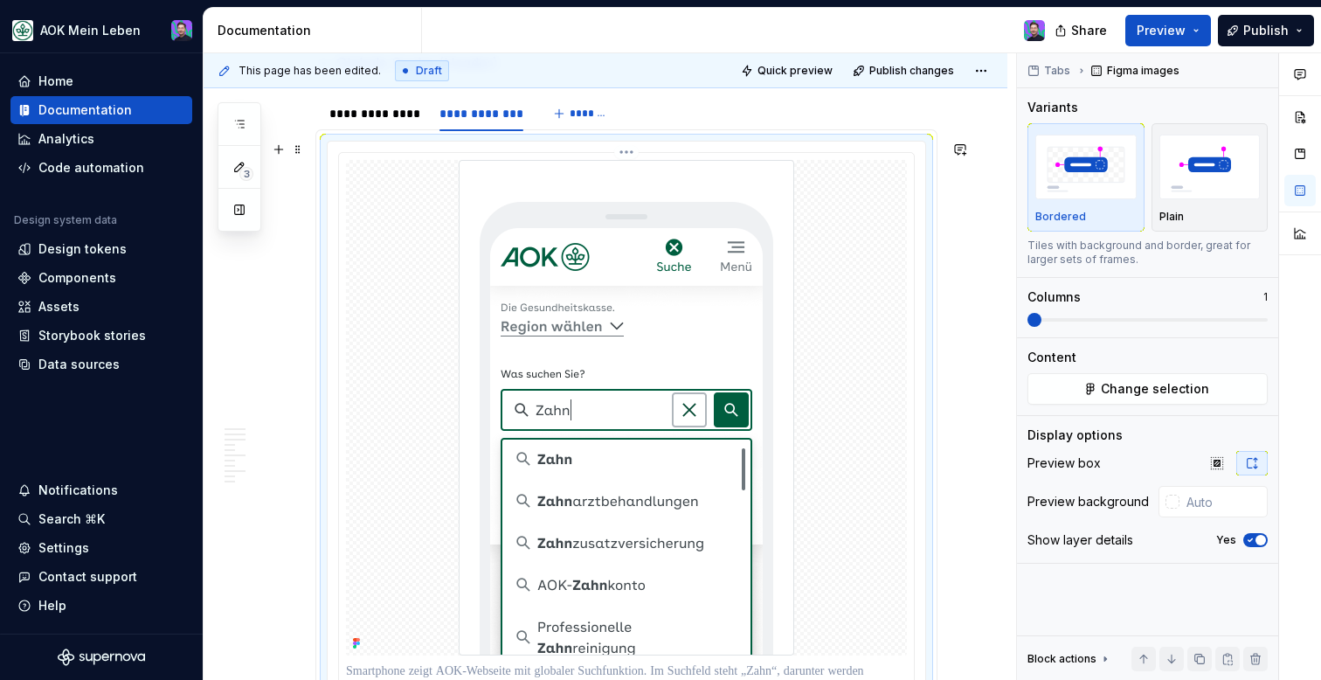
click at [632, 149] on html "AOK Mein Leben Home Documentation Analytics Code automation Design system data …" at bounding box center [660, 340] width 1321 height 680
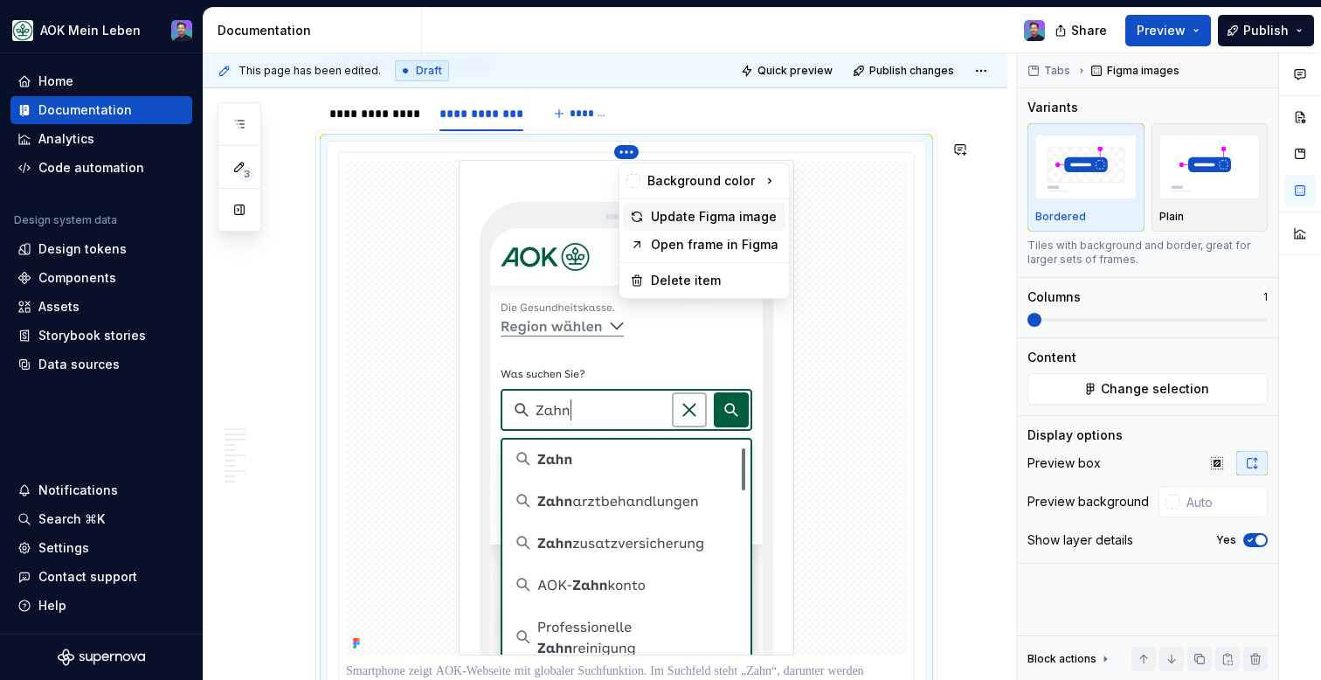
click at [666, 223] on div "Update Figma image" at bounding box center [715, 216] width 128 height 17
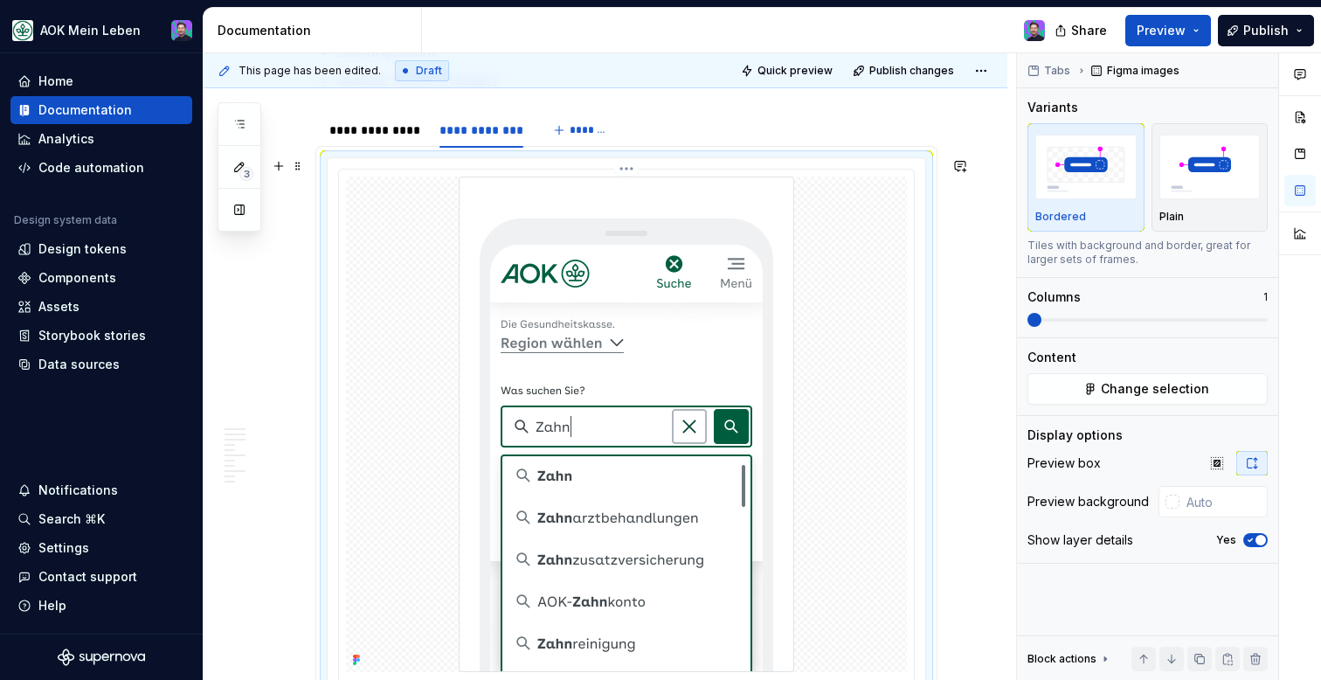
scroll to position [1156, 0]
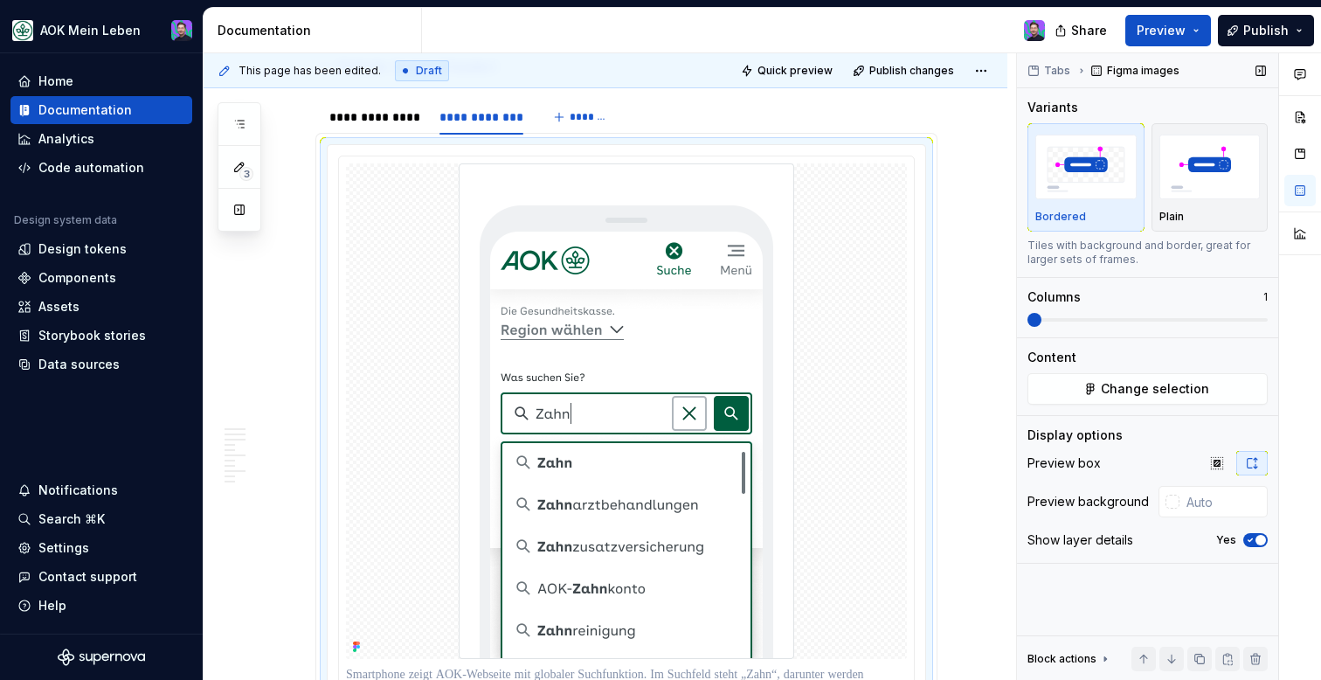
click at [1256, 545] on button "Yes" at bounding box center [1255, 540] width 24 height 14
click at [388, 128] on div "**********" at bounding box center [375, 116] width 107 height 24
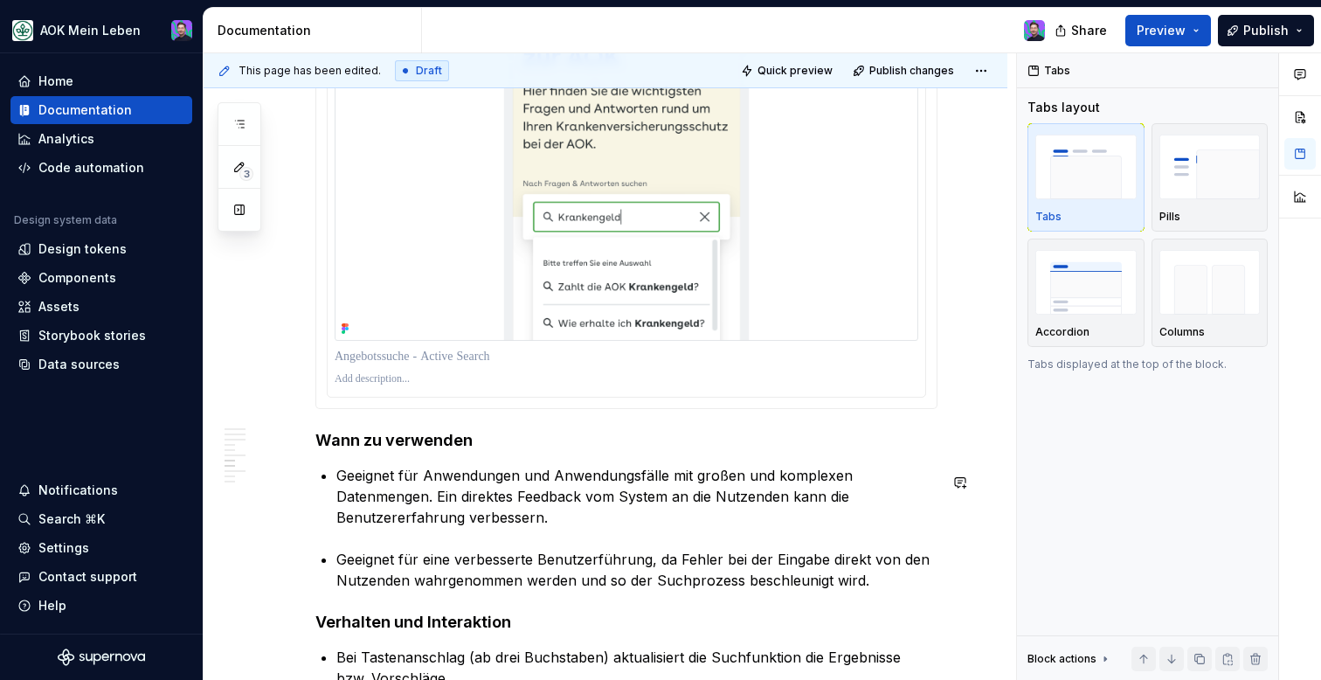
scroll to position [2650, 0]
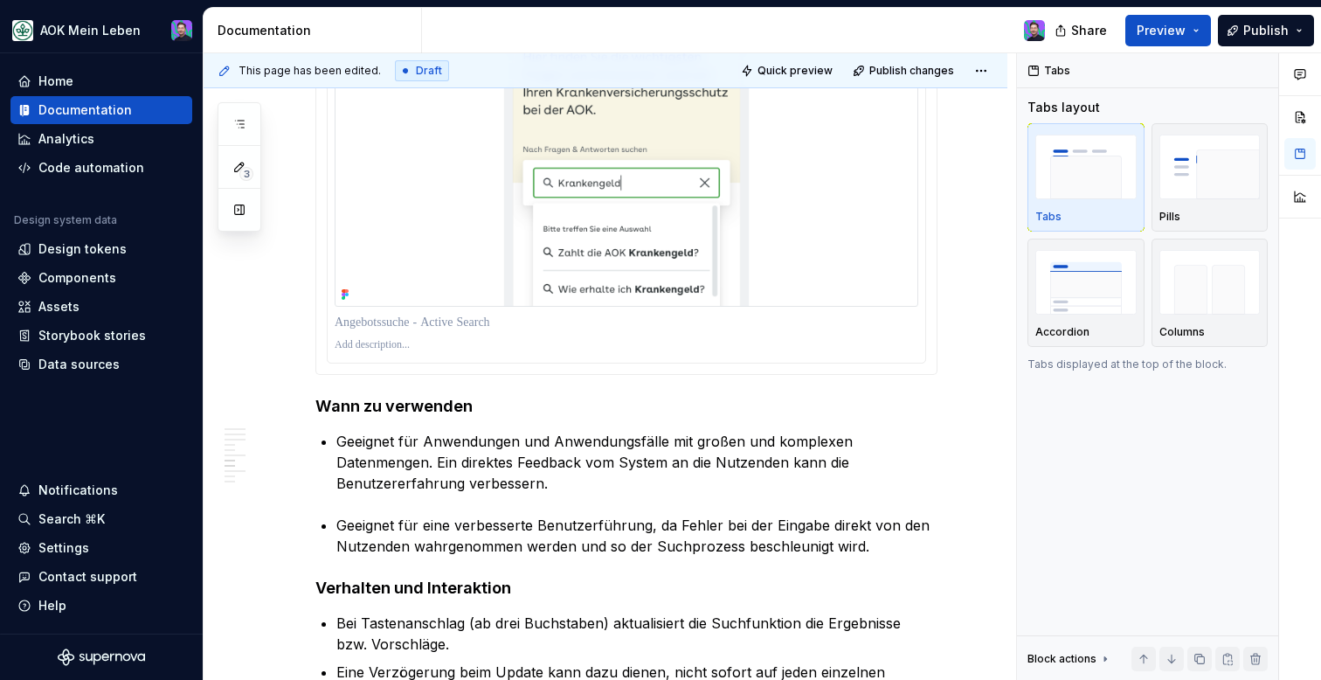
click at [703, 286] on img at bounding box center [627, 63] width 584 height 487
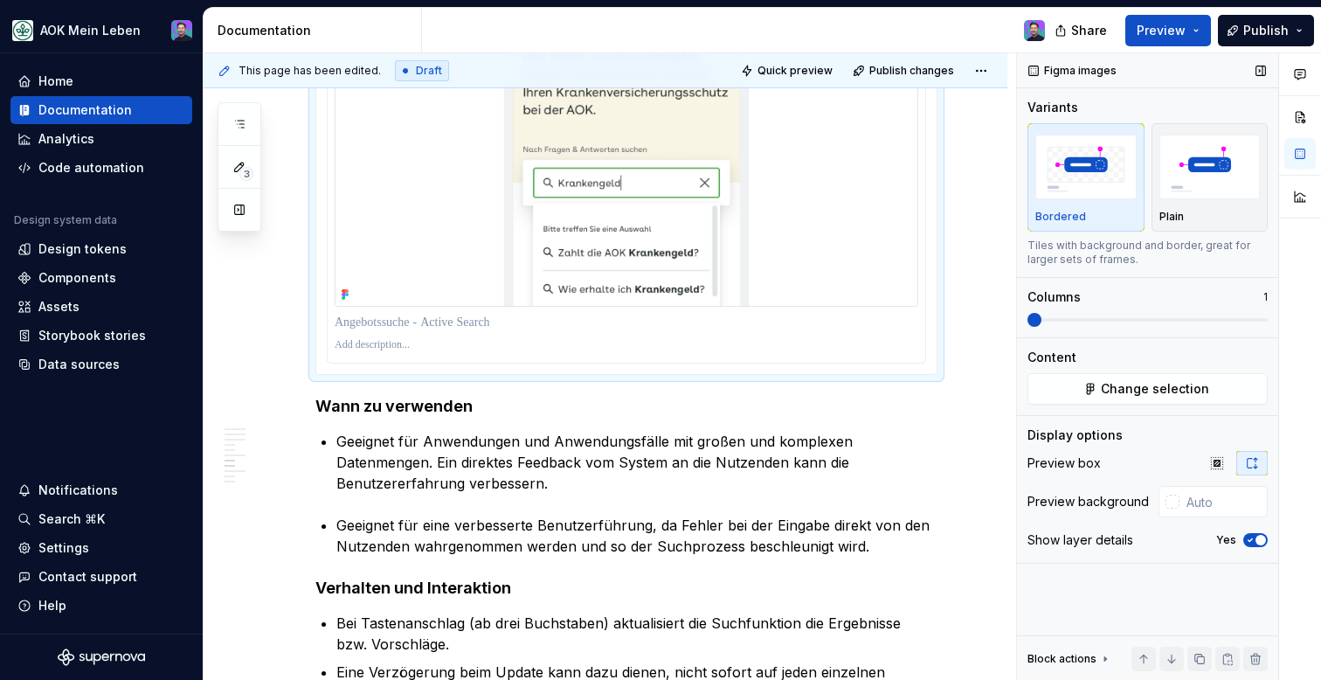
click at [1258, 549] on div "Show layer details Yes" at bounding box center [1148, 540] width 240 height 24
click at [1258, 546] on button "Yes" at bounding box center [1255, 540] width 24 height 14
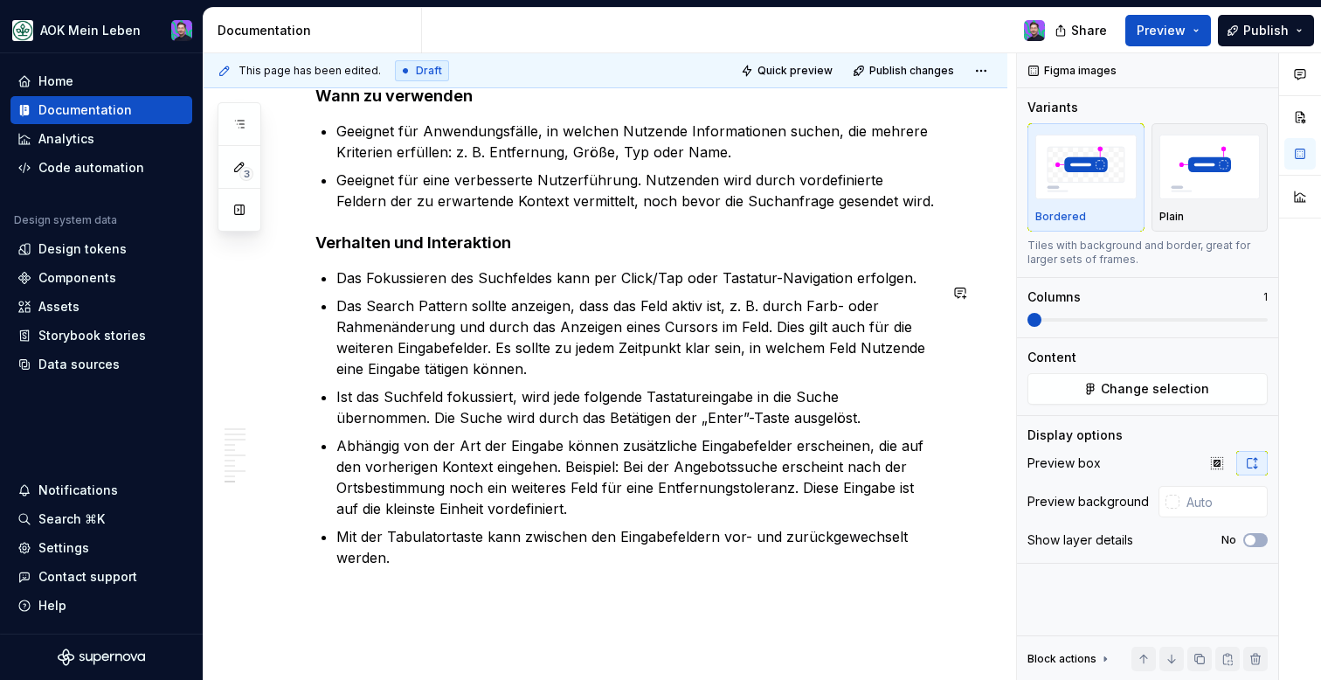
scroll to position [4288, 0]
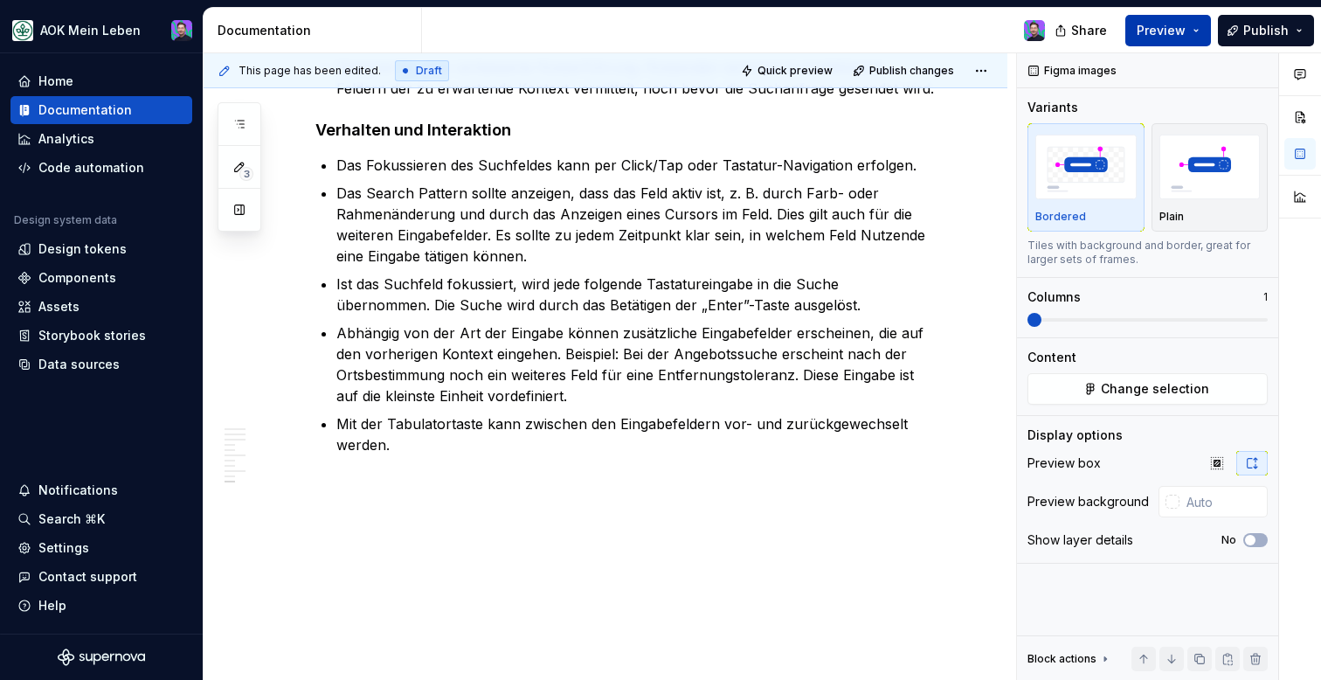
click at [1155, 38] on button "Preview" at bounding box center [1169, 30] width 86 height 31
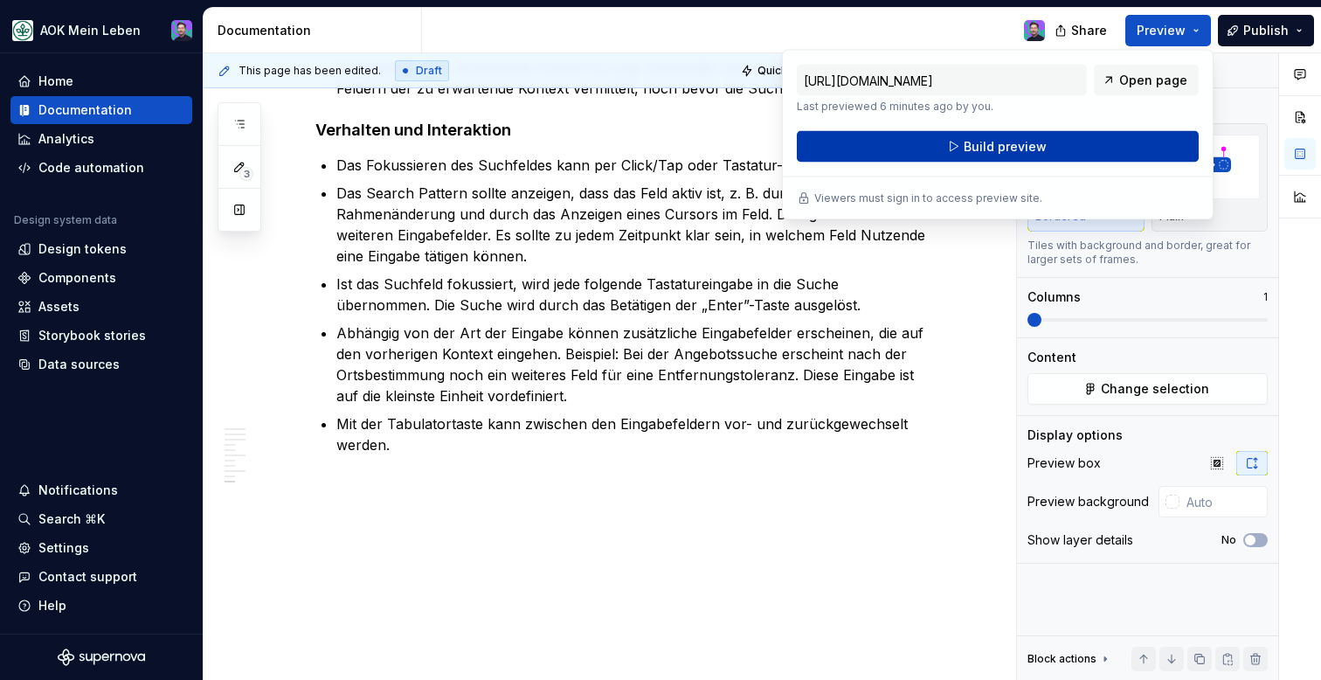
click at [1105, 132] on button "Build preview" at bounding box center [998, 146] width 402 height 31
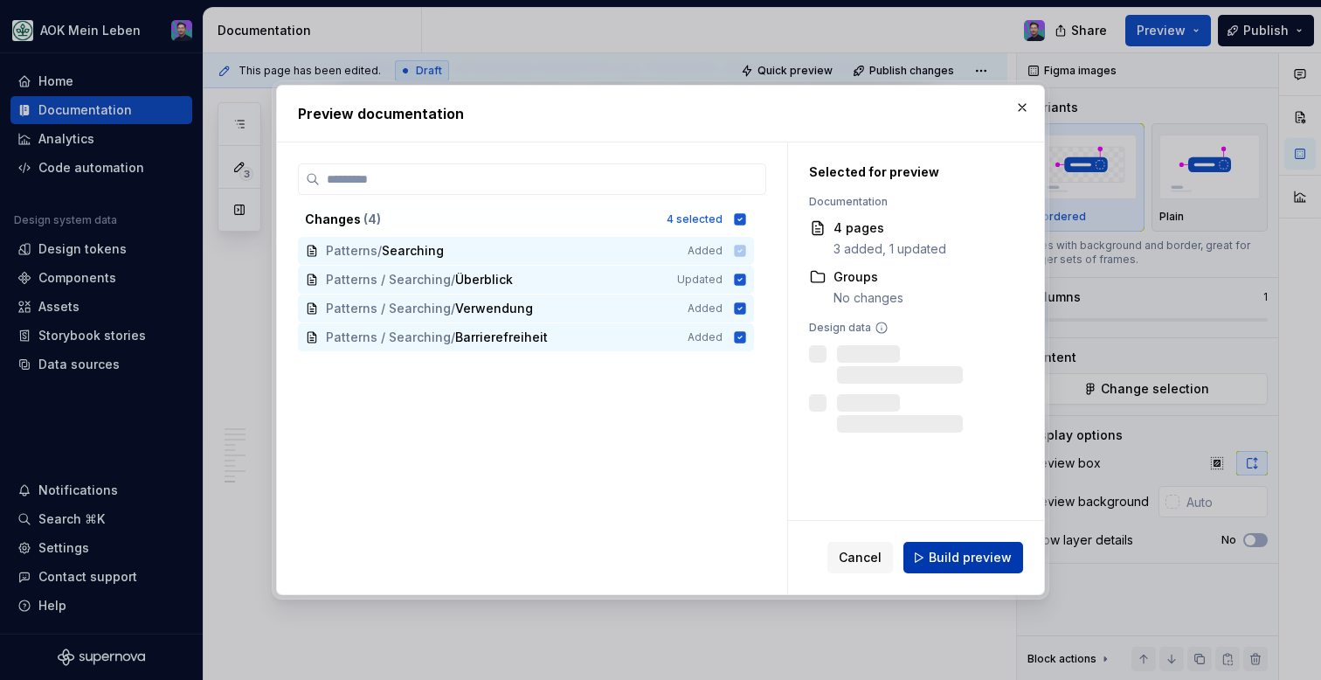
click at [911, 569] on button "Build preview" at bounding box center [964, 557] width 120 height 31
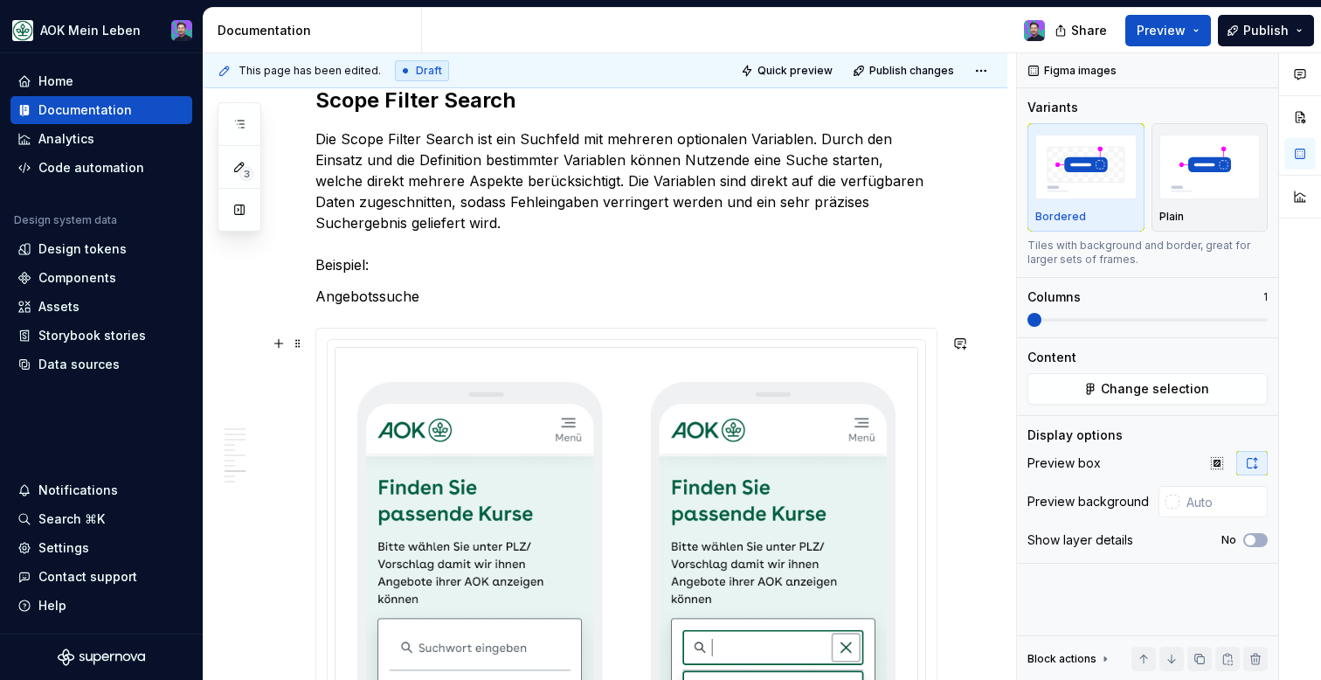
scroll to position [3279, 0]
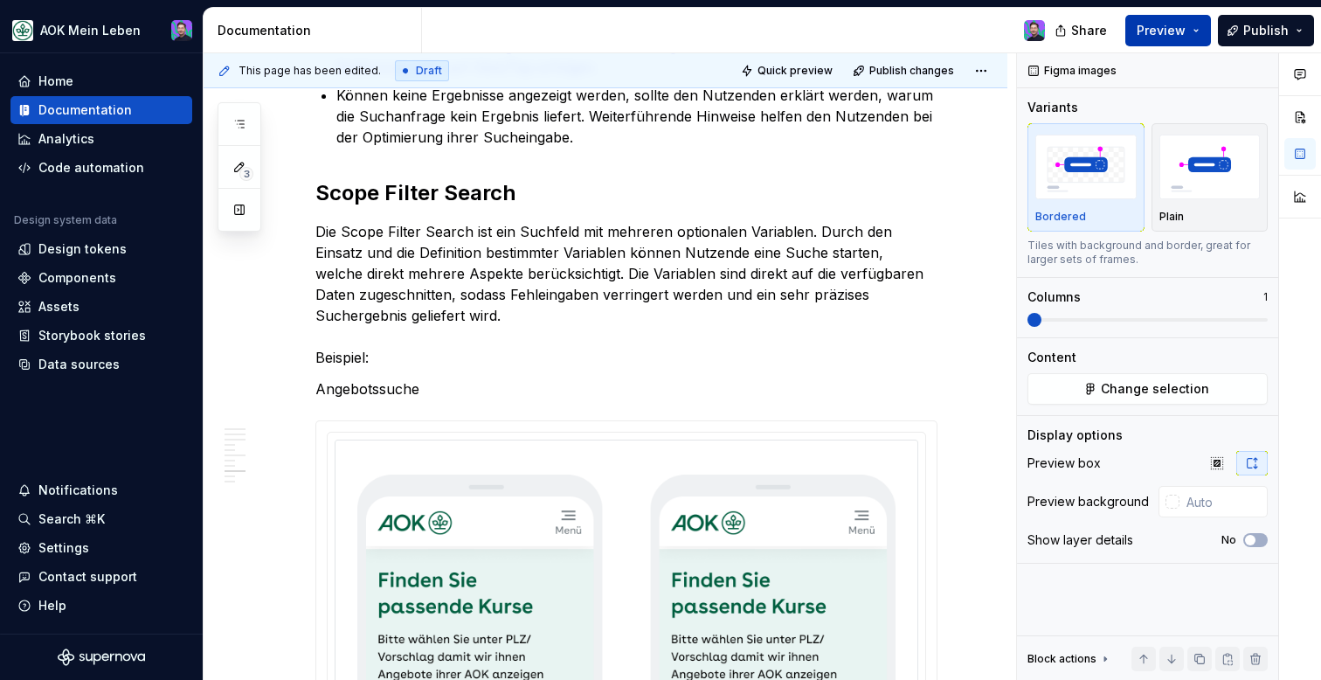
click at [1196, 32] on button "Preview" at bounding box center [1169, 30] width 86 height 31
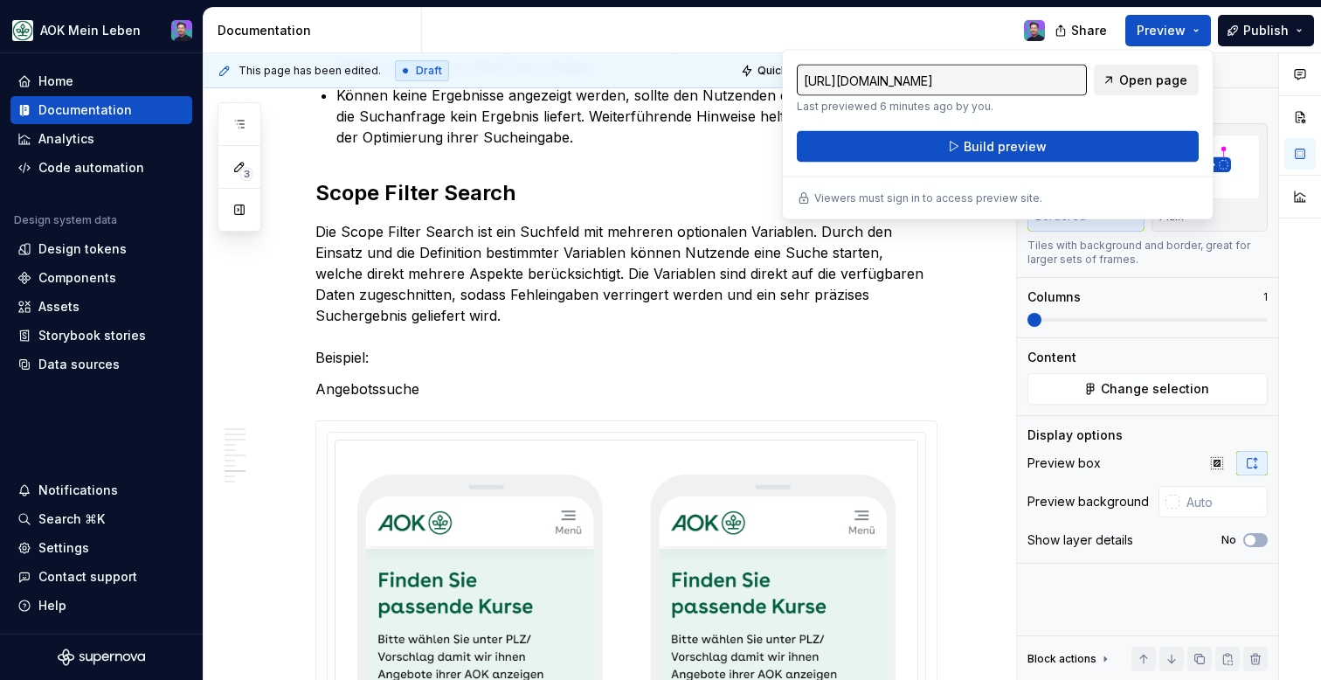
click at [1139, 81] on span "Open page" at bounding box center [1153, 80] width 68 height 17
type textarea "*"
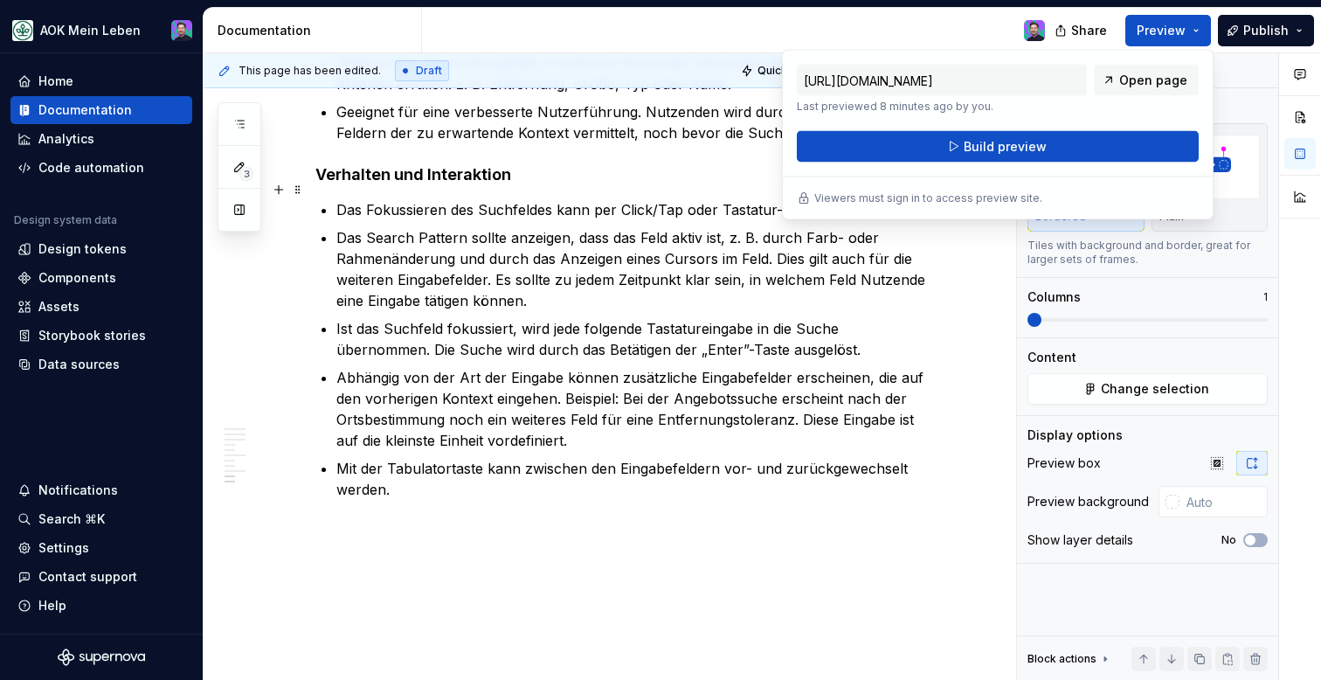
scroll to position [4288, 0]
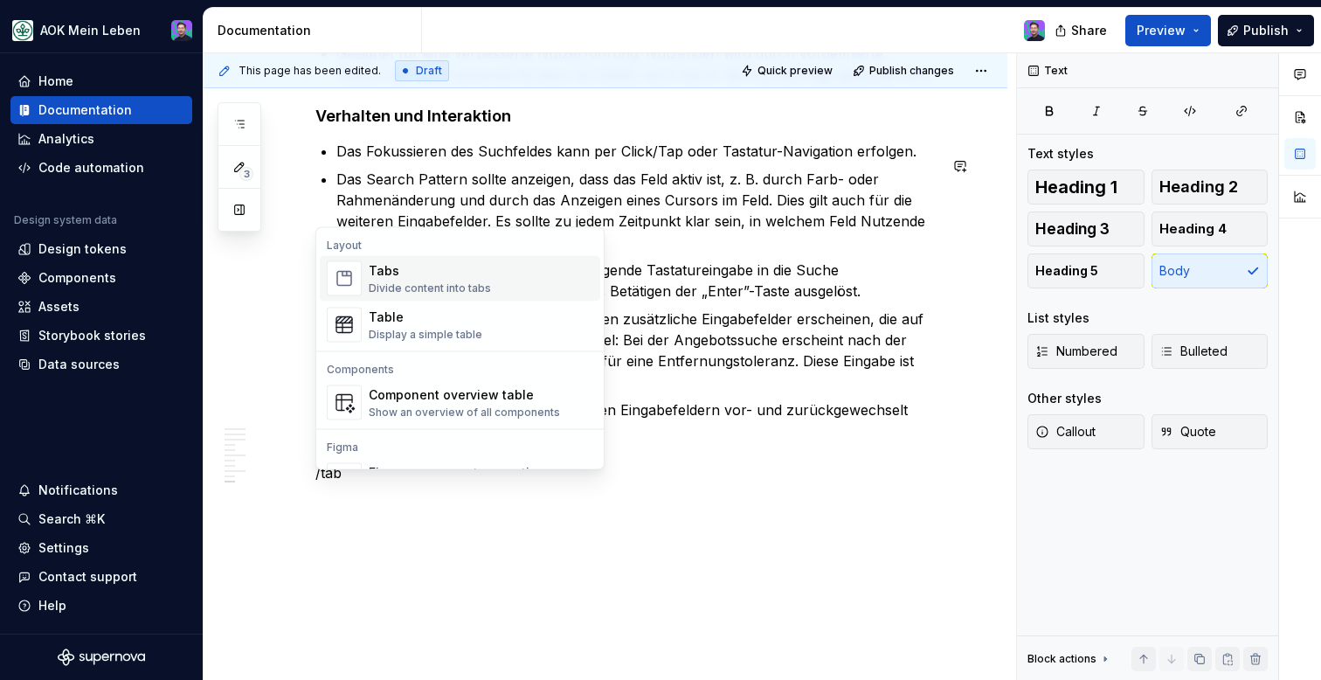
drag, startPoint x: 487, startPoint y: 330, endPoint x: 488, endPoint y: 296, distance: 34.1
click at [488, 296] on div "Tabs Divide content into tabs Table Display a simple table" at bounding box center [460, 302] width 281 height 92
click at [488, 296] on span "Tabs Divide content into tabs" at bounding box center [460, 278] width 281 height 45
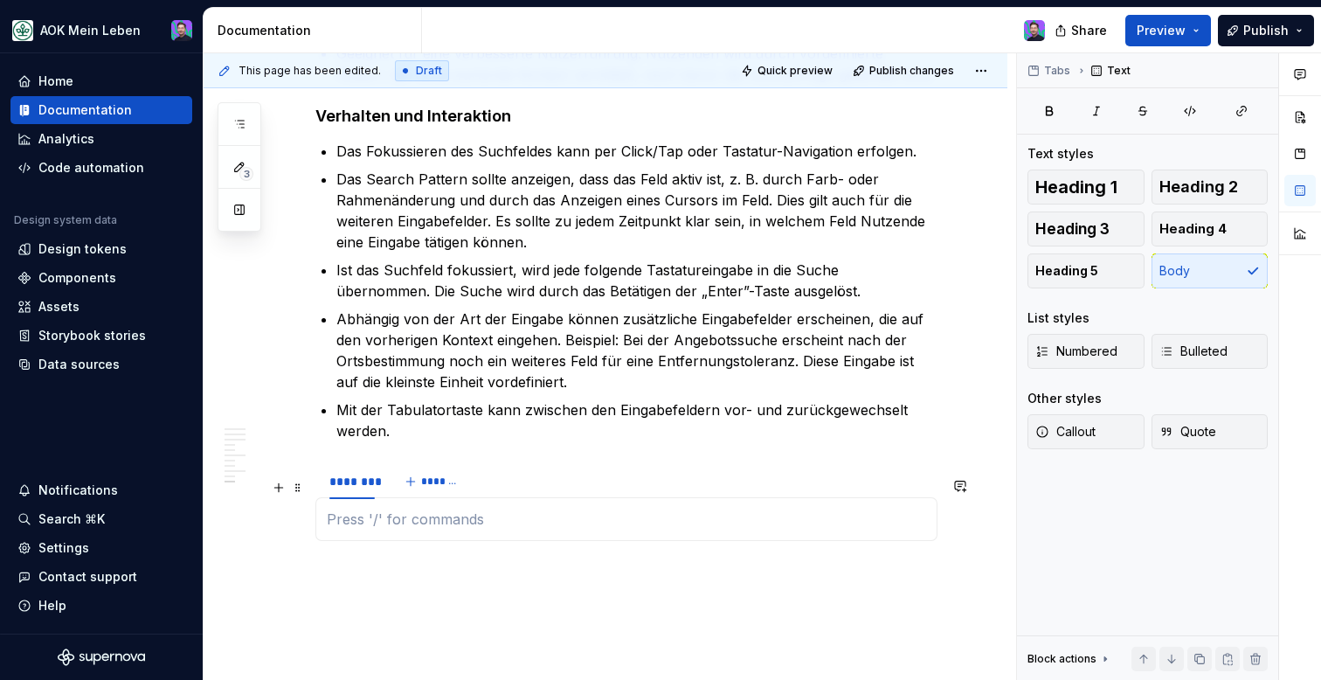
type textarea "*"
click at [367, 525] on p at bounding box center [626, 519] width 599 height 21
click at [361, 490] on div "********" at bounding box center [351, 481] width 45 height 17
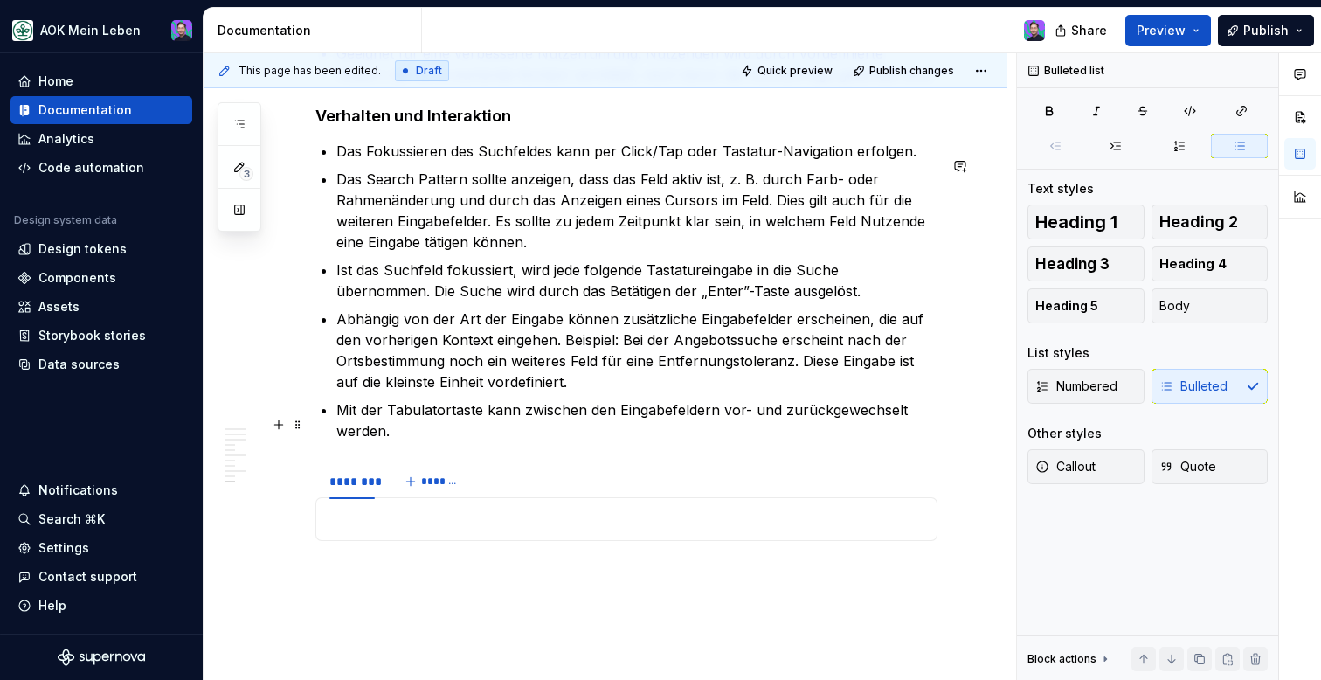
click at [480, 441] on p "Mit der Tabulatortaste kann zwischen den Eingabefeldern vor- und zurückgewechse…" at bounding box center [636, 420] width 601 height 42
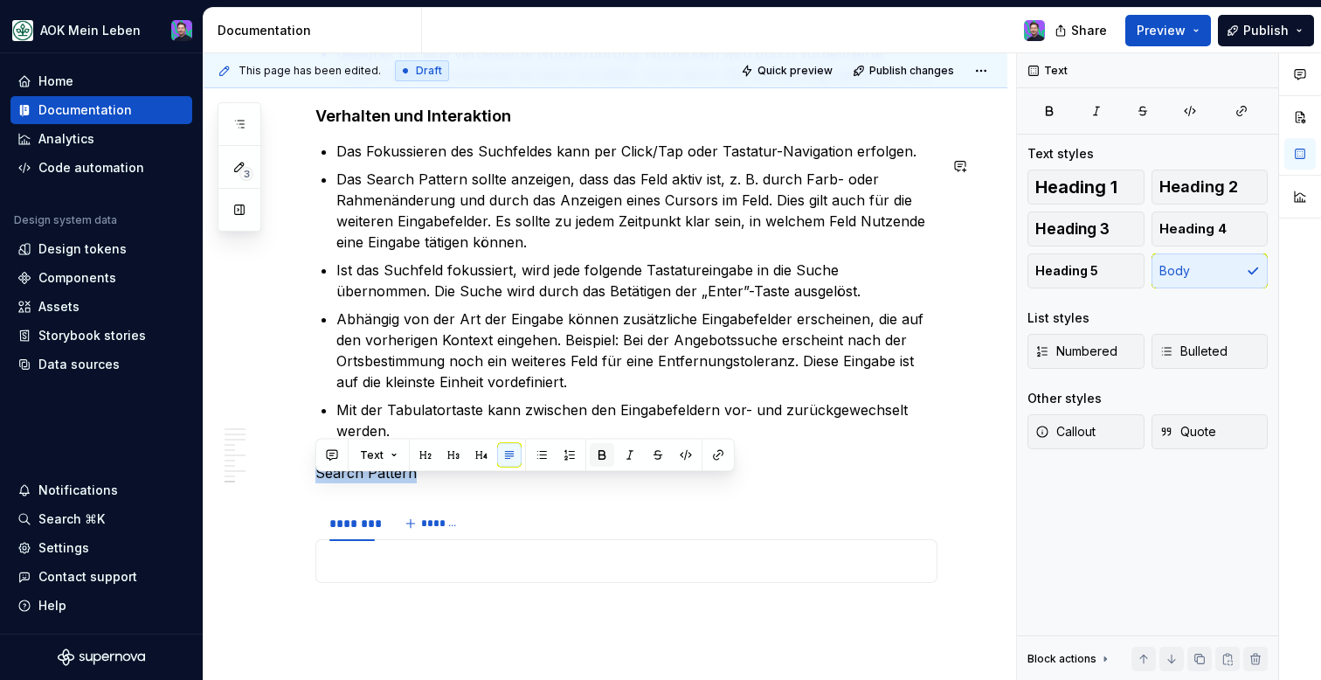
click at [590, 457] on button "button" at bounding box center [602, 455] width 24 height 24
click at [419, 571] on p at bounding box center [626, 561] width 599 height 21
drag, startPoint x: 425, startPoint y: 503, endPoint x: 297, endPoint y: 485, distance: 128.9
click at [502, 461] on button "button" at bounding box center [499, 455] width 24 height 24
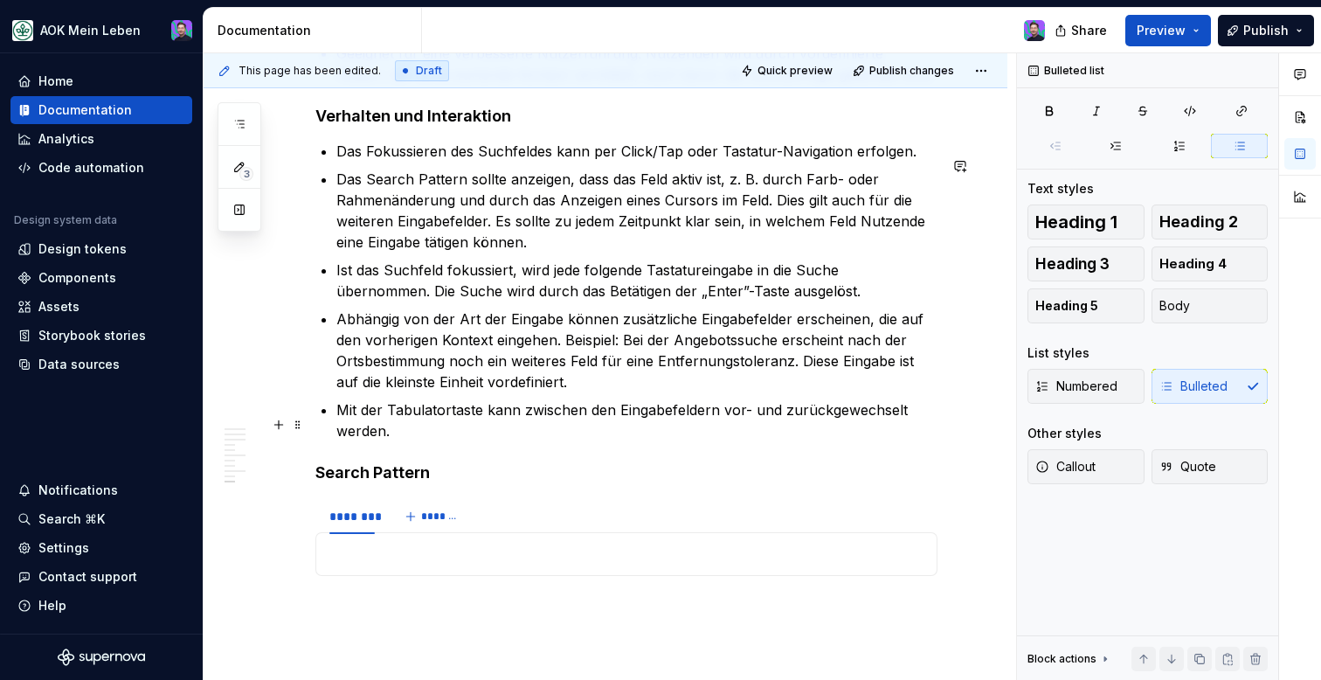
click at [507, 437] on p "Mit der Tabulatortaste kann zwischen den Eingabefeldern vor- und zurückgewechse…" at bounding box center [636, 420] width 601 height 42
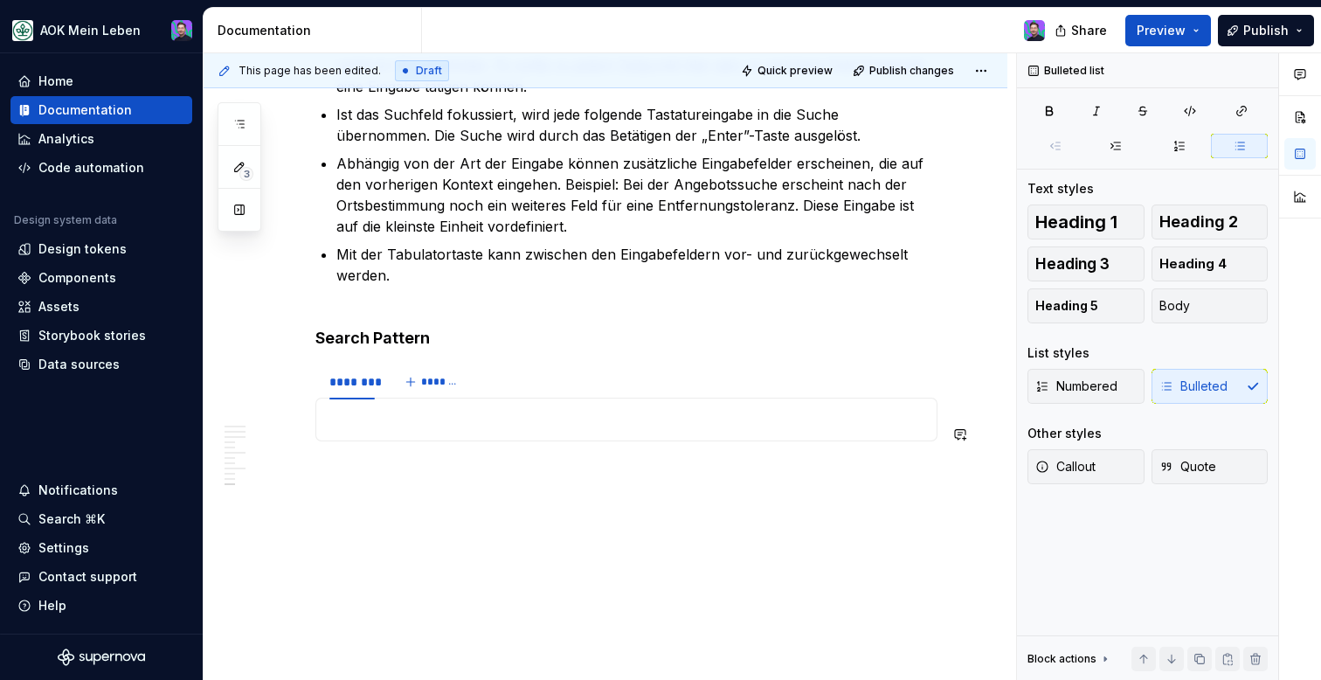
scroll to position [4456, 0]
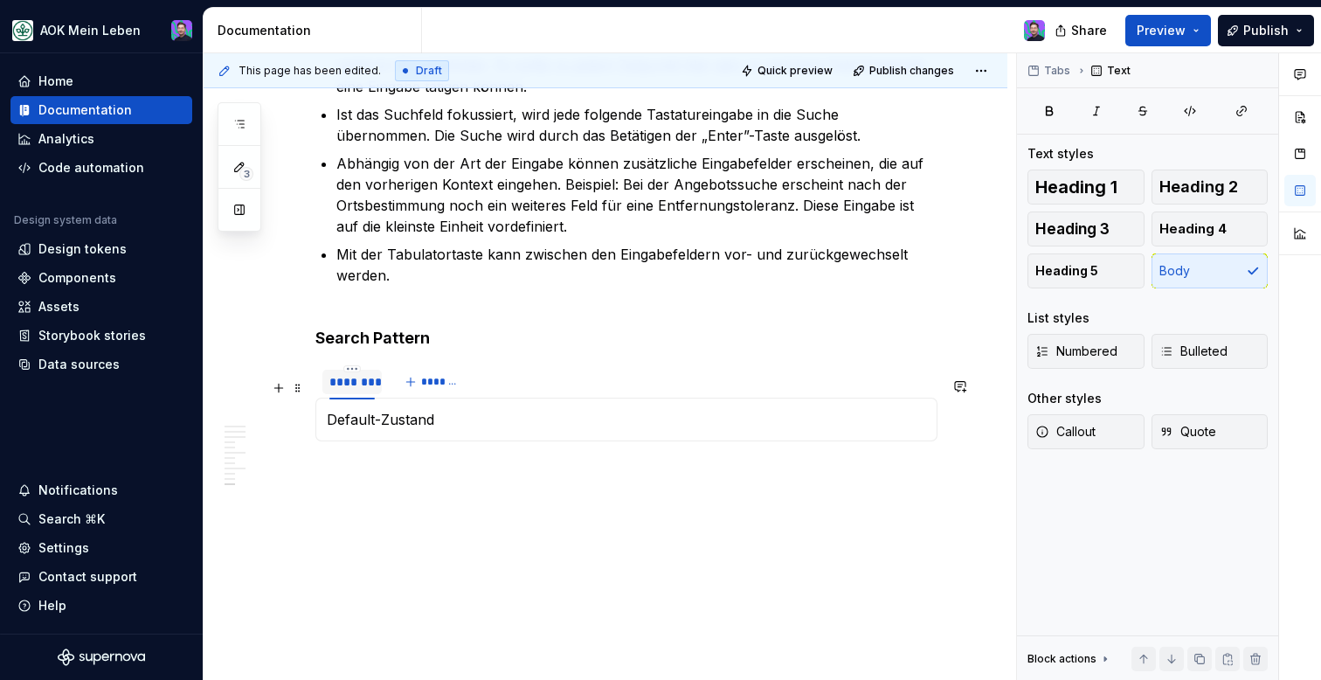
click at [360, 386] on div "********" at bounding box center [351, 381] width 45 height 17
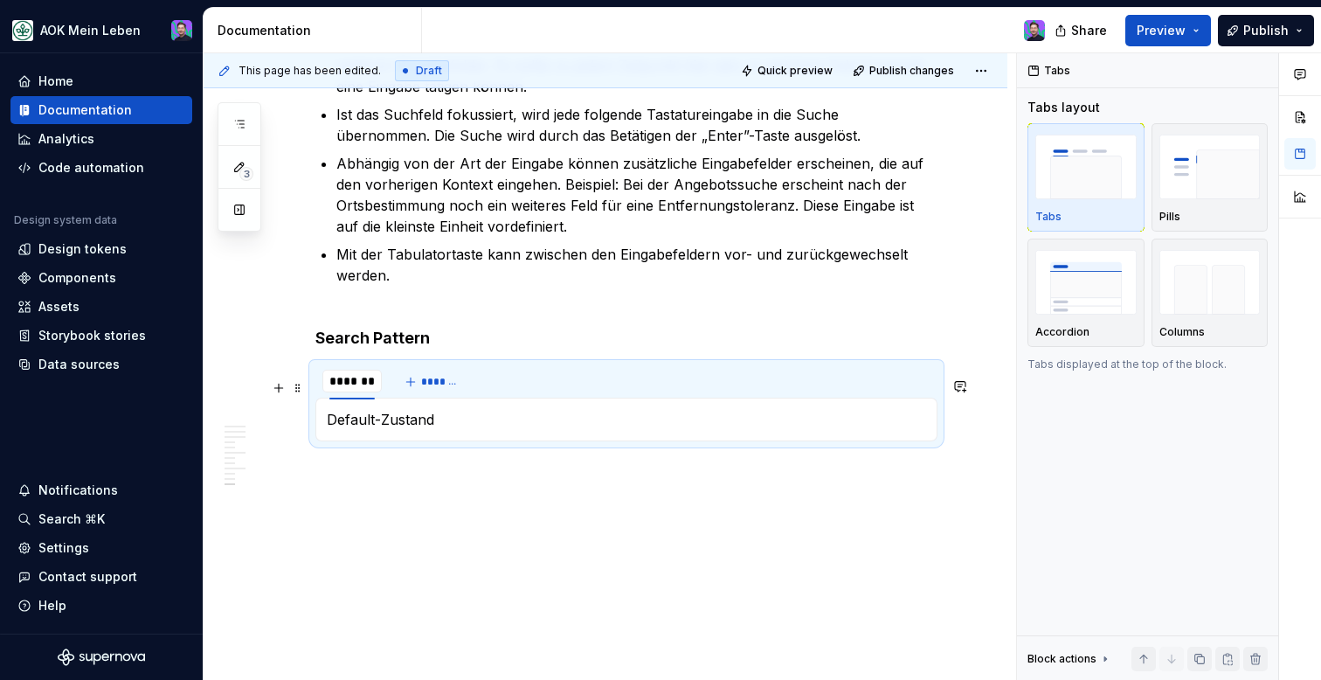
type input "**********"
click at [481, 440] on div "Default-Zustand" at bounding box center [626, 420] width 622 height 44
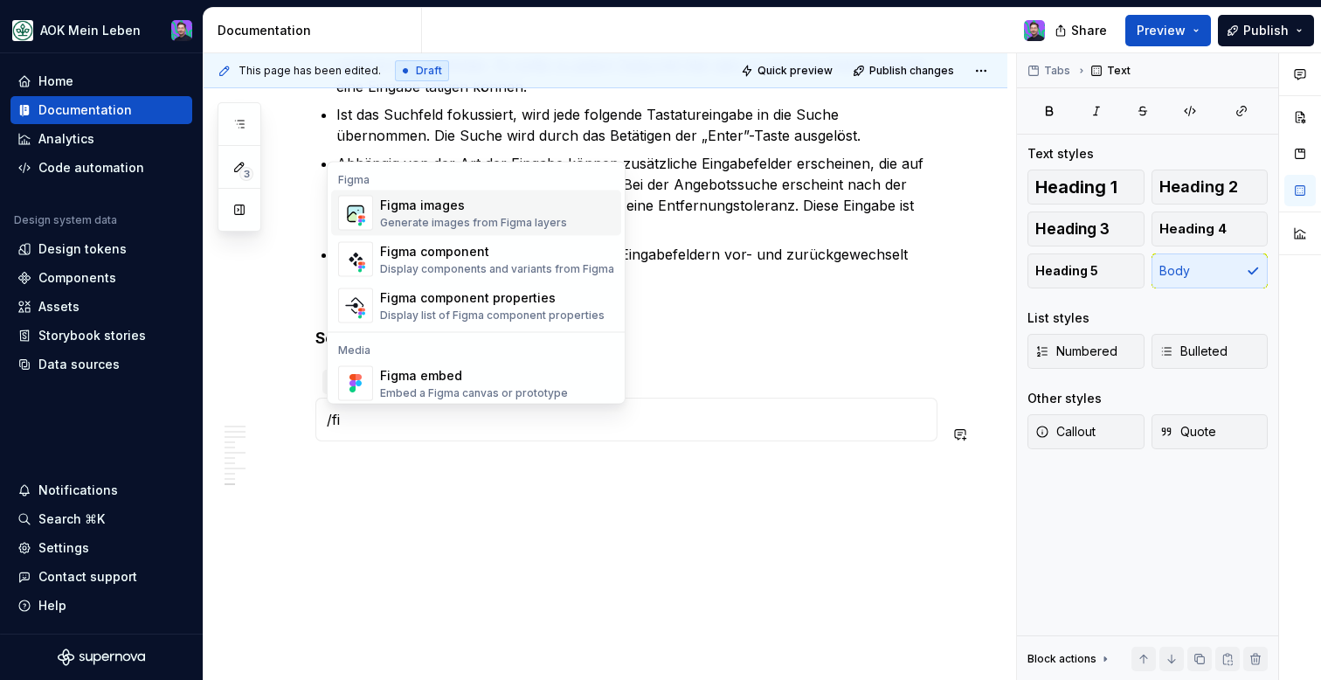
click at [536, 199] on div "Figma images" at bounding box center [473, 205] width 187 height 17
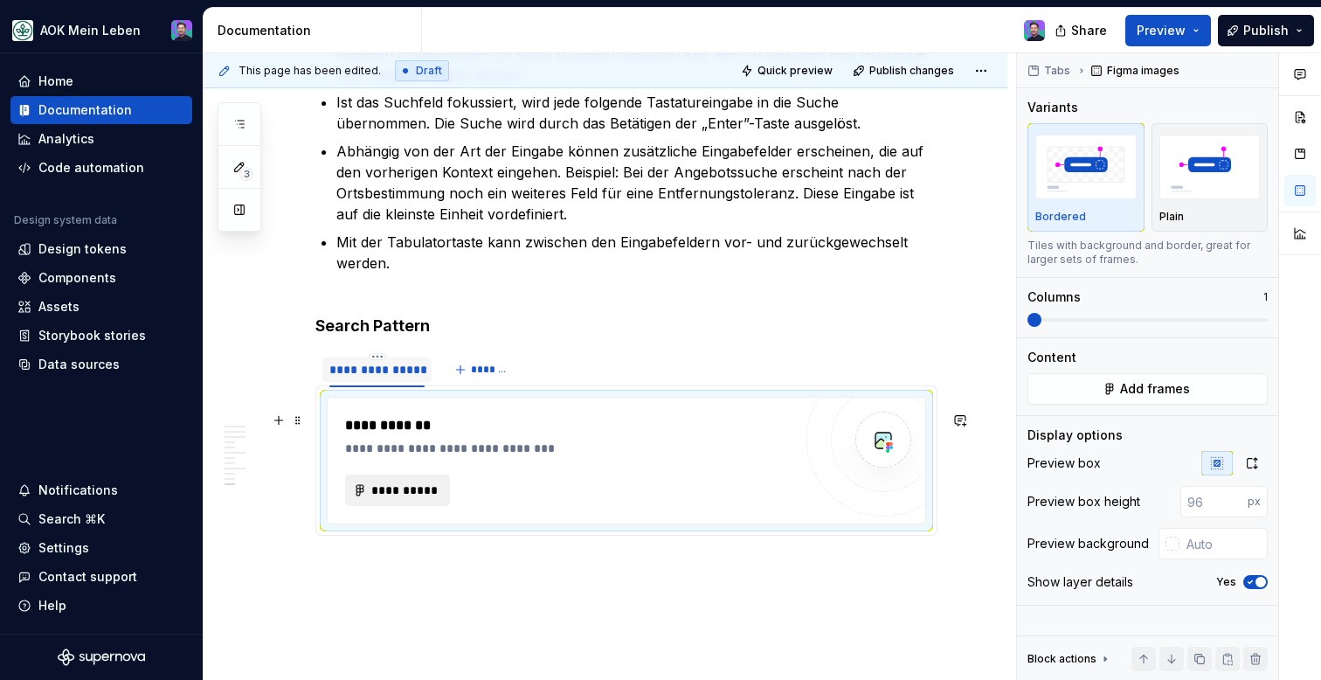
click at [414, 499] on span "**********" at bounding box center [405, 489] width 68 height 17
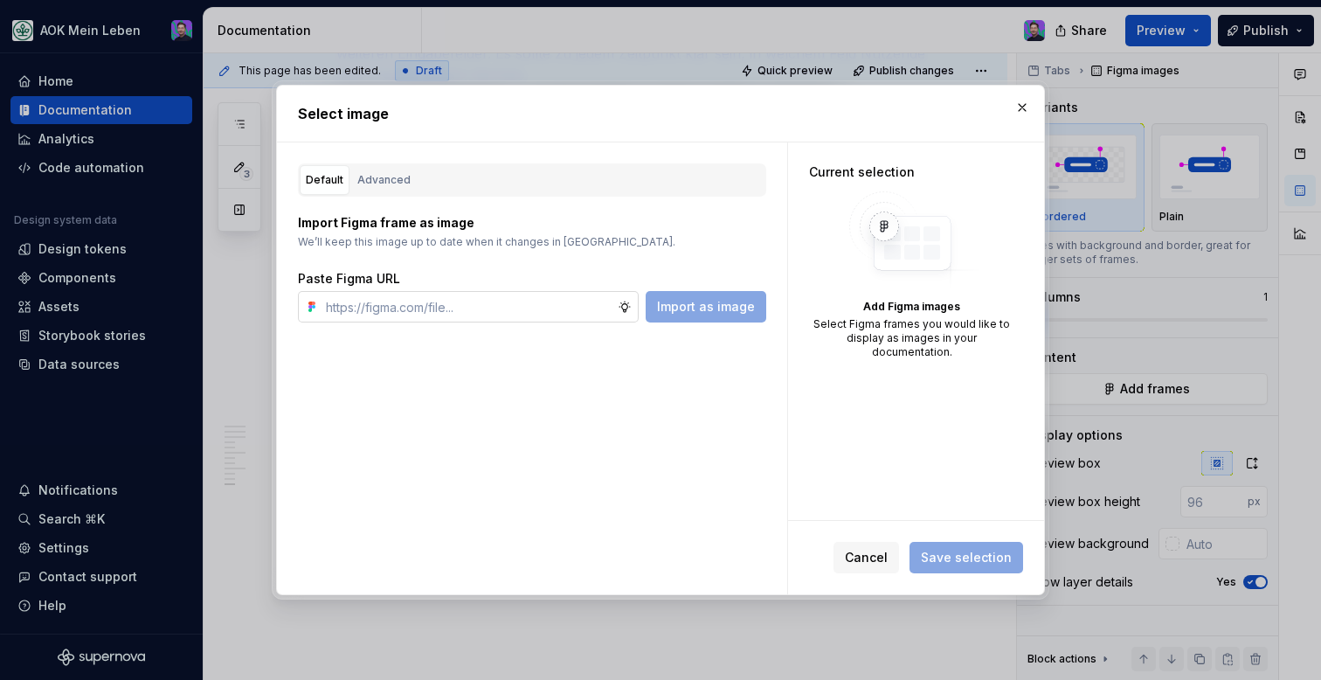
type textarea "*"
click at [559, 295] on input "text" at bounding box center [468, 306] width 299 height 31
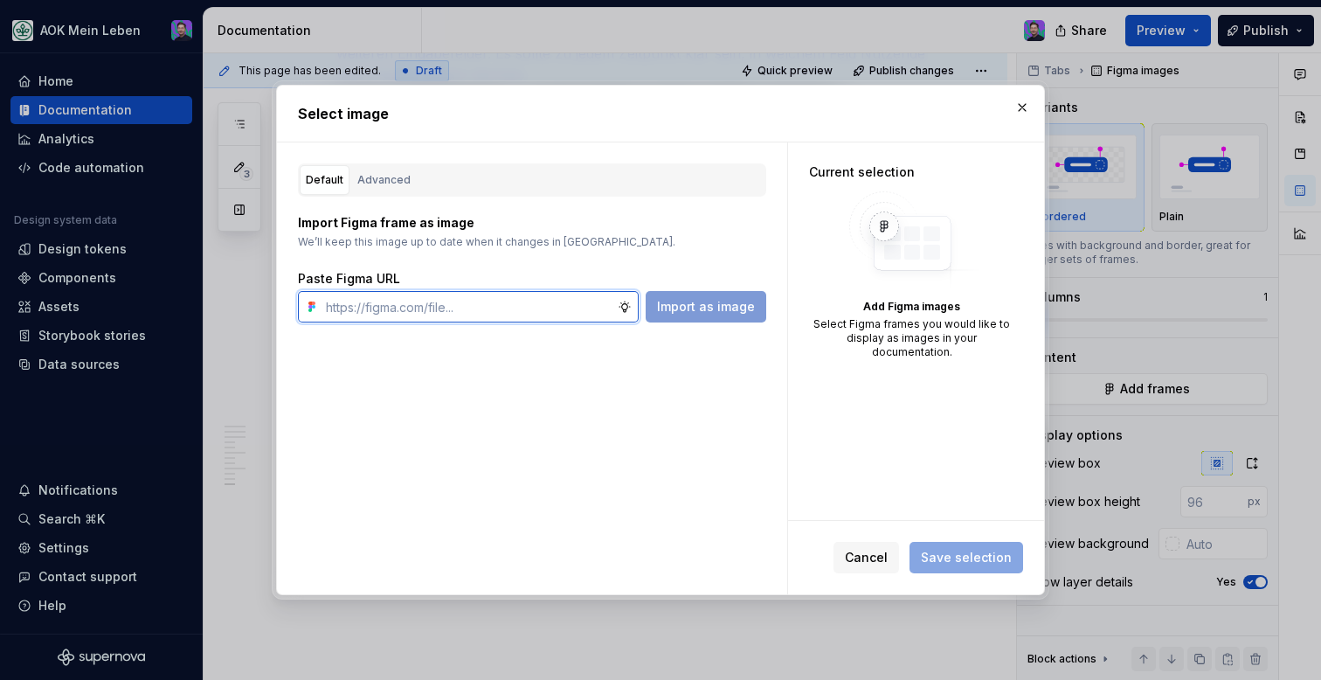
paste input "https://www.figma.com/design/h3quR2me0t8yxvd40CMizU/AOK-UI-Library-3.0.33--ades…"
type input "https://www.figma.com/design/h3quR2me0t8yxvd40CMizU/AOK-UI-Library-3.0.33--ades…"
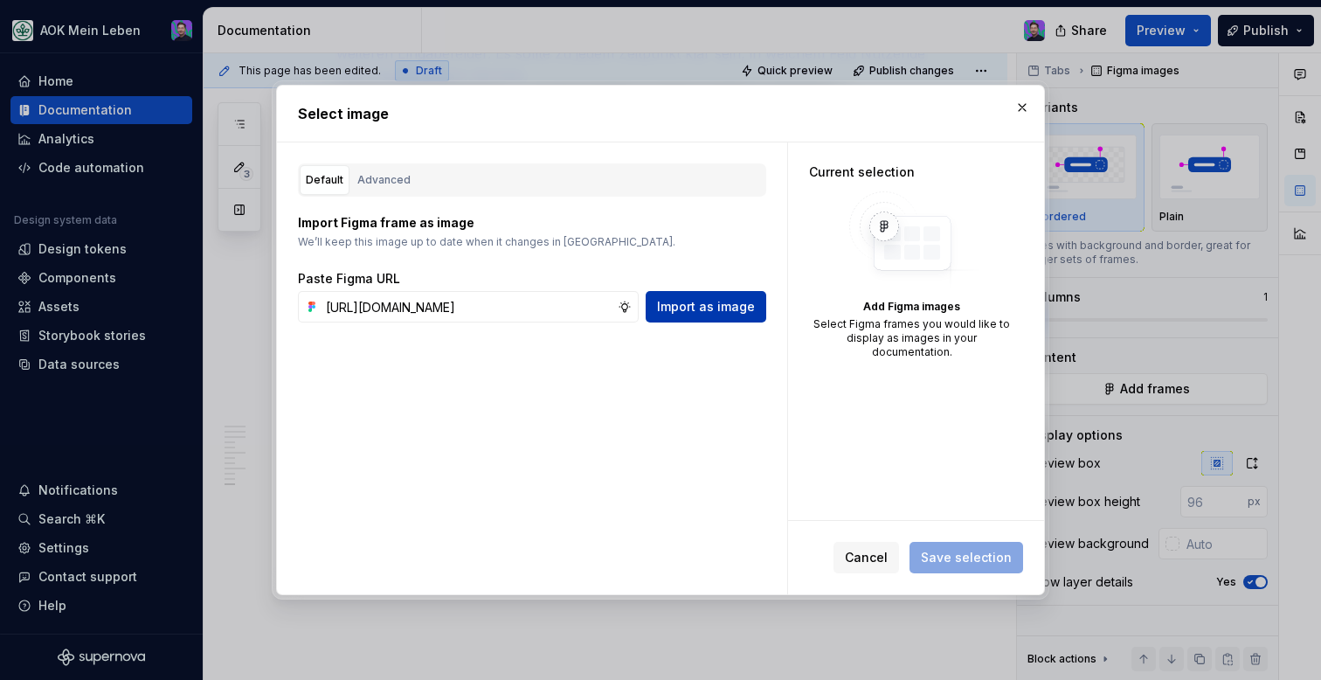
scroll to position [0, 0]
click at [721, 299] on span "Import as image" at bounding box center [706, 306] width 98 height 17
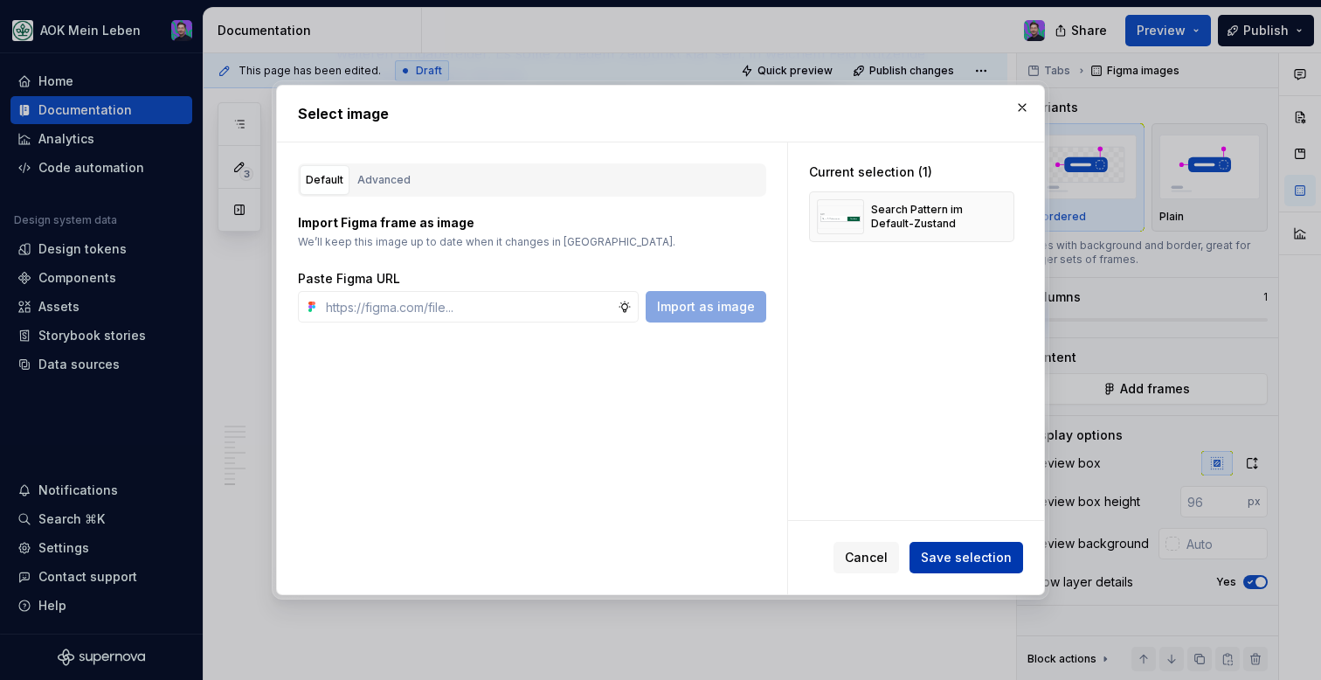
click at [932, 555] on span "Save selection" at bounding box center [966, 557] width 91 height 17
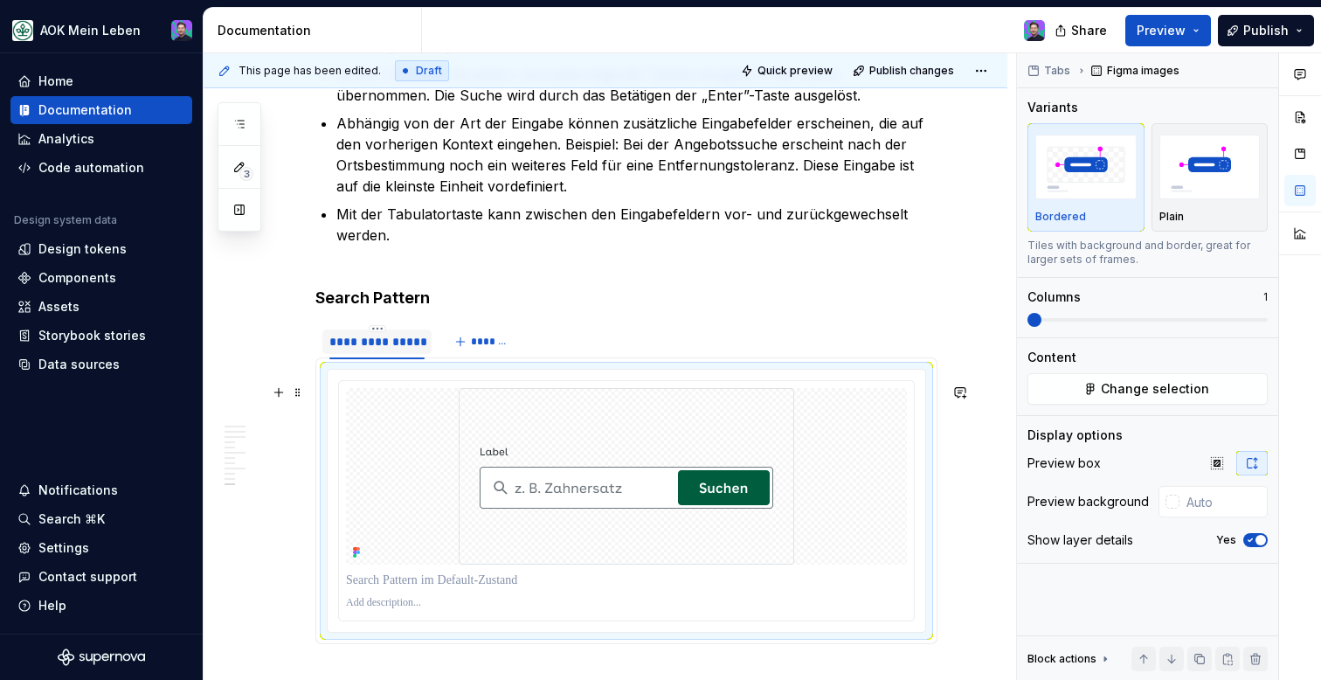
scroll to position [4494, 0]
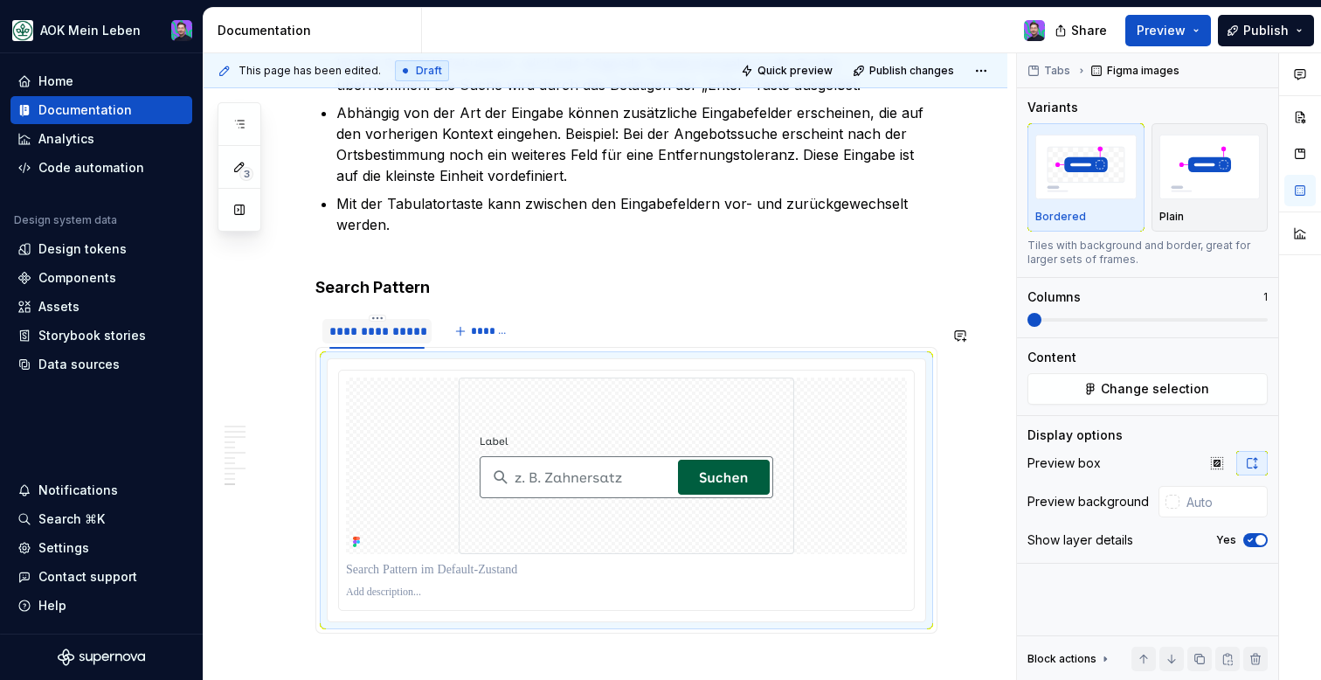
type textarea "*"
click at [472, 338] on span "*******" at bounding box center [490, 331] width 39 height 14
click at [472, 298] on h4 "Search Pattern" at bounding box center [626, 287] width 622 height 21
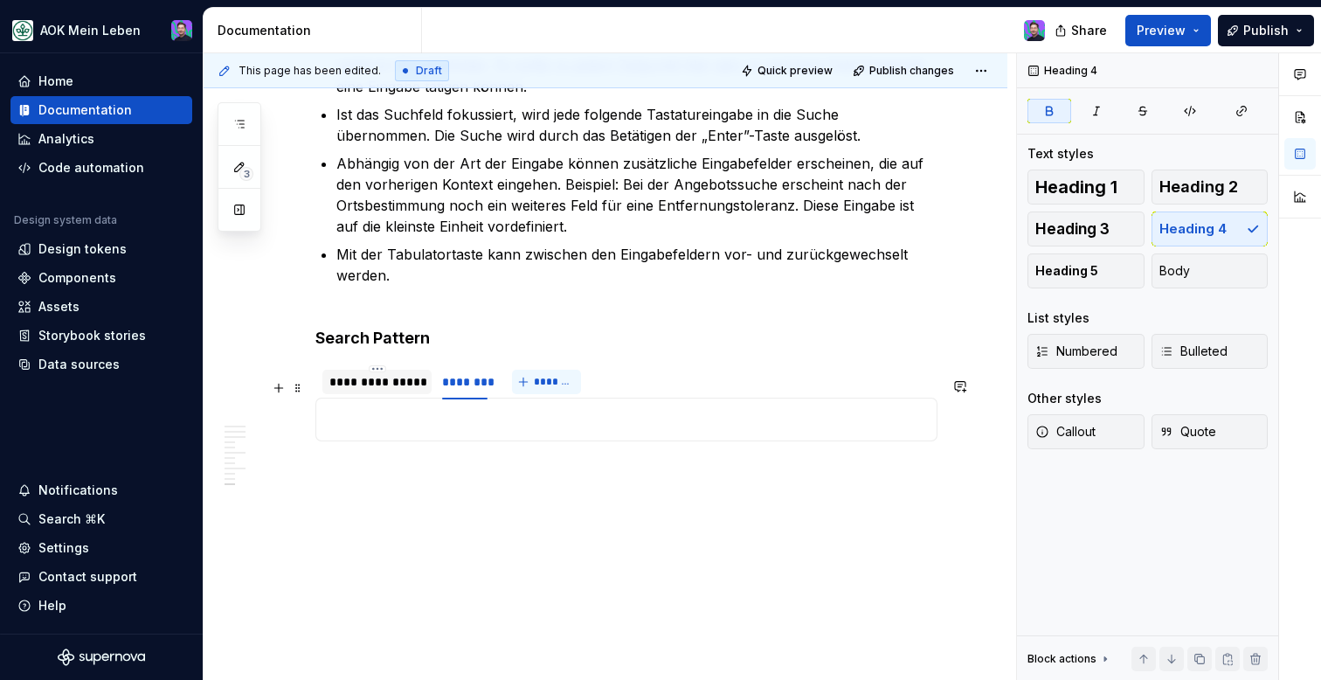
click at [530, 384] on button "*******" at bounding box center [546, 382] width 69 height 24
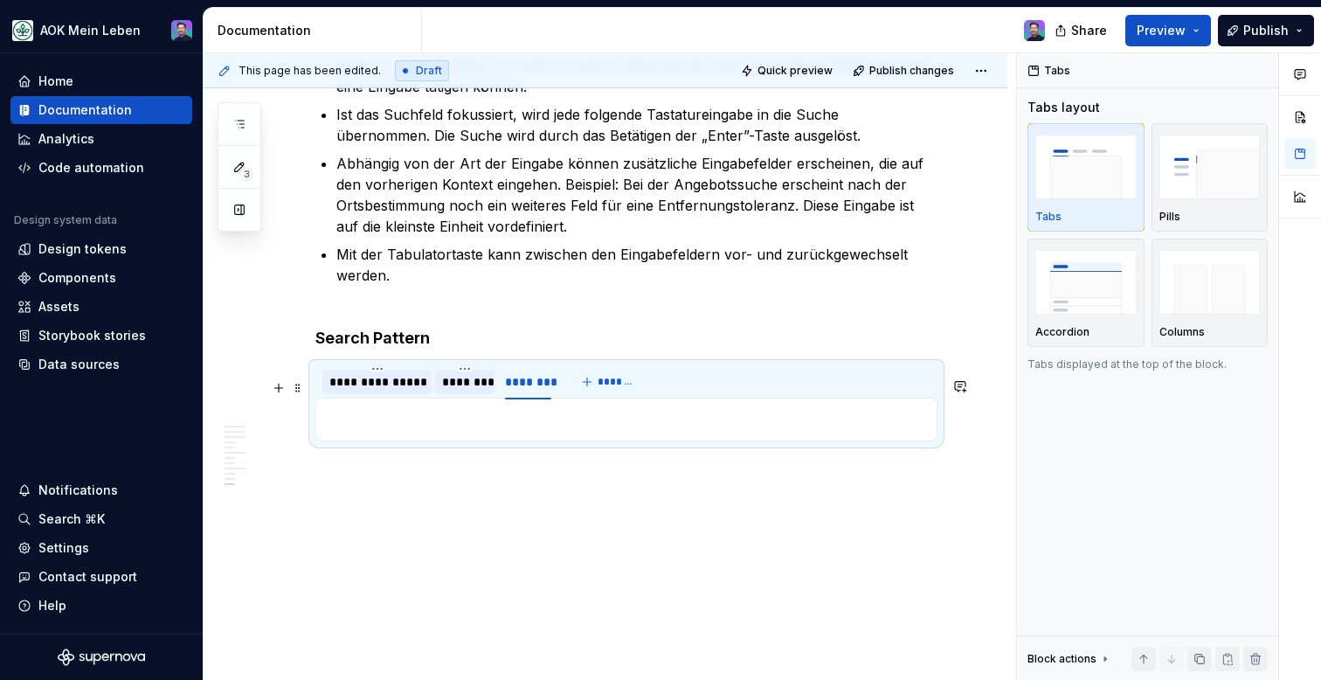
click at [472, 383] on div "********" at bounding box center [464, 381] width 45 height 17
type input "**********"
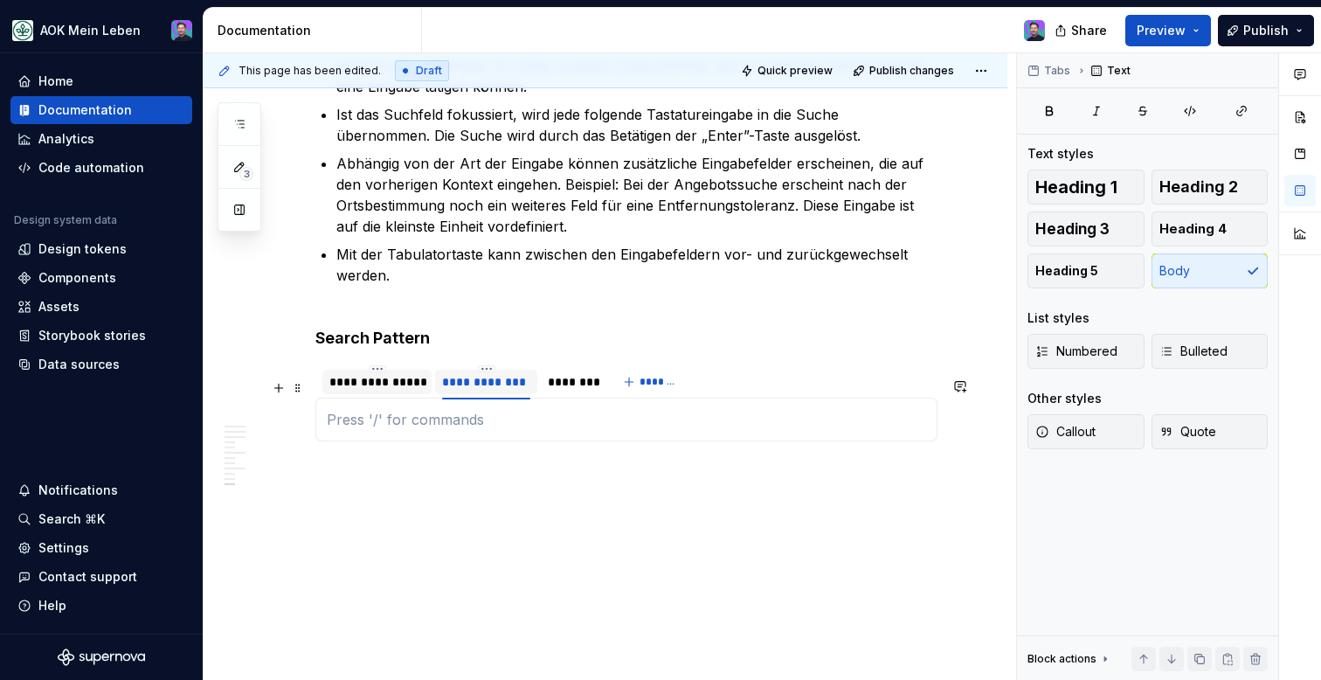
click at [386, 384] on div "**********" at bounding box center [376, 381] width 95 height 17
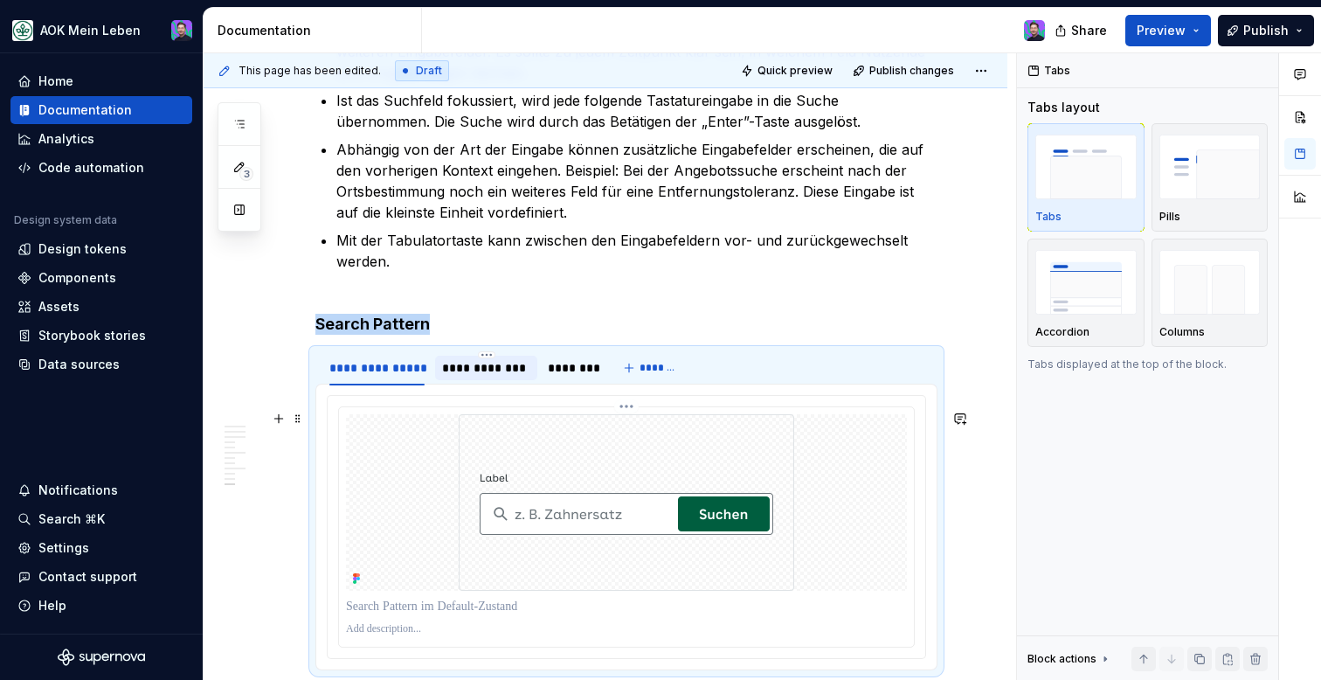
click at [509, 477] on img at bounding box center [627, 502] width 336 height 177
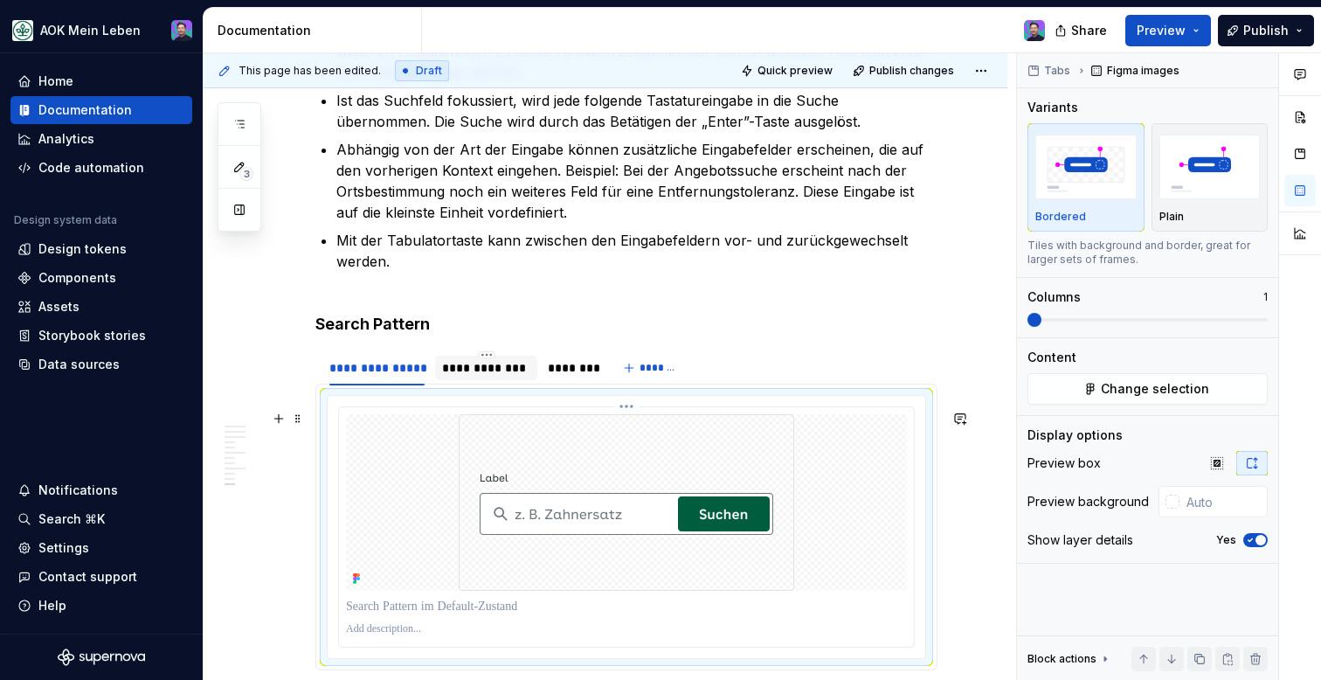
click at [638, 421] on html "AOK Mein Leben Home Documentation Analytics Code automation Design system data …" at bounding box center [660, 340] width 1321 height 680
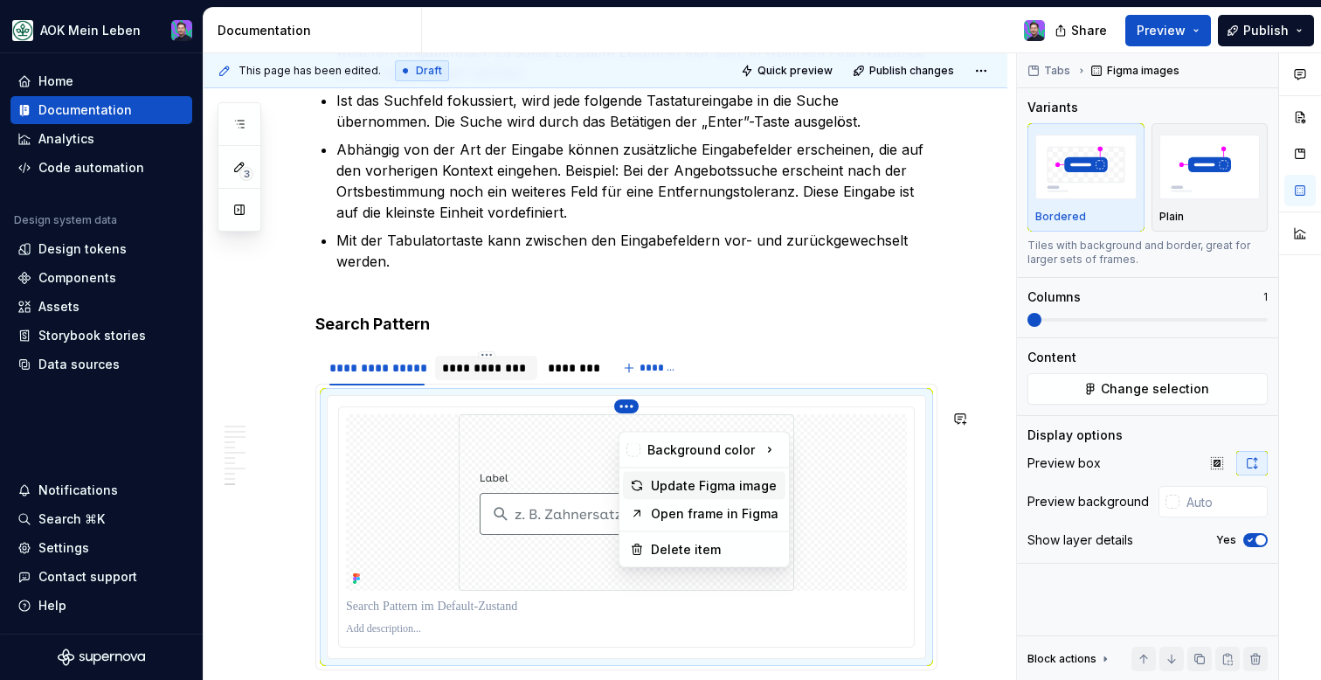
click at [687, 484] on div "Update Figma image" at bounding box center [715, 485] width 128 height 17
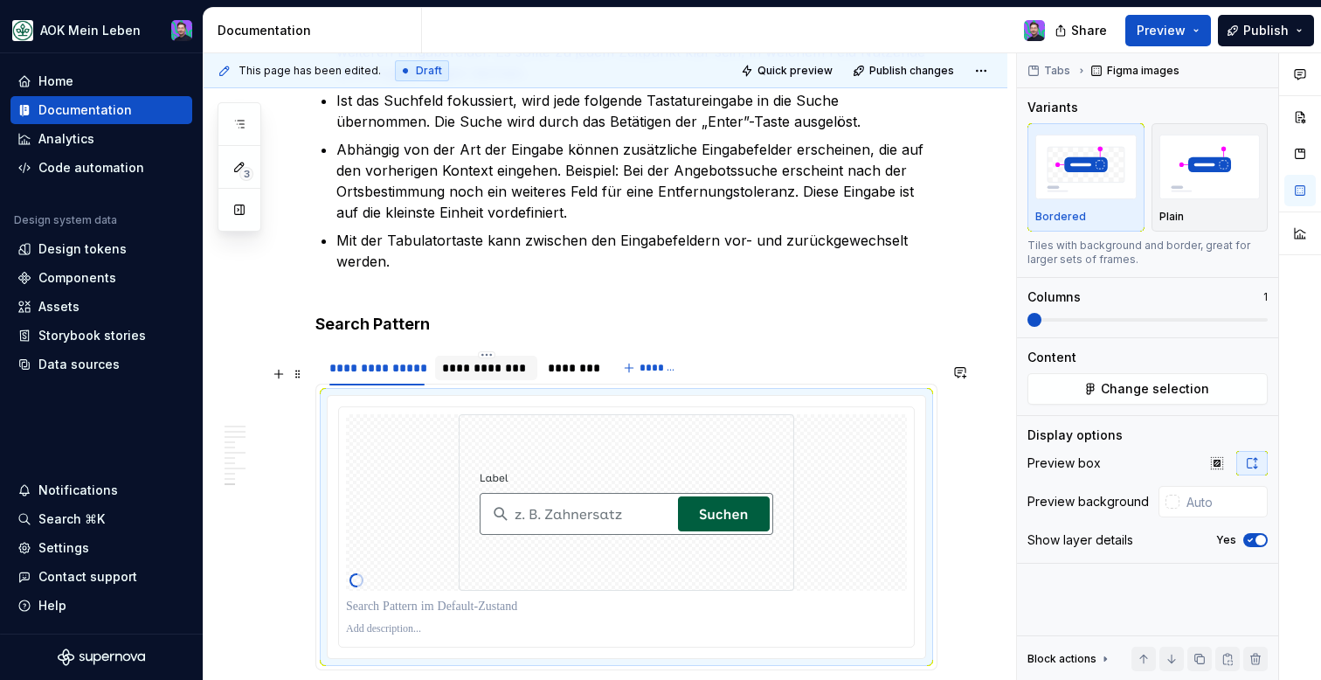
click at [465, 377] on div "**********" at bounding box center [486, 367] width 88 height 17
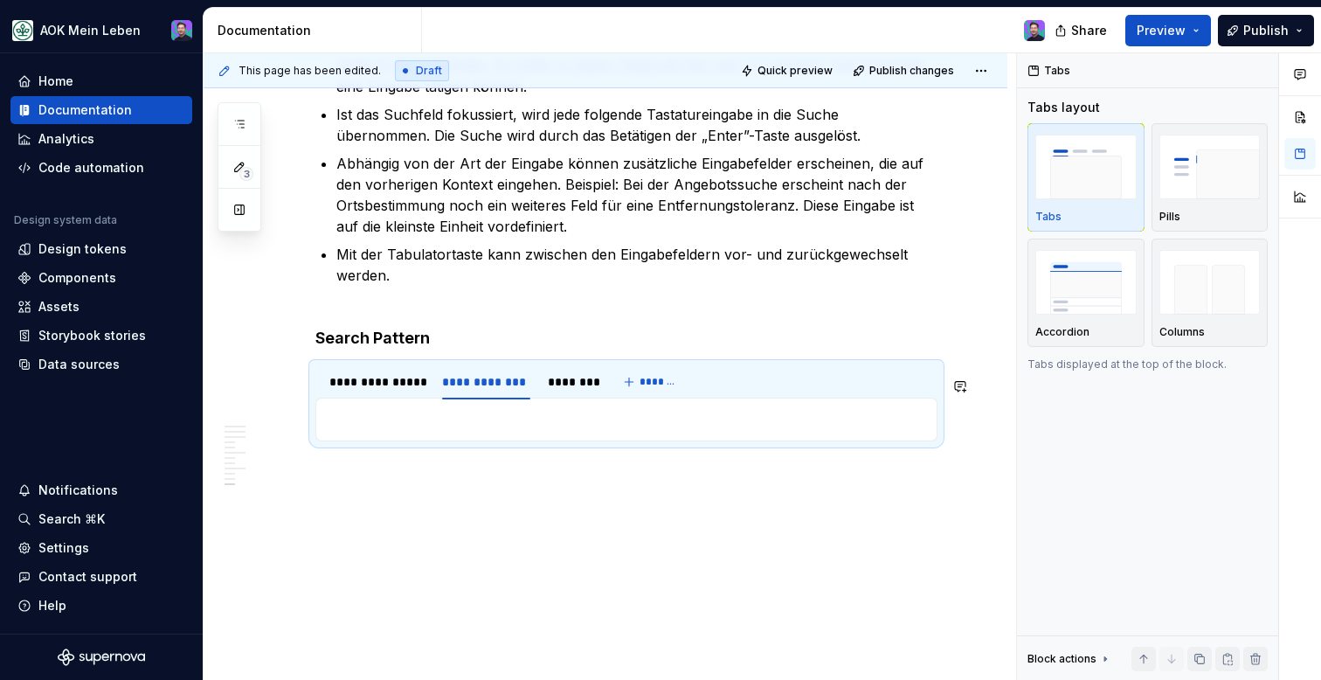
click at [540, 437] on div at bounding box center [626, 420] width 622 height 44
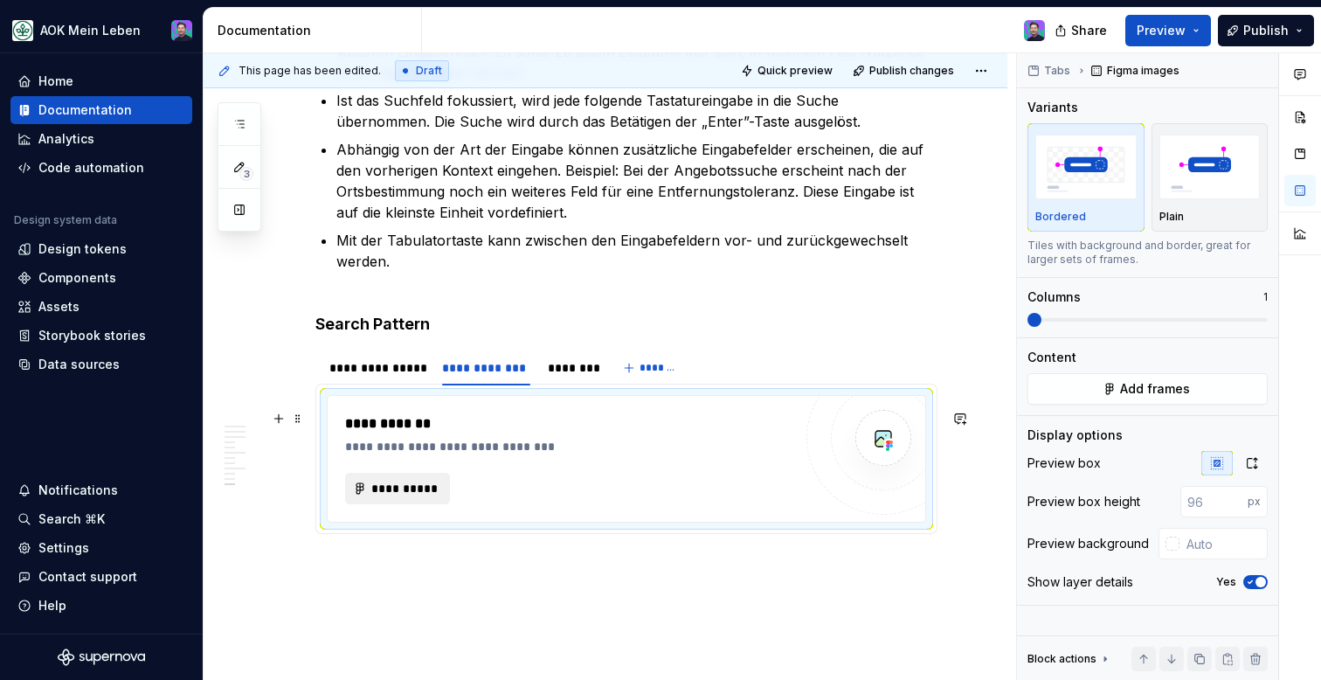
click at [422, 497] on span "**********" at bounding box center [405, 488] width 68 height 17
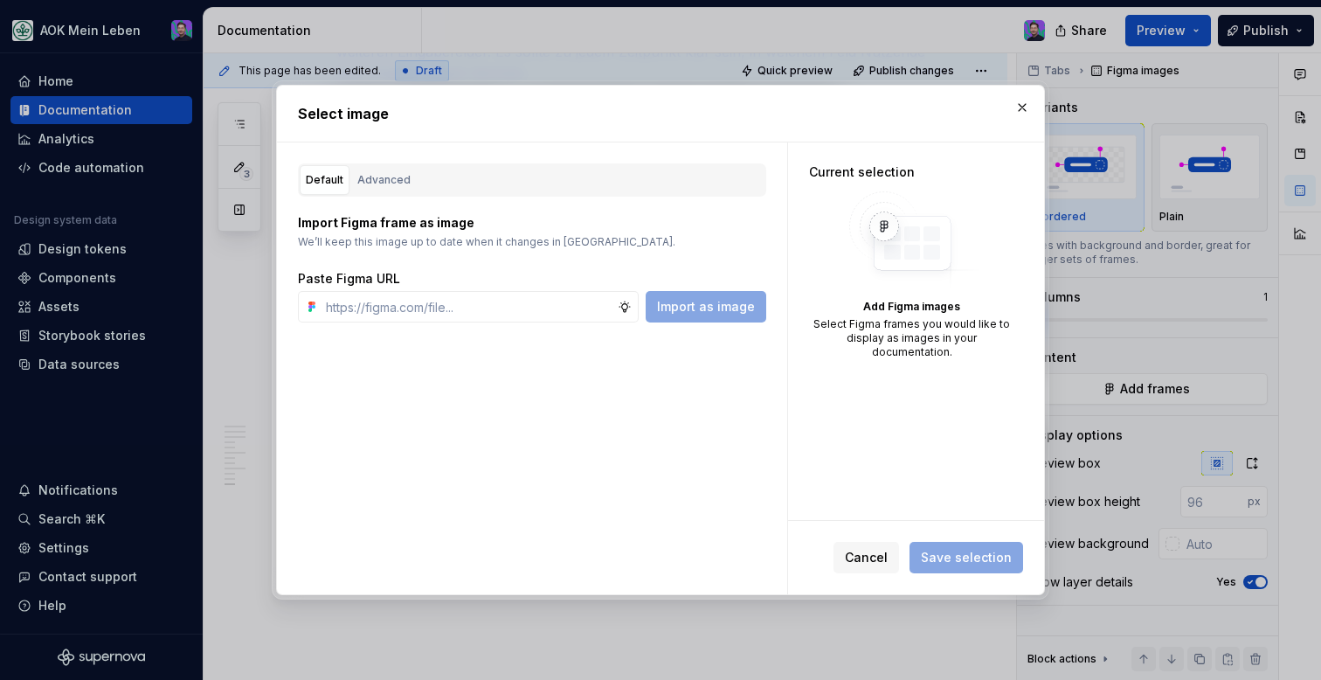
type textarea "*"
type input "https://www.figma.com/design/h3quR2me0t8yxvd40CMizU/AOK-UI-Library-3.0.33--ades…"
type textarea "*"
type input "https://www.figma.com/design/h3quR2me0t8yxvd40CMizU/AOK-UI-Library-3.0.33--ades…"
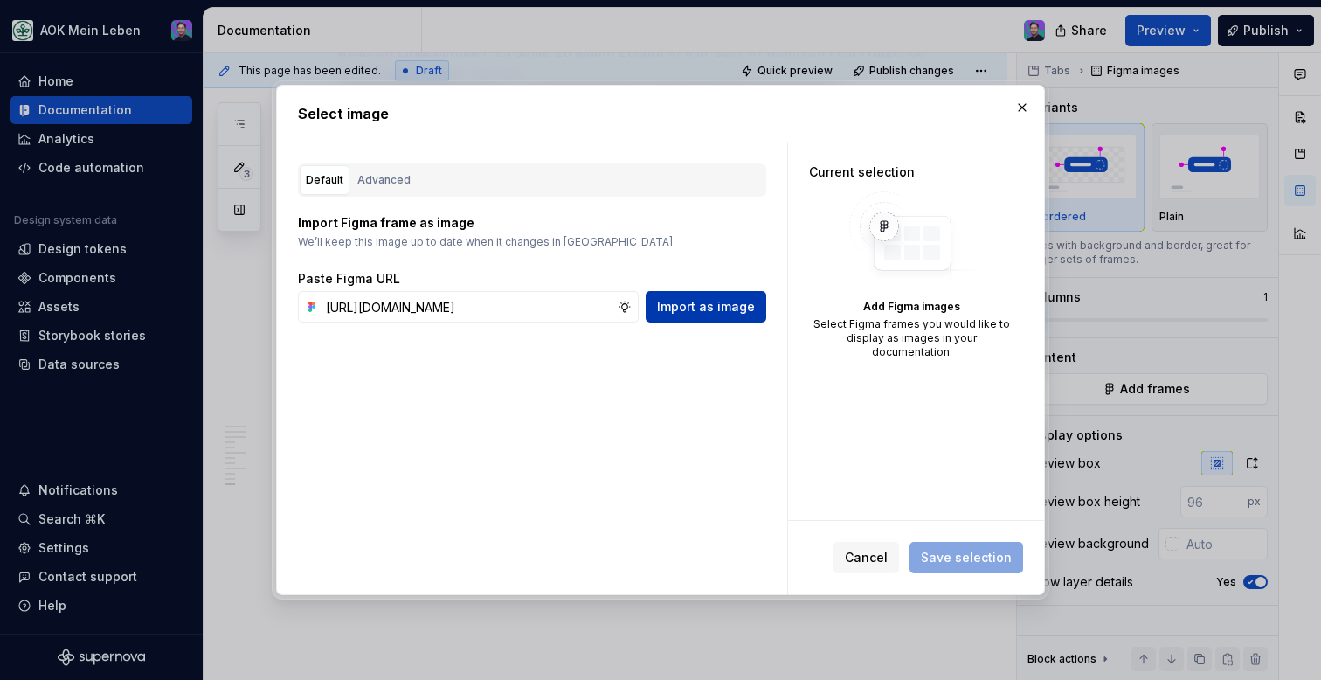
click at [717, 293] on button "Import as image" at bounding box center [706, 306] width 121 height 31
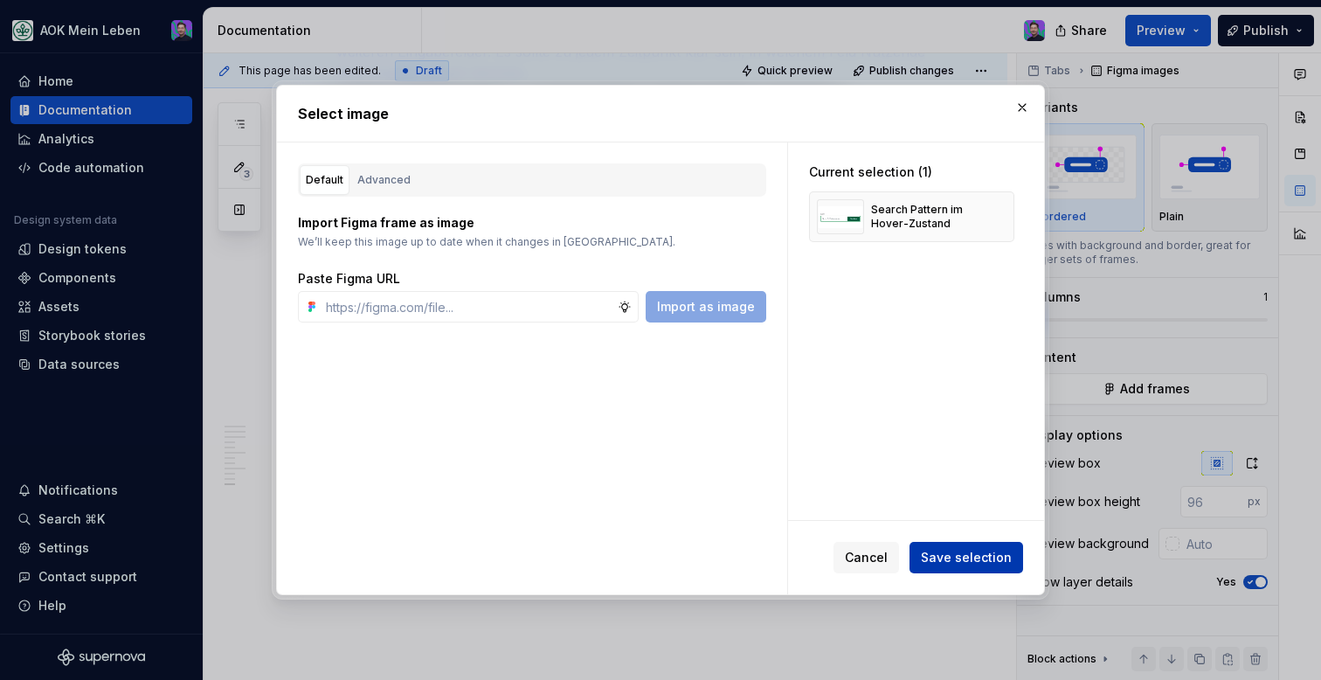
click at [952, 561] on span "Save selection" at bounding box center [966, 557] width 91 height 17
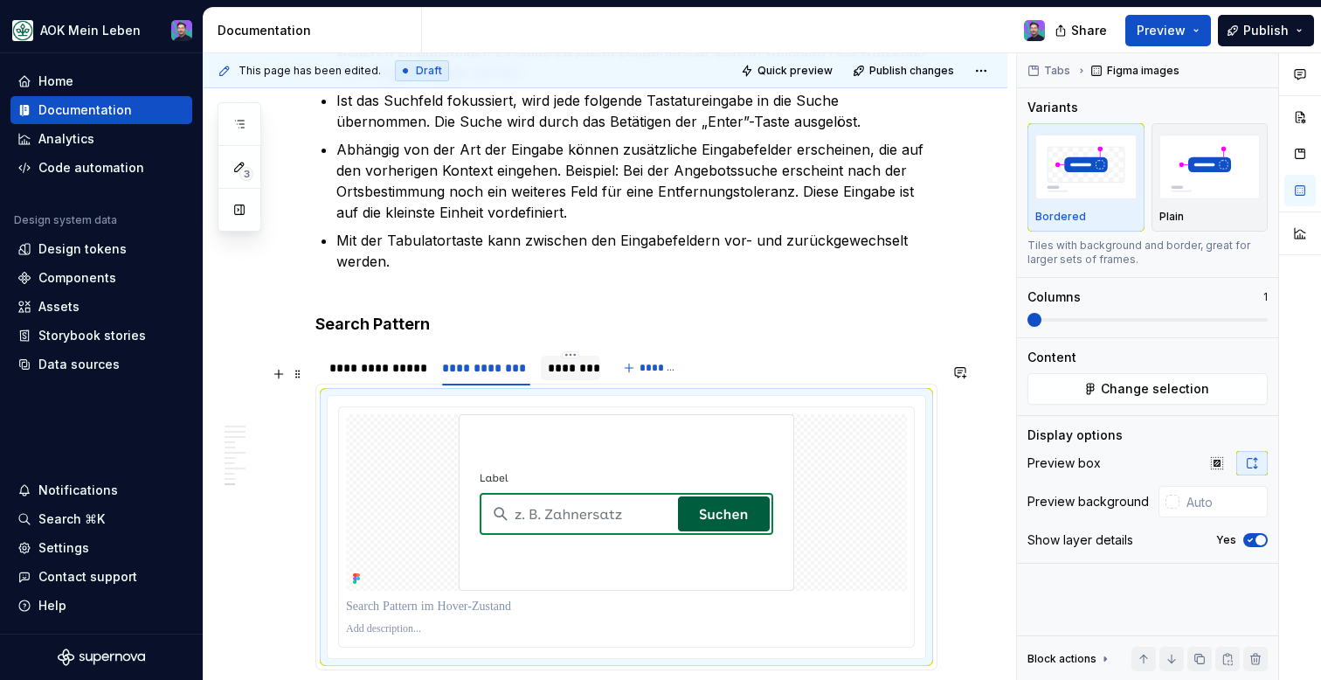
scroll to position [4513, 0]
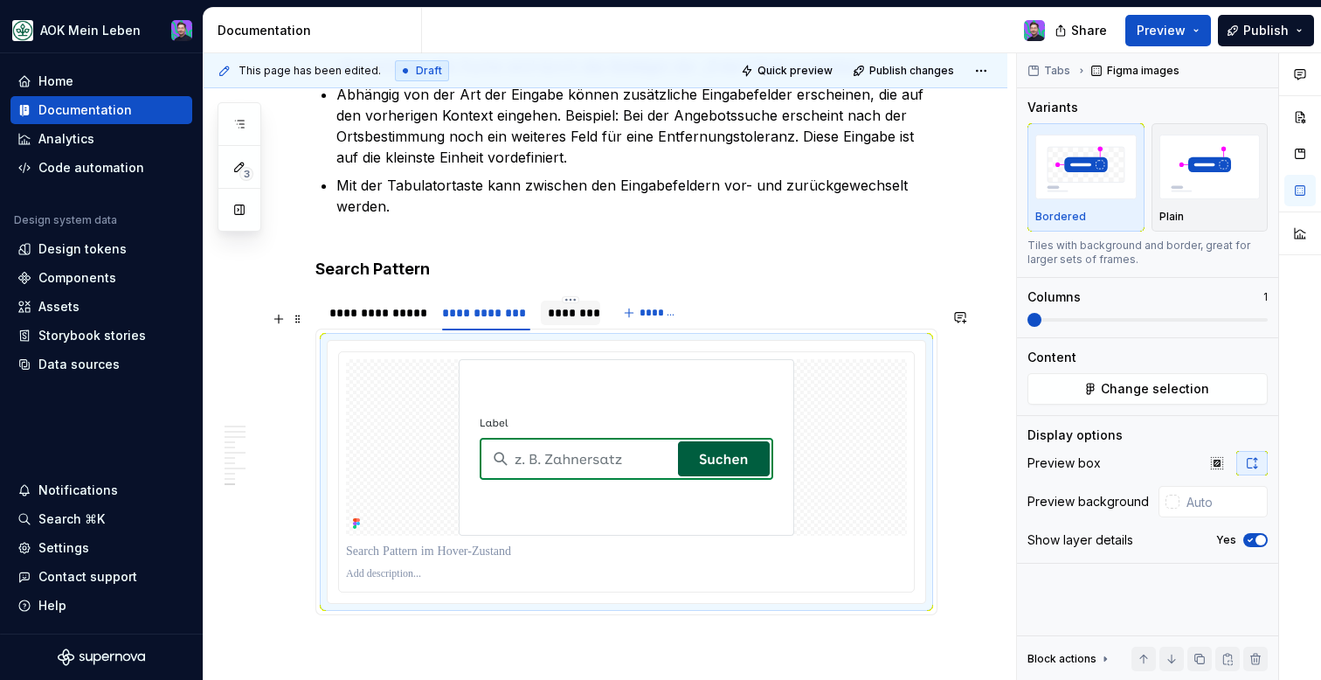
click at [565, 322] on div "********" at bounding box center [570, 312] width 45 height 17
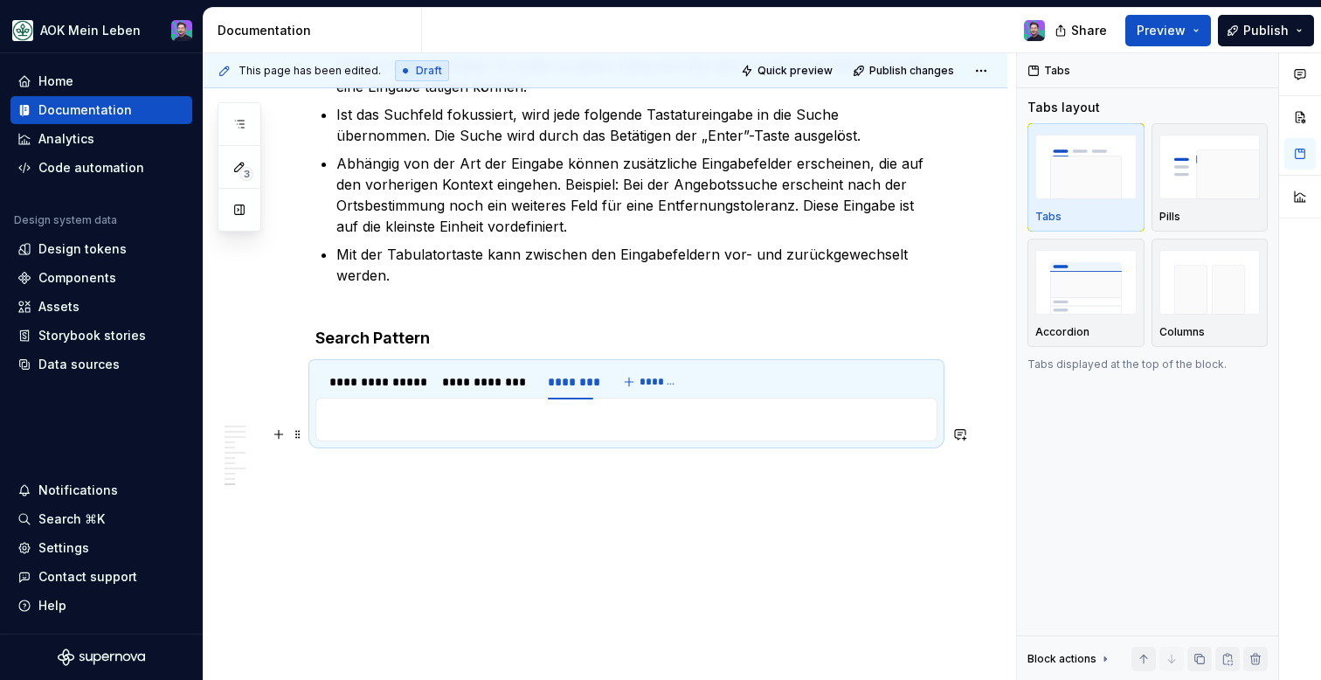
click at [532, 417] on p at bounding box center [626, 419] width 599 height 21
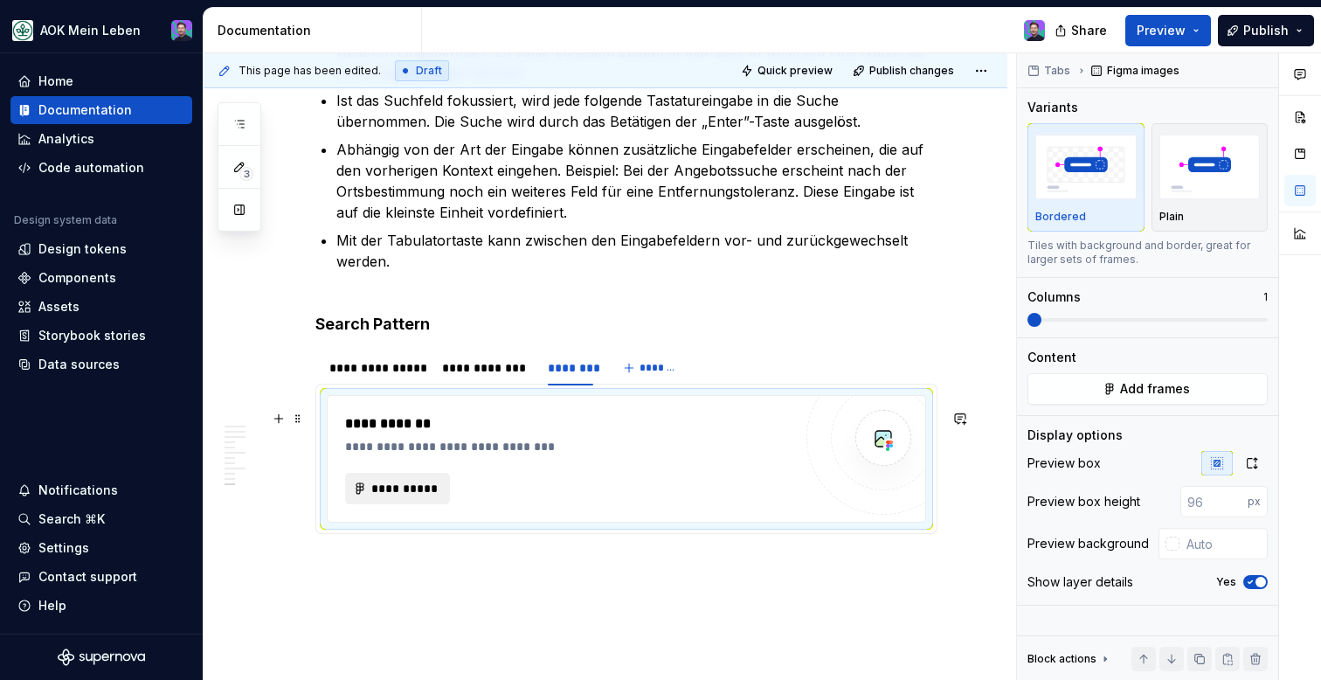
click at [407, 497] on span "**********" at bounding box center [405, 488] width 68 height 17
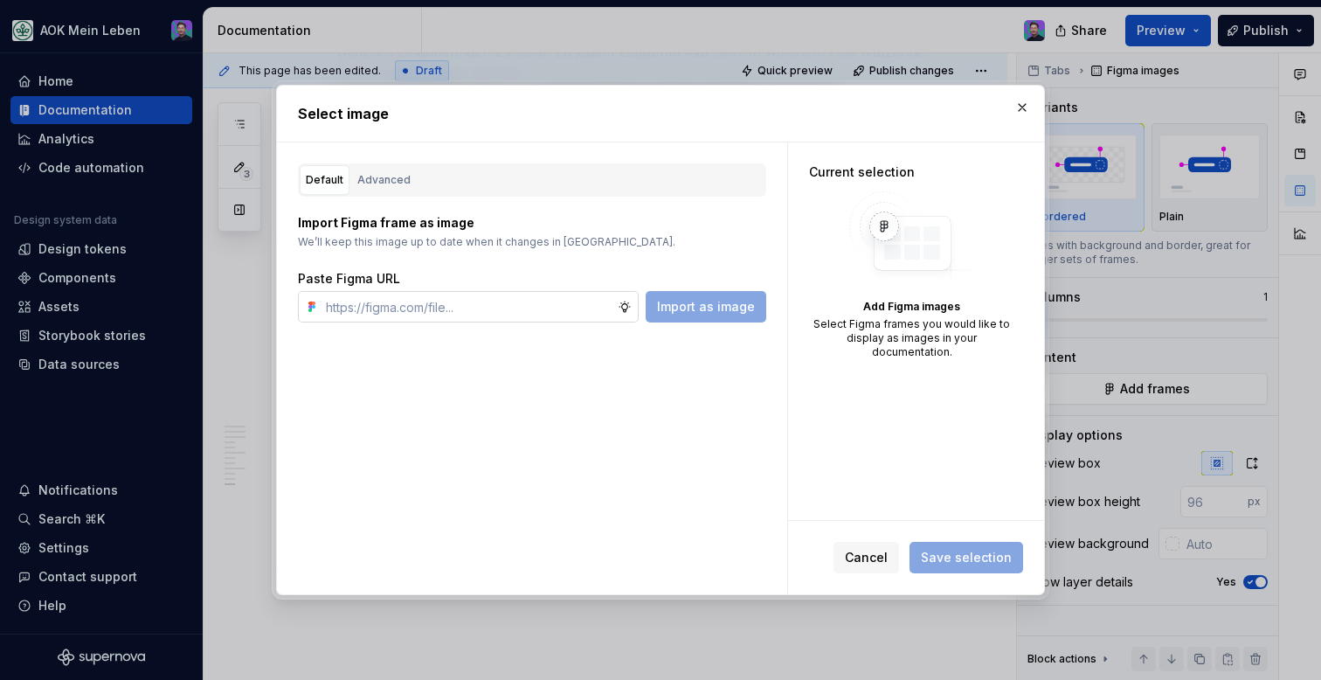
type textarea "*"
type input "https://www.figma.com/design/h3quR2me0t8yxvd40CMizU/AOK-UI-Library-3.0.33--ades…"
click at [698, 309] on span "Import as image" at bounding box center [706, 306] width 98 height 17
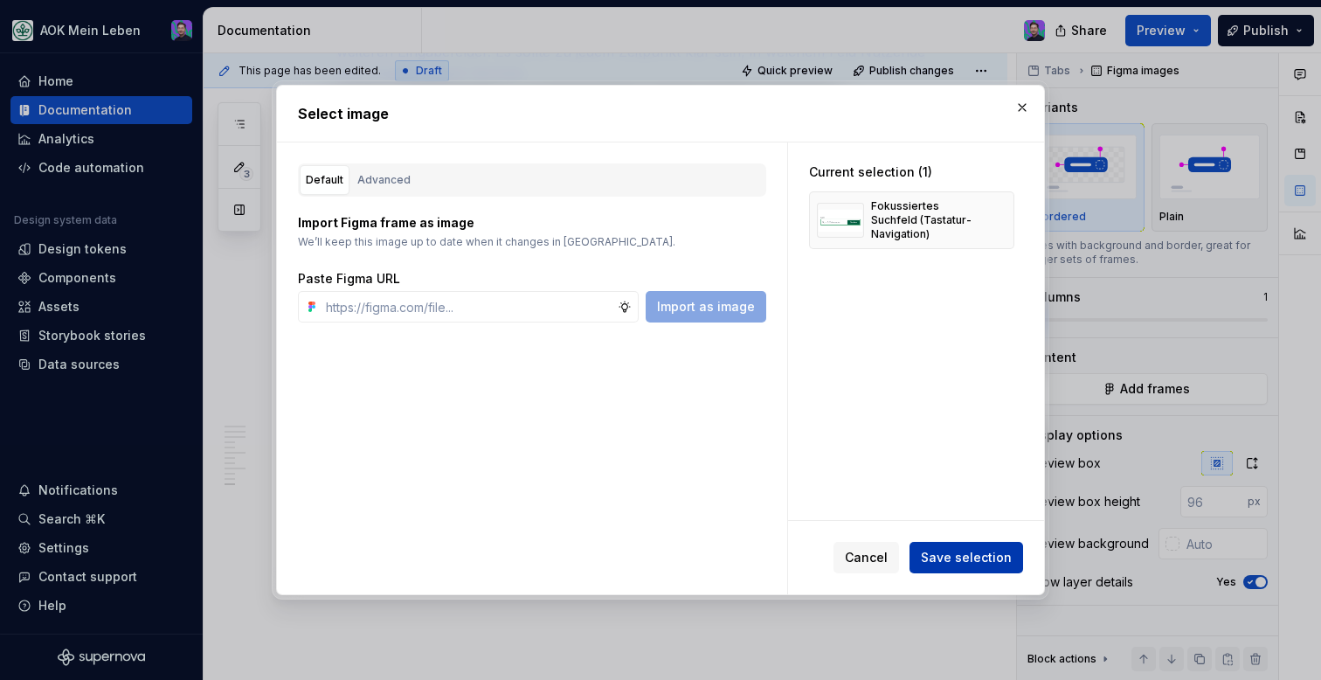
click at [941, 555] on span "Save selection" at bounding box center [966, 557] width 91 height 17
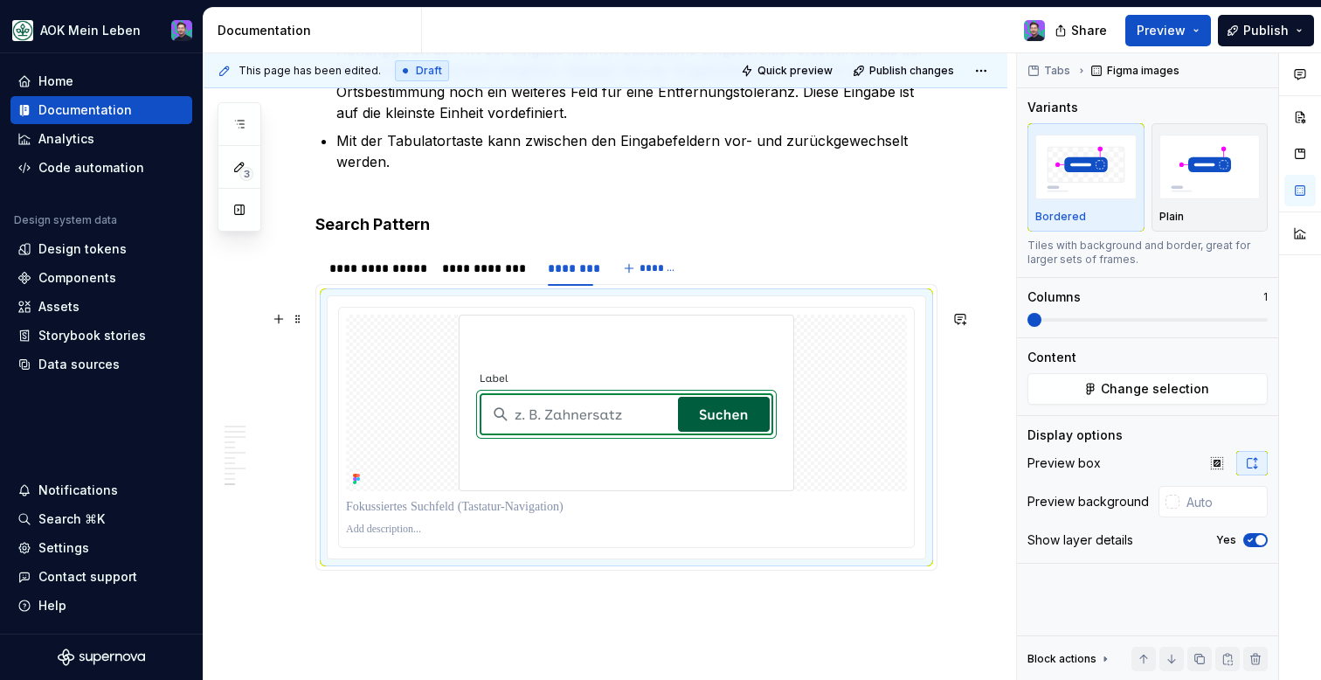
scroll to position [4555, 0]
type textarea "*"
click at [573, 279] on div "********" at bounding box center [570, 269] width 45 height 17
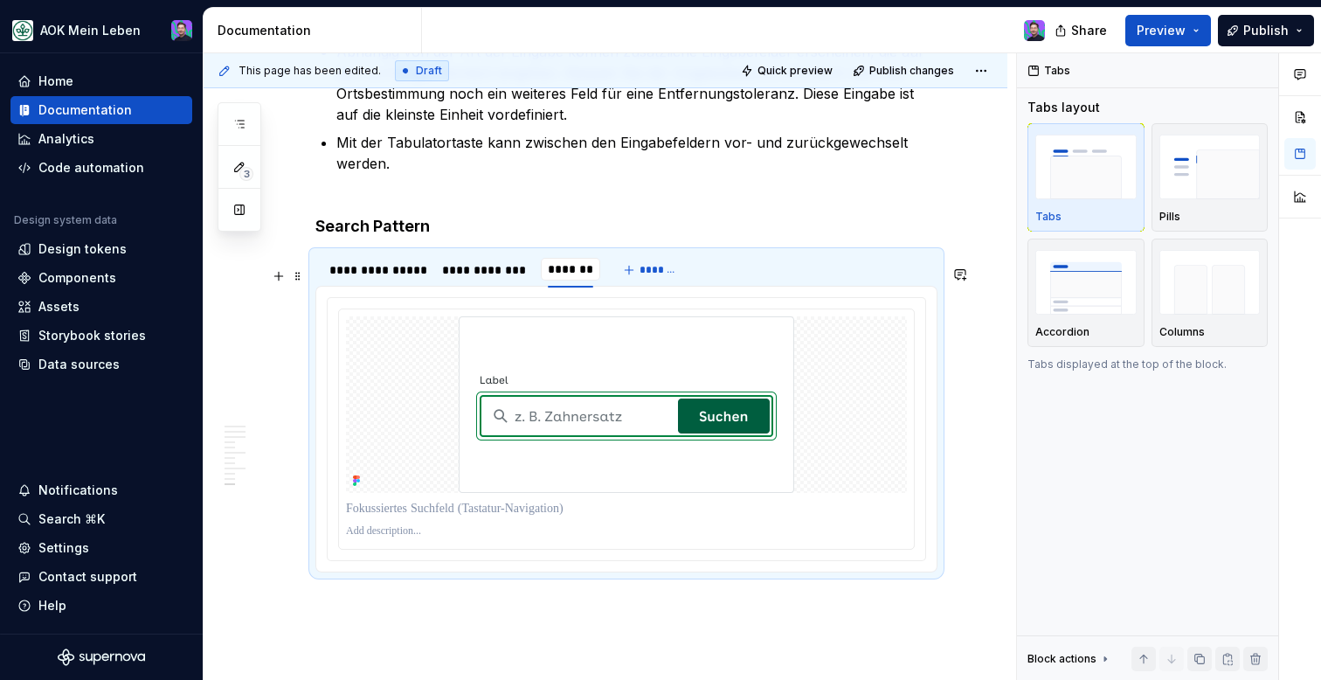
type input "**********"
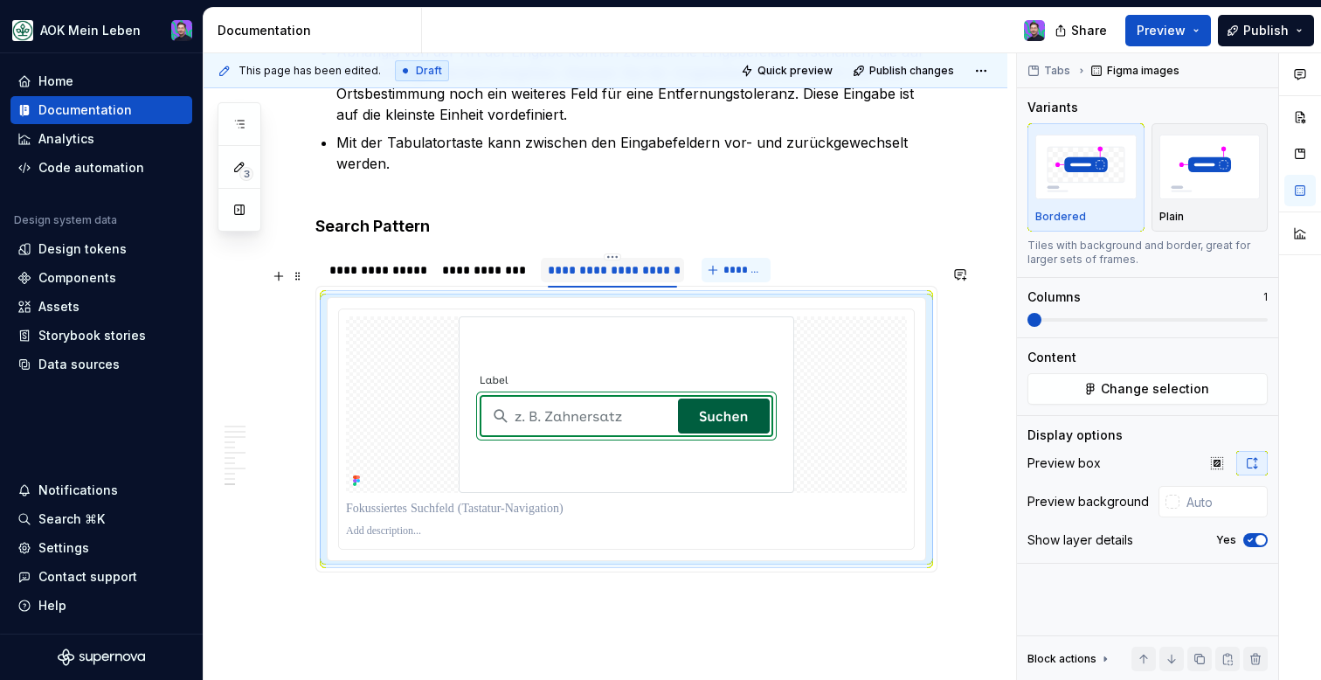
click at [710, 282] on button "*******" at bounding box center [736, 270] width 69 height 24
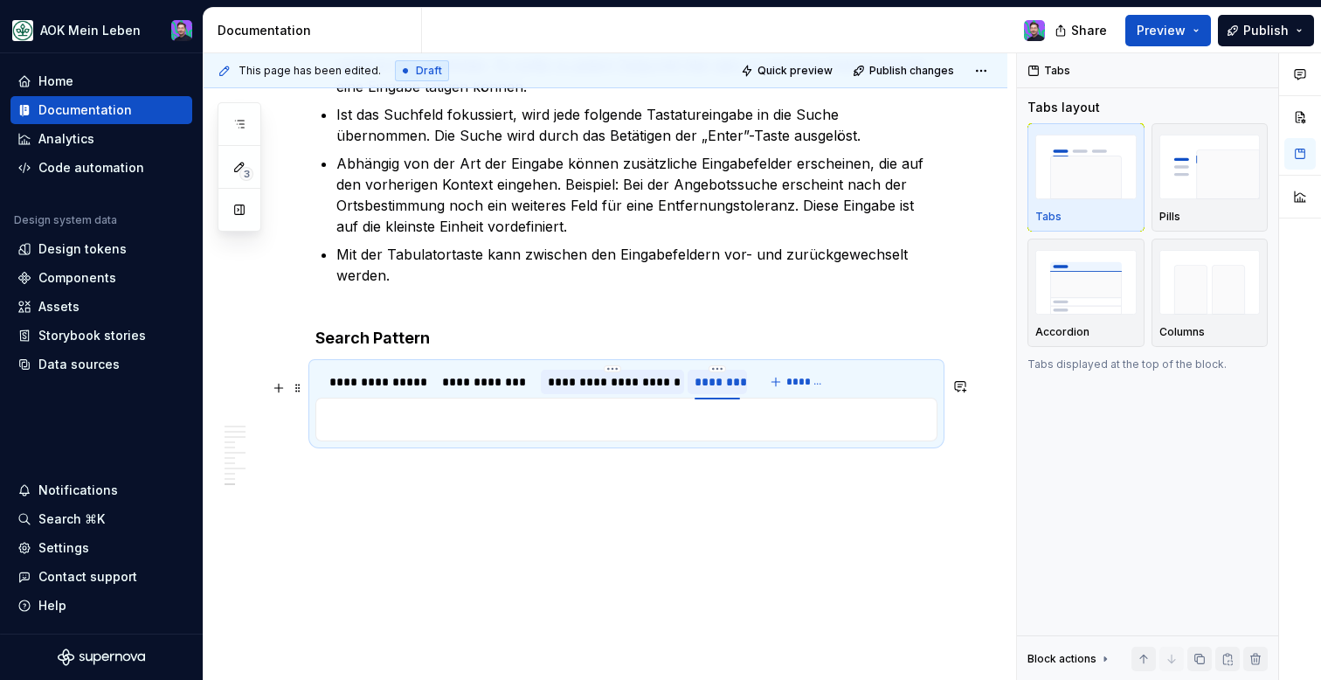
click at [719, 382] on div "********" at bounding box center [717, 381] width 45 height 17
type input "**********"
type textarea "*"
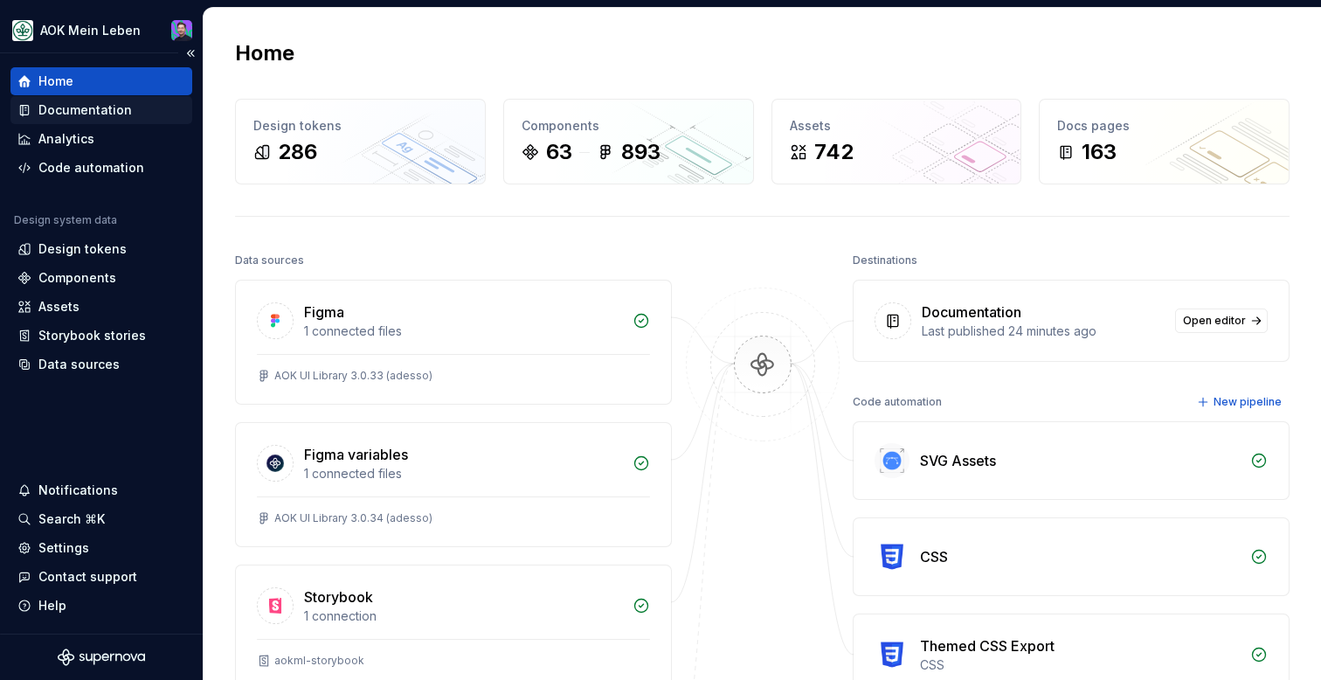
click at [134, 102] on div "Documentation" at bounding box center [101, 109] width 168 height 17
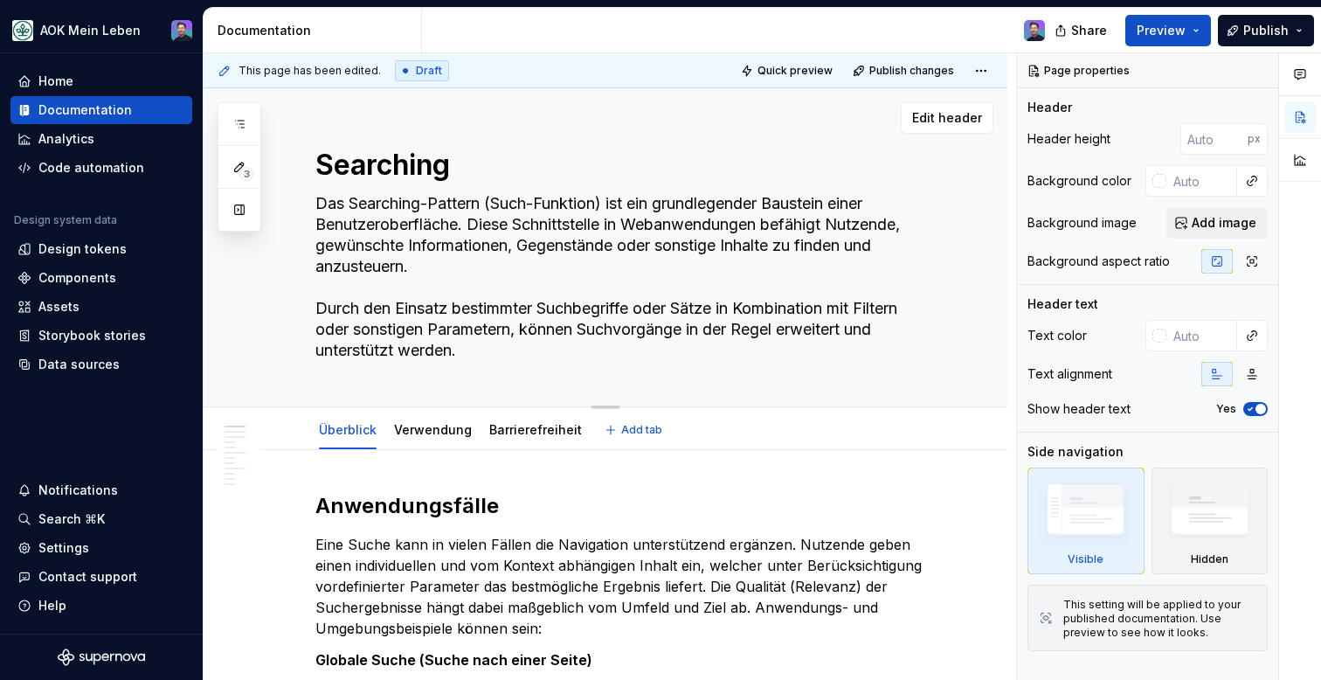
type textarea "*"
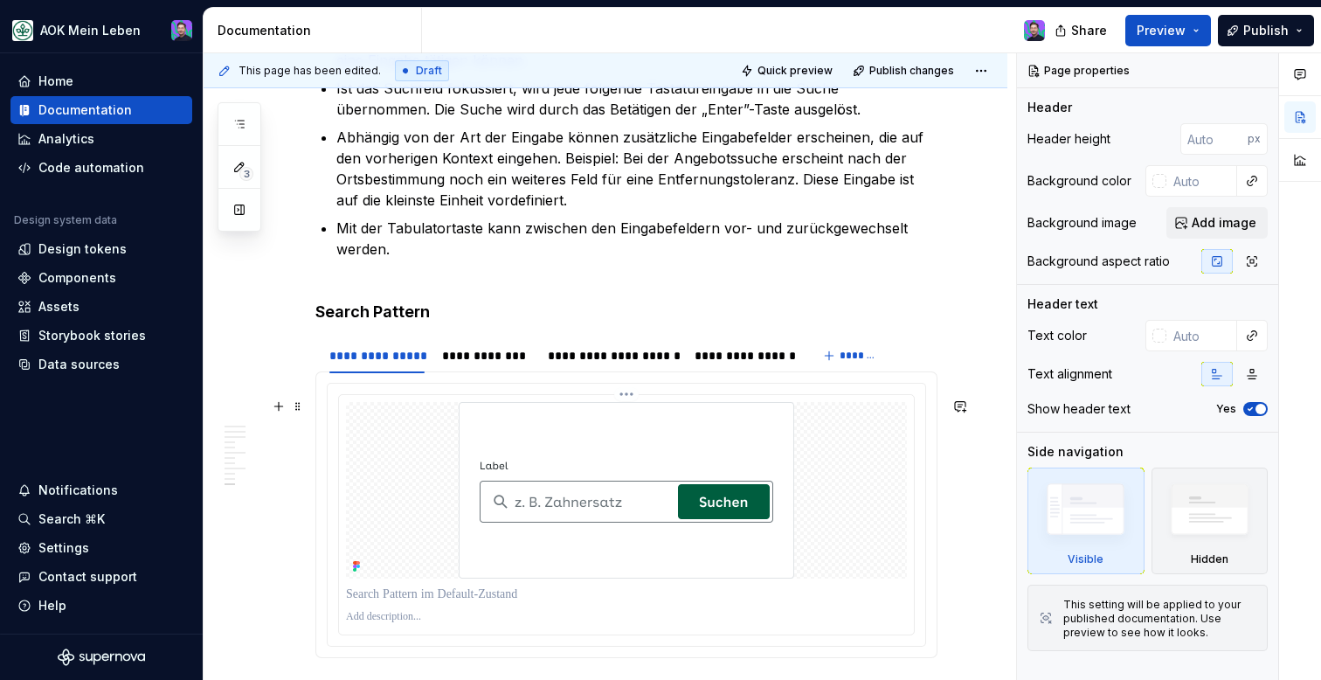
scroll to position [4700, 0]
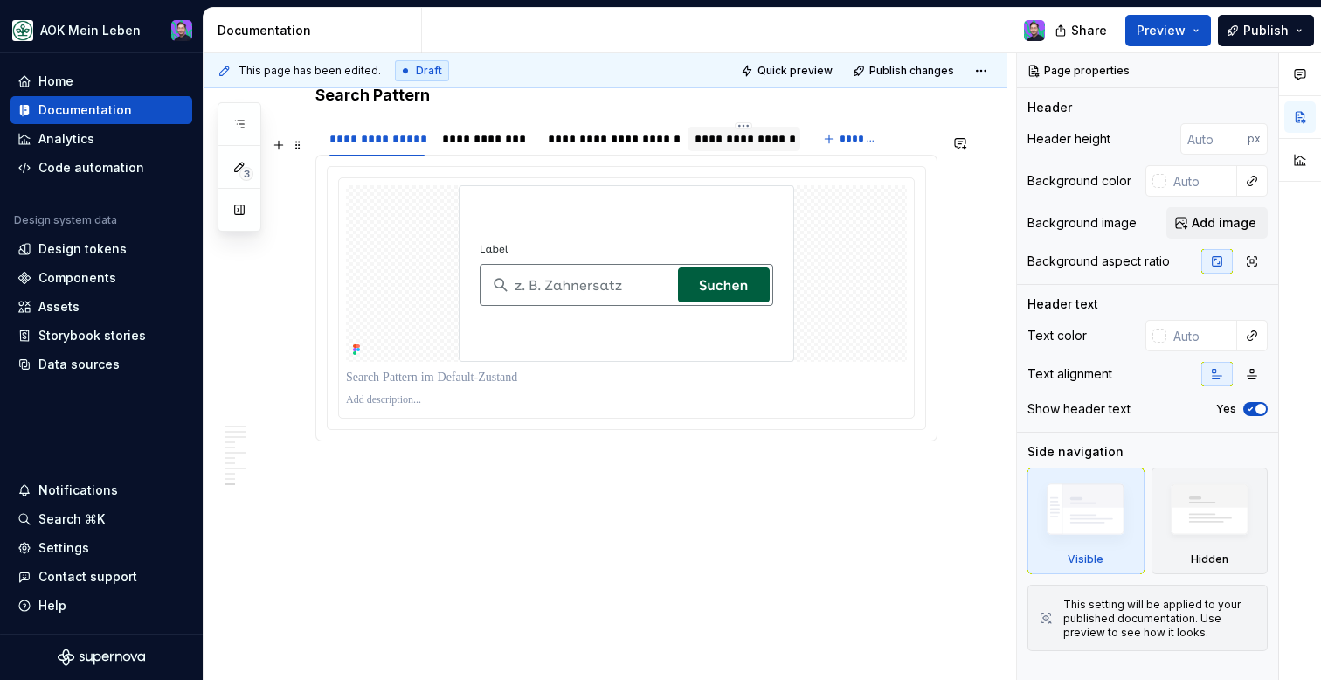
click at [710, 150] on div "**********" at bounding box center [744, 139] width 113 height 24
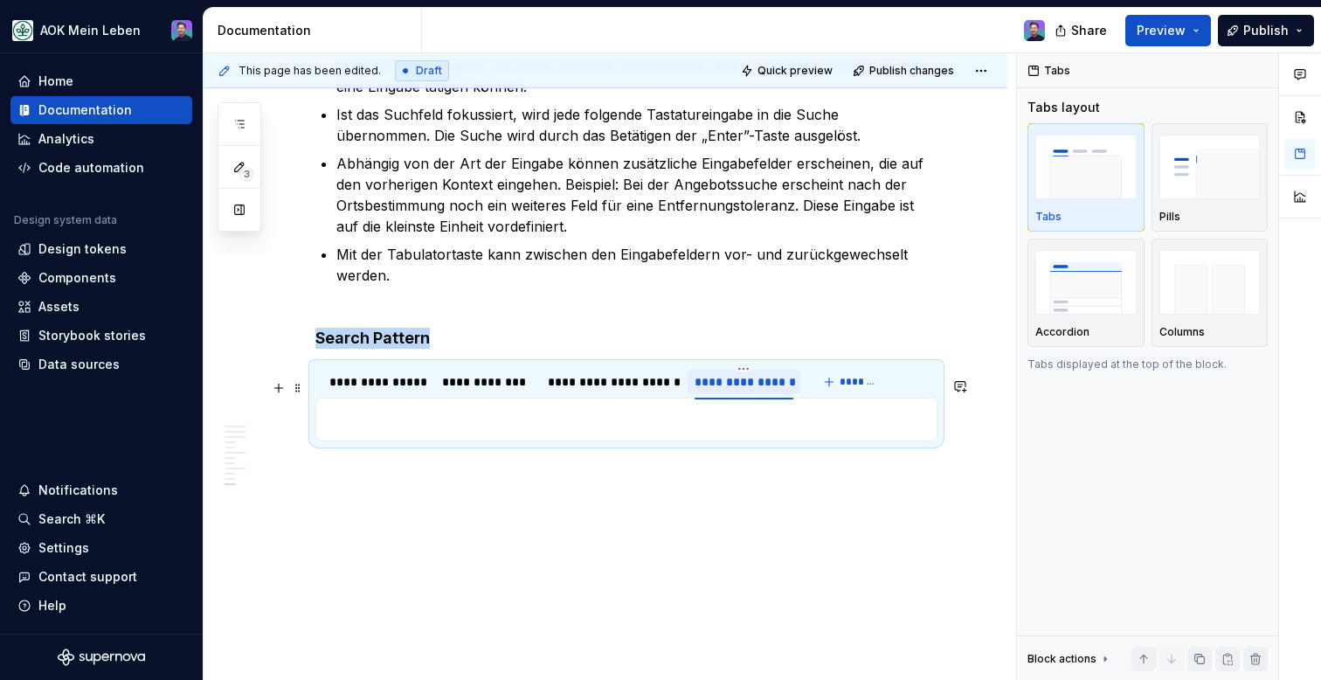
scroll to position [4458, 0]
click at [523, 414] on p at bounding box center [626, 419] width 599 height 21
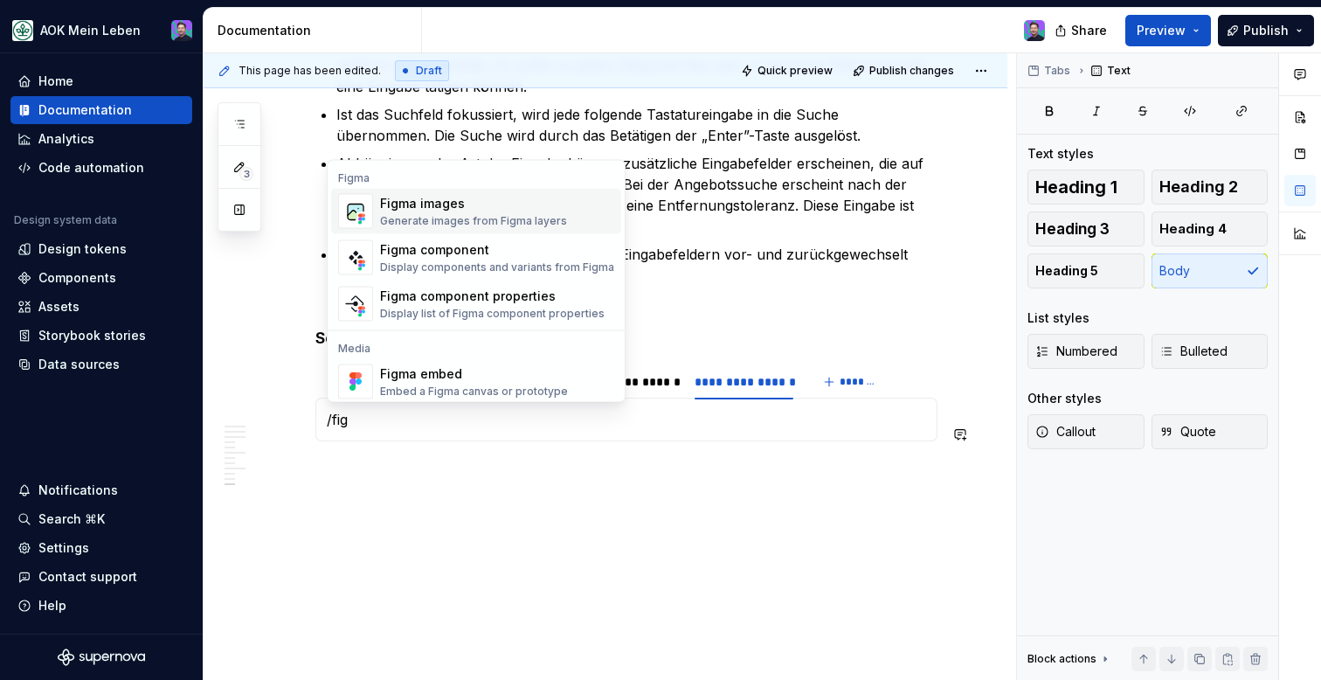
click at [501, 197] on div "Figma images" at bounding box center [473, 203] width 187 height 17
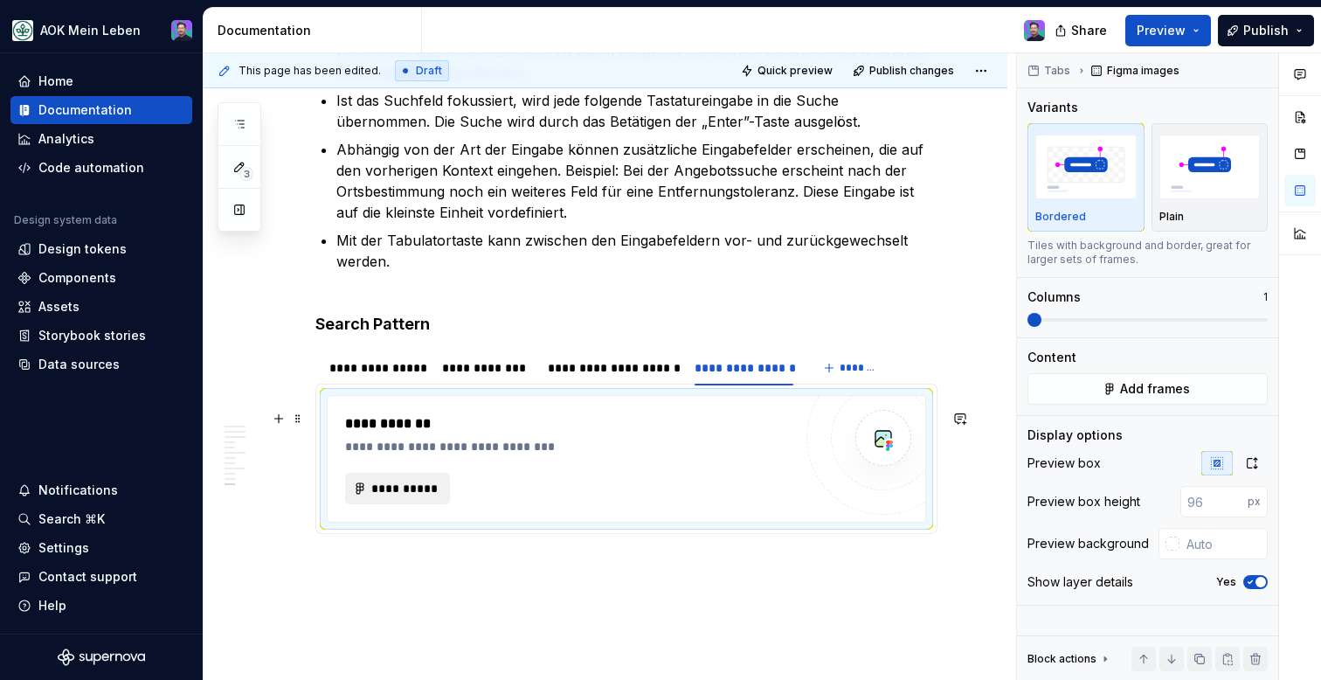
click at [402, 497] on span "**********" at bounding box center [405, 488] width 68 height 17
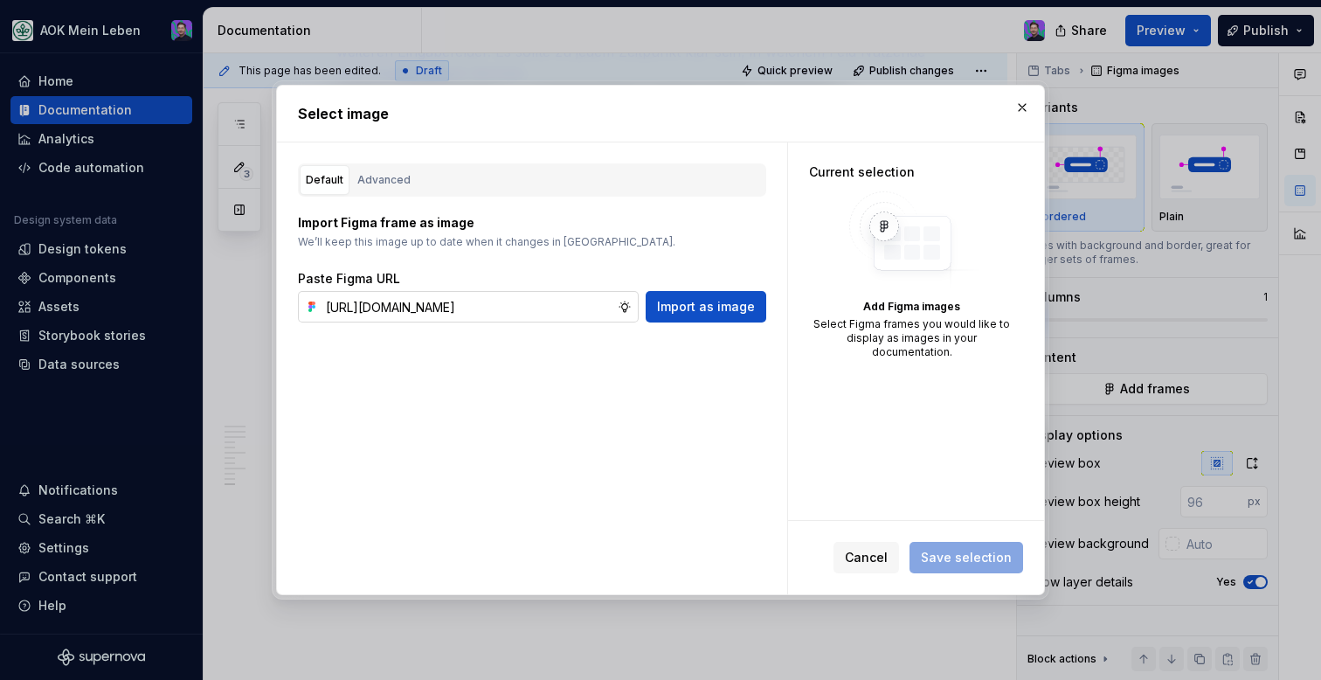
scroll to position [0, 529]
type input "https://www.figma.com/design/h3quR2me0t8yxvd40CMizU/AOK-UI-Library-3.0.33--ades…"
click at [675, 303] on span "Import as image" at bounding box center [706, 306] width 98 height 17
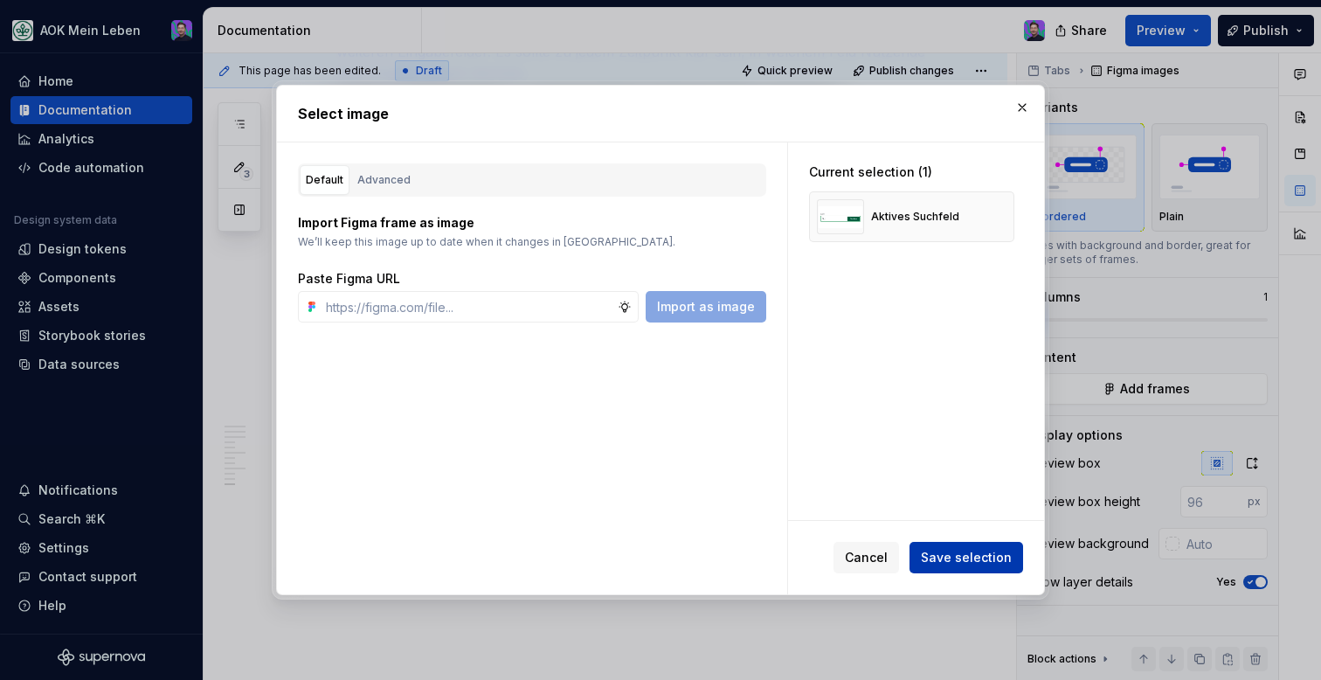
click at [954, 559] on span "Save selection" at bounding box center [966, 557] width 91 height 17
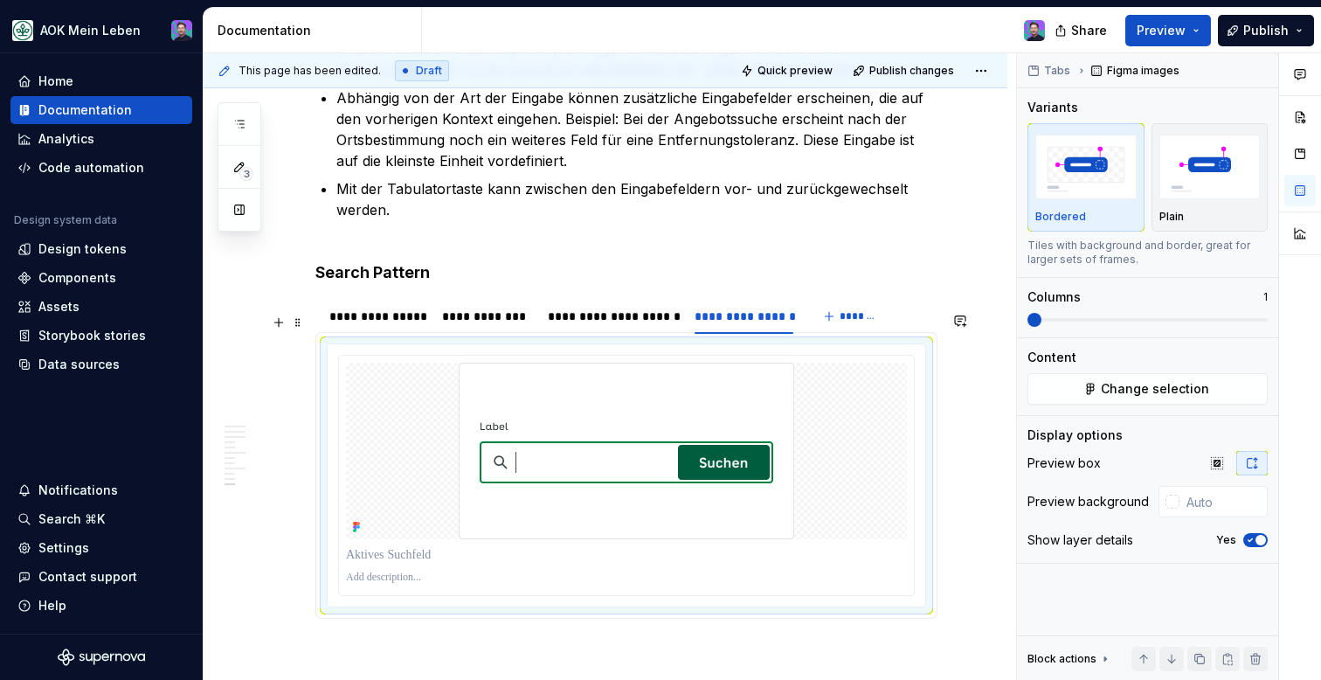
scroll to position [4510, 0]
click at [537, 594] on div at bounding box center [626, 474] width 575 height 239
click at [1158, 30] on span "Preview" at bounding box center [1161, 30] width 49 height 17
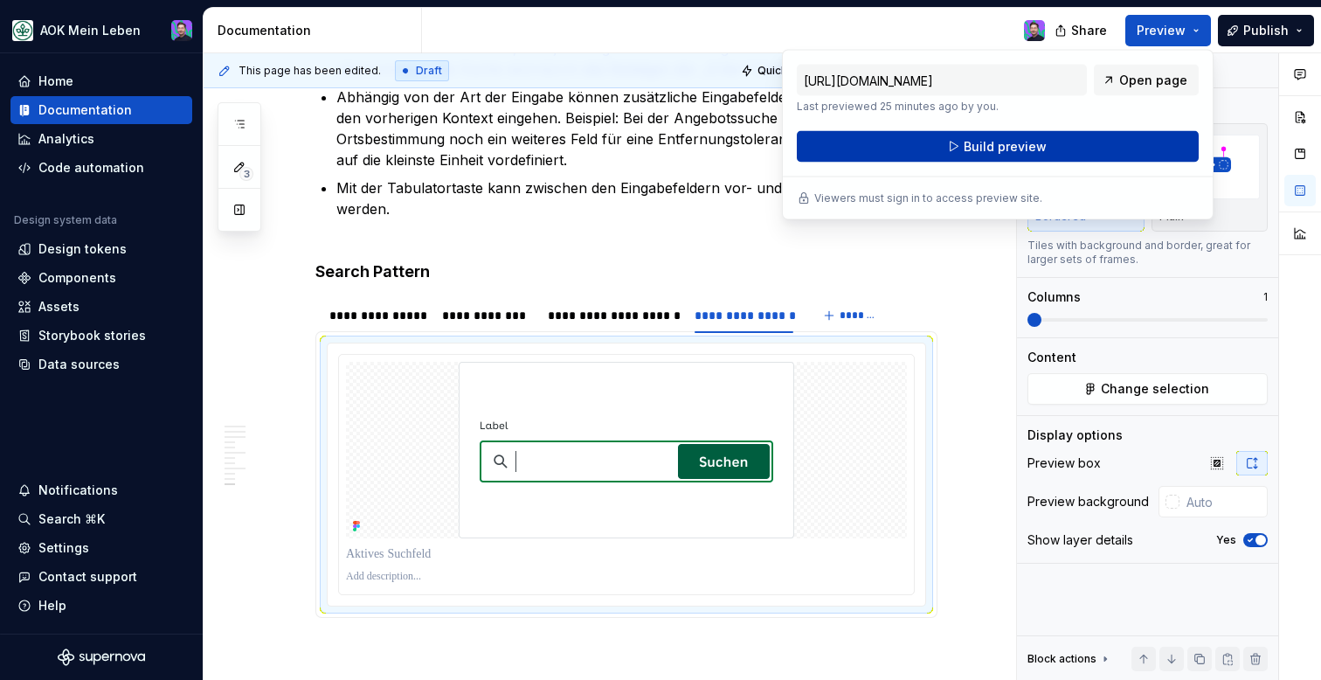
click at [1068, 139] on button "Build preview" at bounding box center [998, 146] width 402 height 31
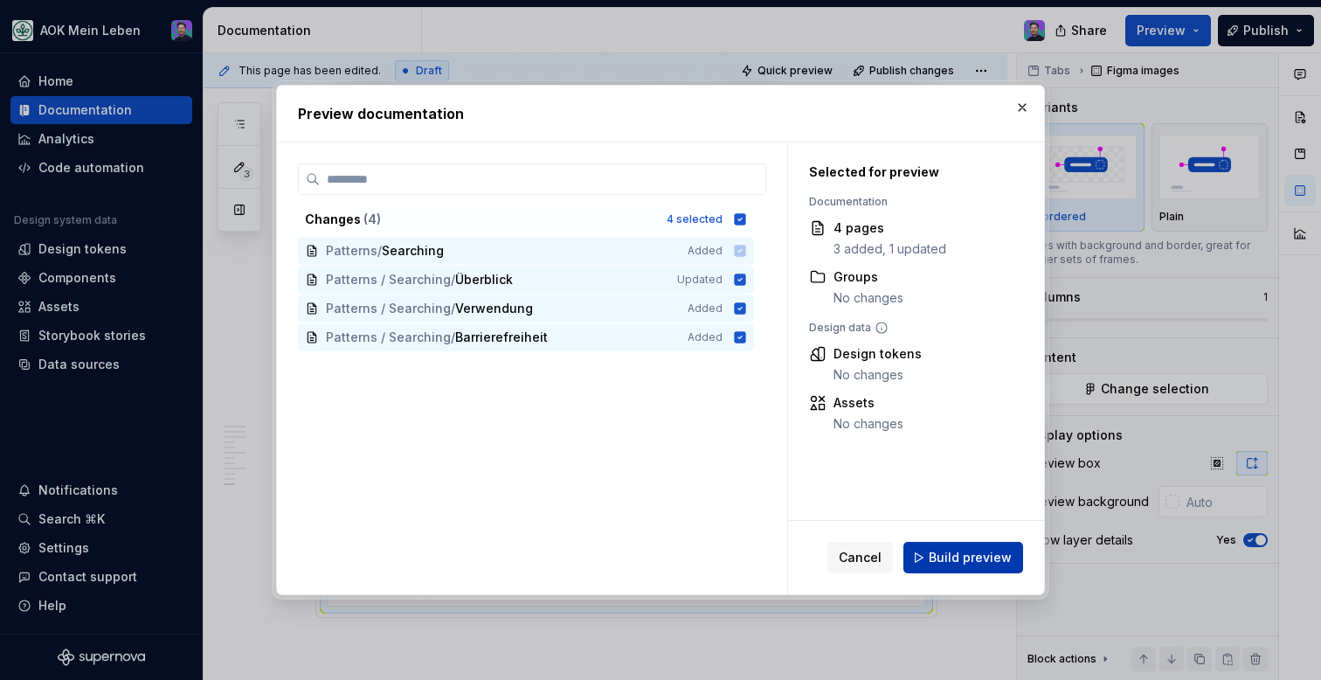
click at [931, 550] on button "Build preview" at bounding box center [964, 557] width 120 height 31
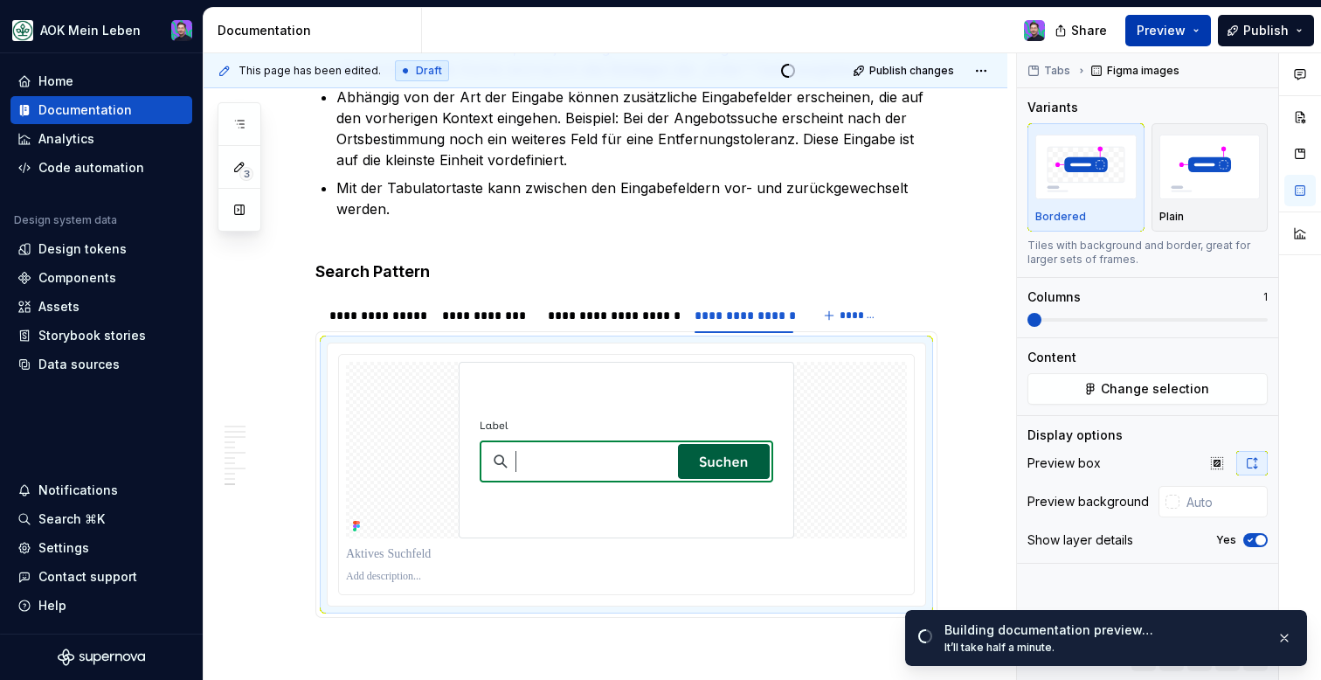
click at [1203, 38] on button "Preview" at bounding box center [1169, 30] width 86 height 31
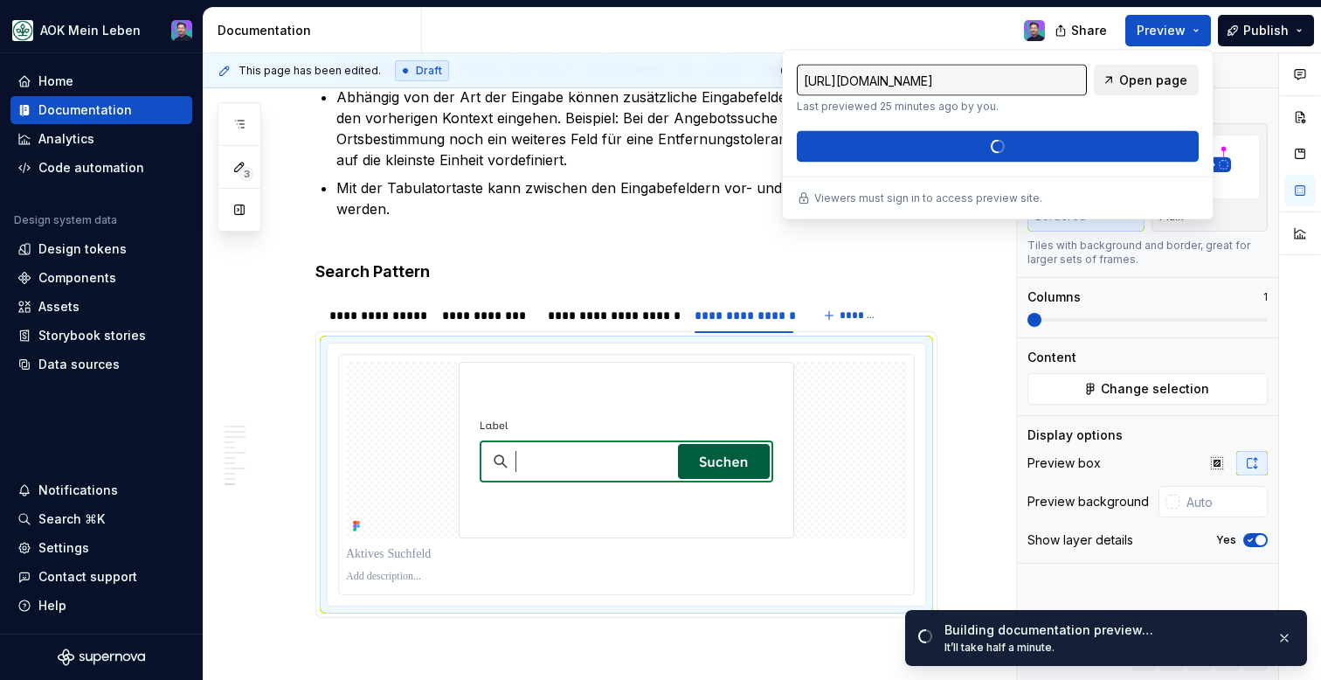
click at [1155, 85] on span "Open page" at bounding box center [1153, 80] width 68 height 17
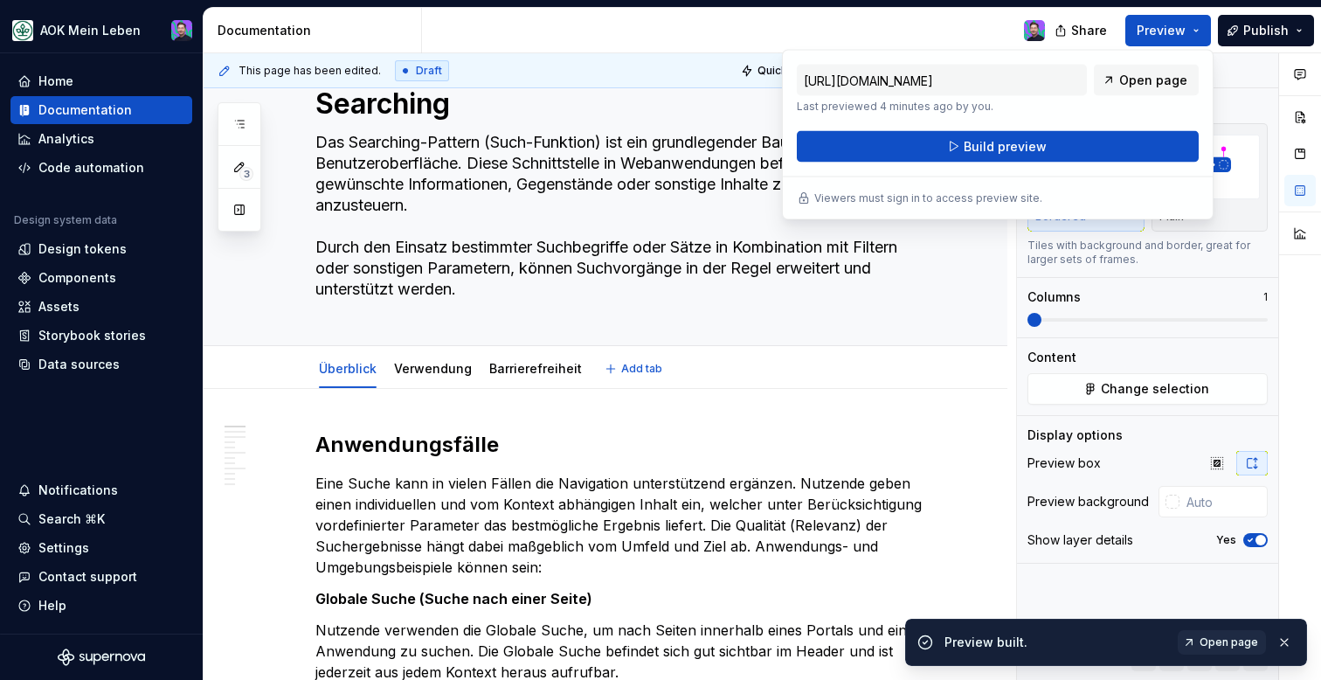
scroll to position [0, 0]
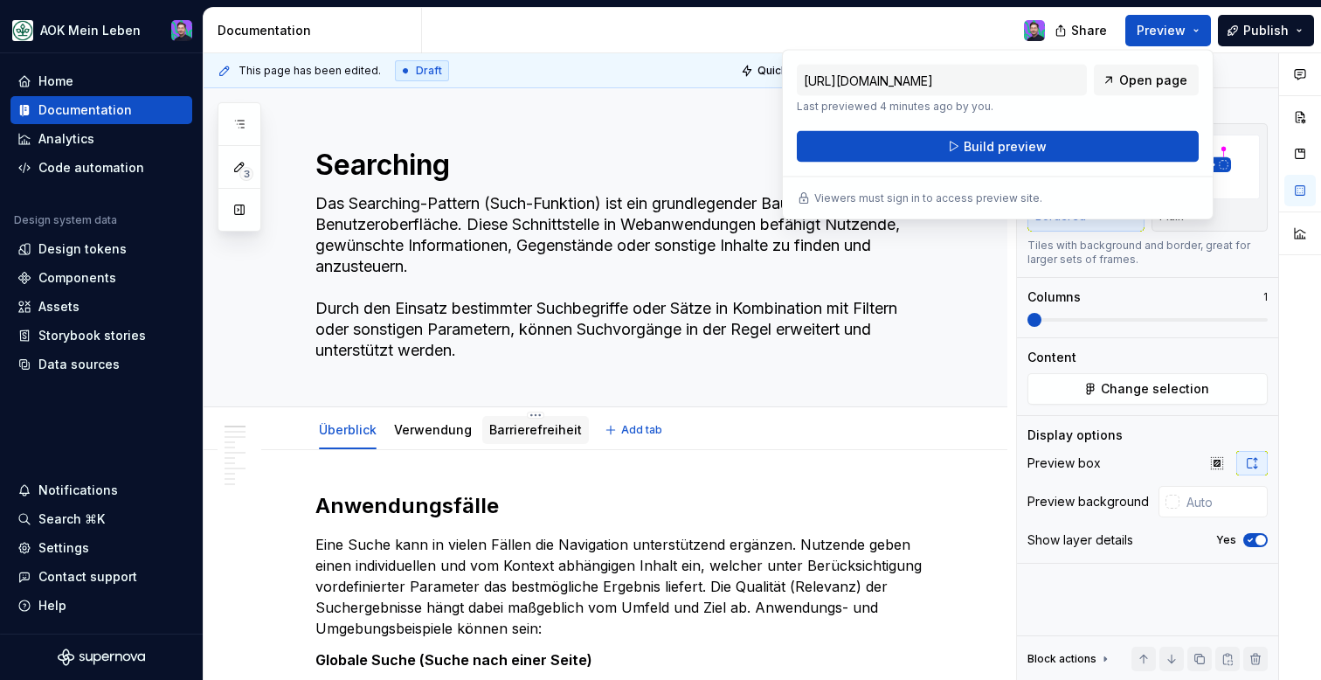
click at [531, 436] on link "Barrierefreiheit" at bounding box center [535, 429] width 93 height 15
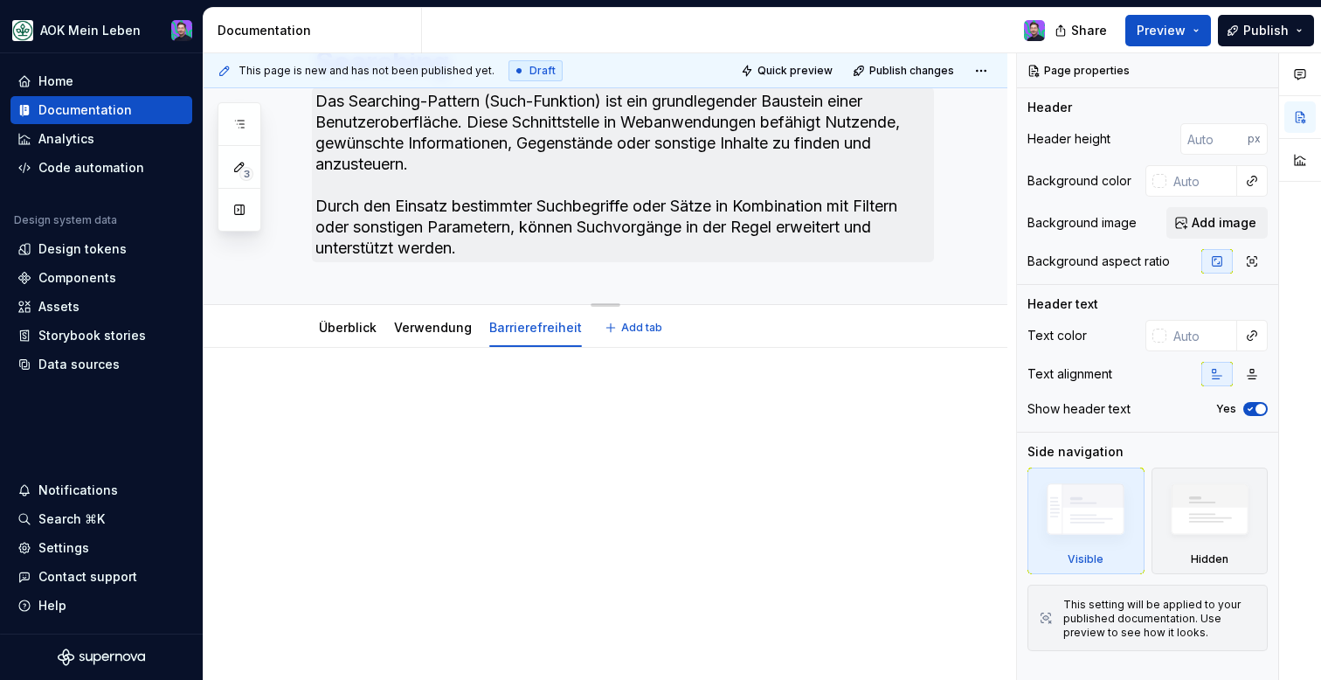
scroll to position [87, 0]
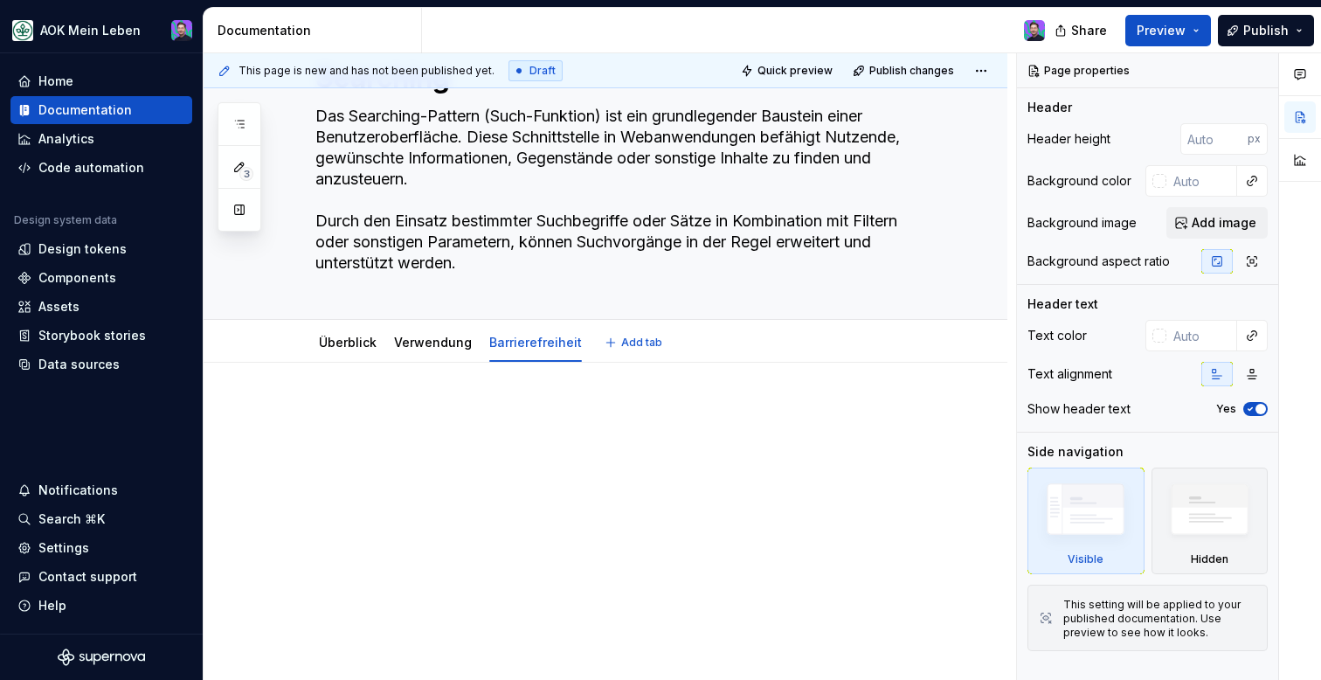
type textarea "*"
click at [440, 391] on div "This page is new and has not been published yet. Draft Quick preview Publish ch…" at bounding box center [610, 366] width 813 height 627
click at [440, 391] on div at bounding box center [606, 529] width 804 height 333
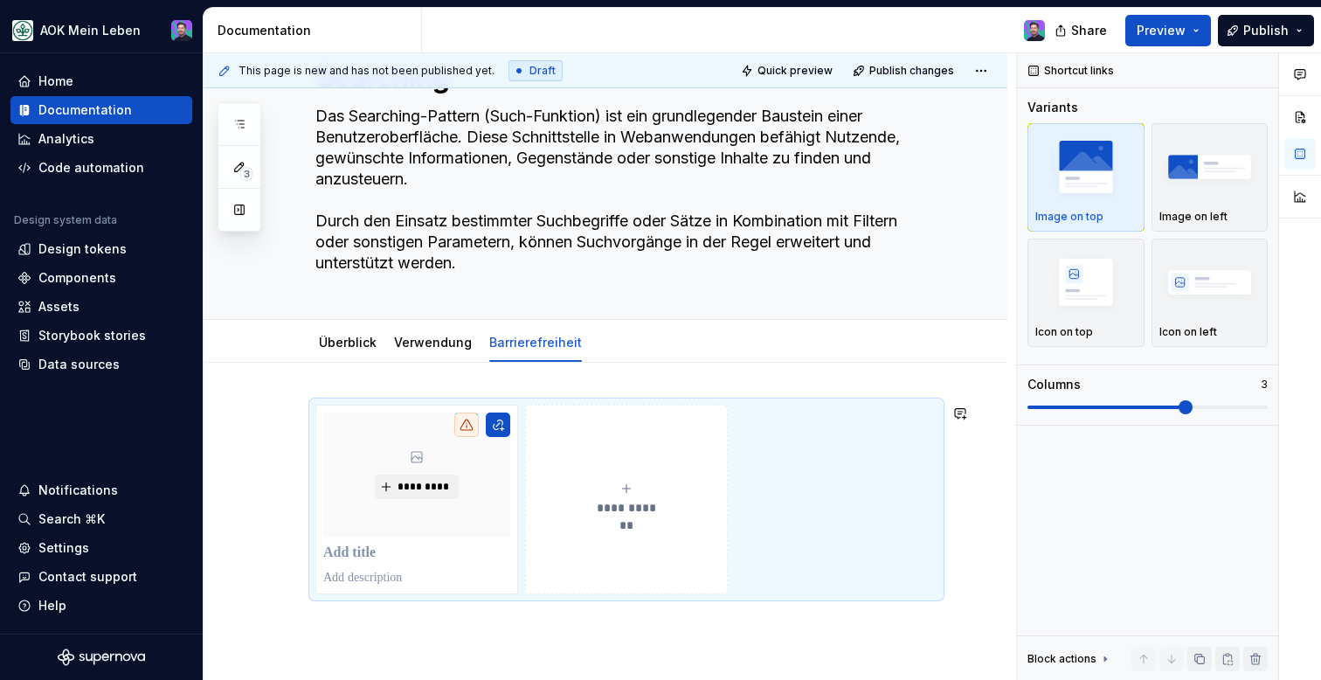
click at [924, 377] on div "**********" at bounding box center [606, 591] width 804 height 456
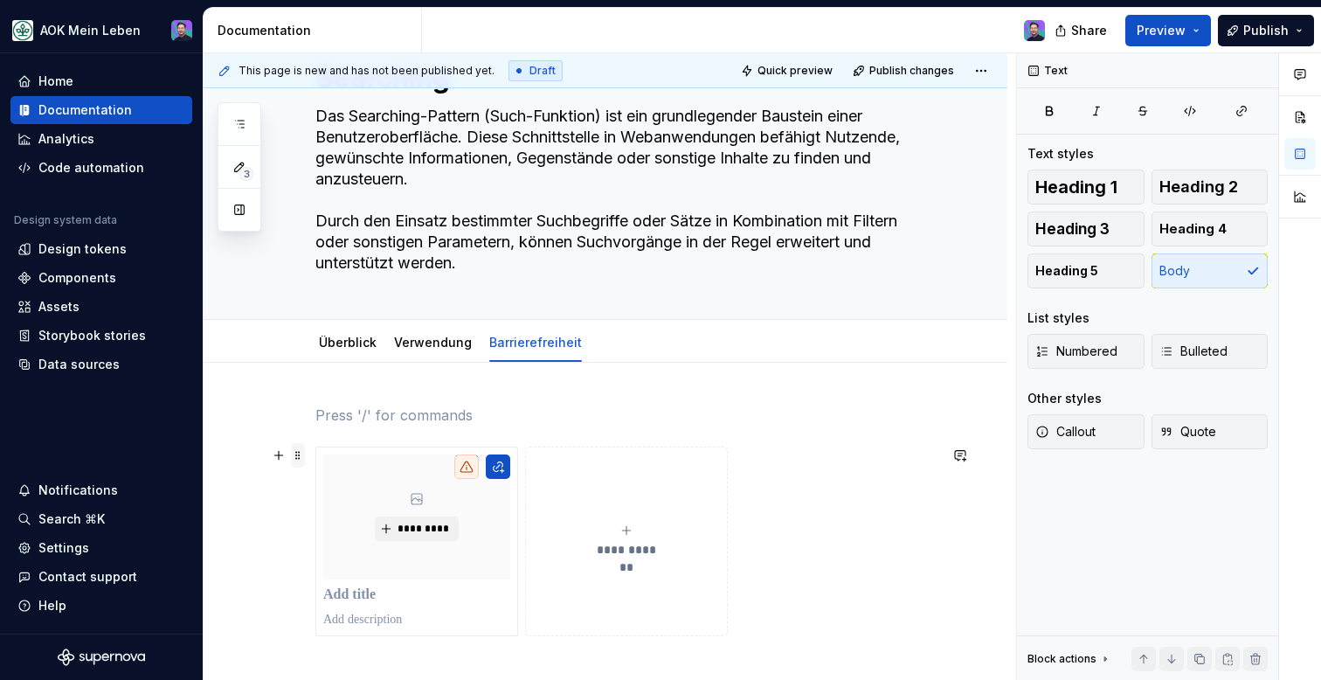
click at [295, 454] on span at bounding box center [298, 455] width 14 height 24
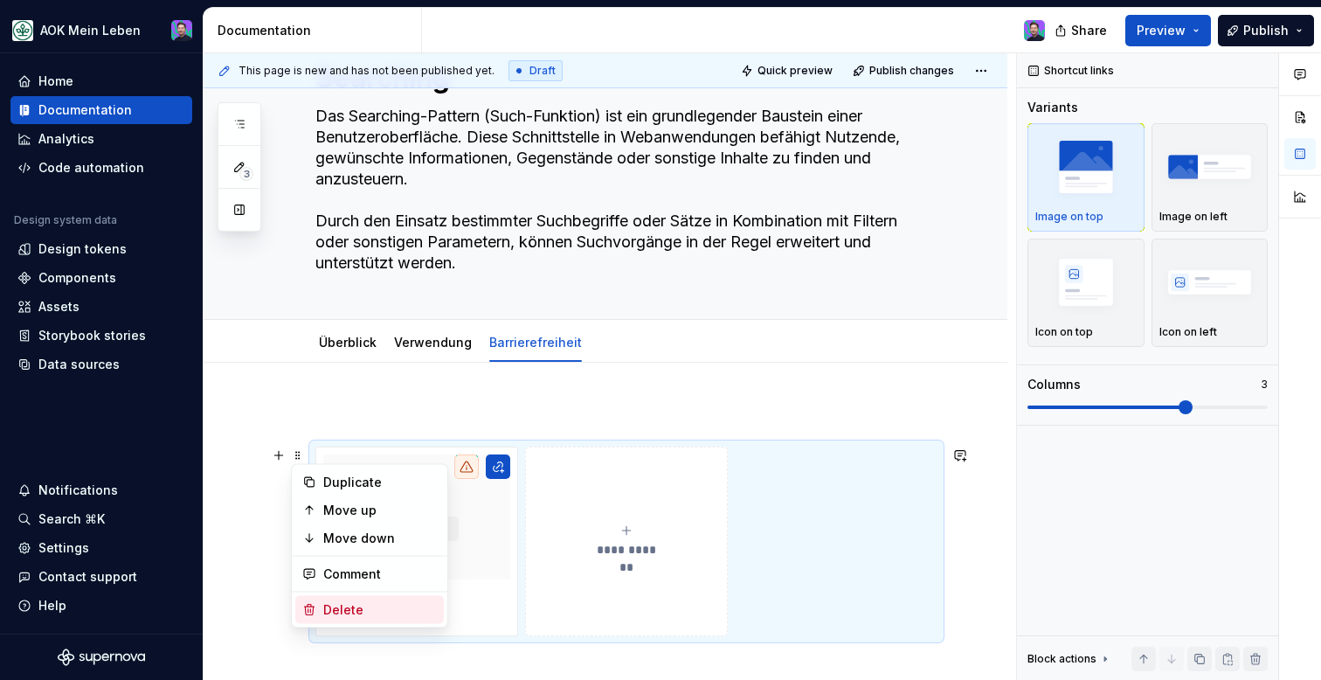
click at [340, 611] on div "Delete" at bounding box center [380, 609] width 114 height 17
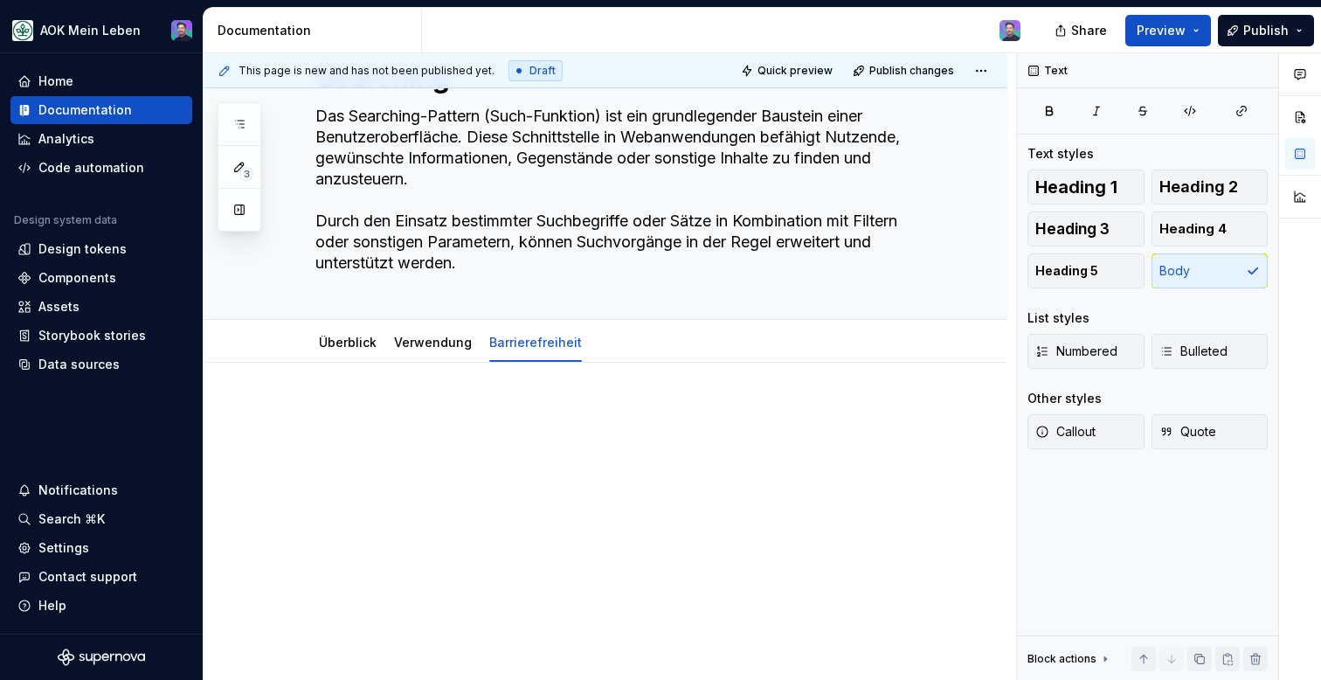
type textarea "*"
